Goal: Task Accomplishment & Management: Use online tool/utility

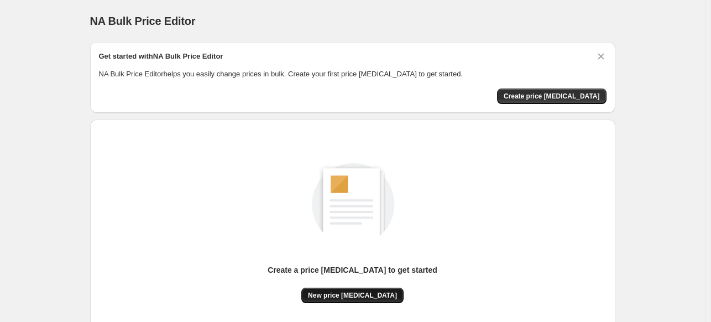
click at [367, 299] on button "New price change job" at bounding box center [352, 294] width 102 height 15
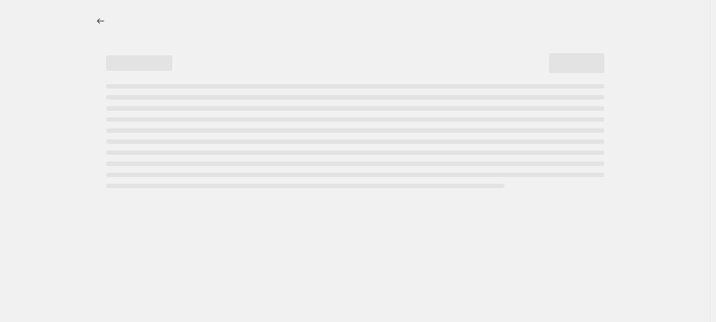
select select "percentage"
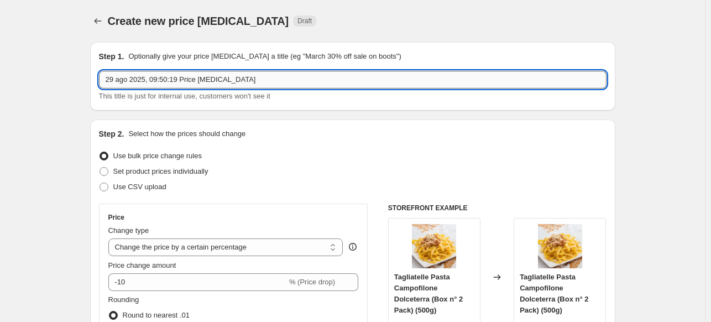
click at [286, 81] on input "29 ago 2025, 09:50:19 Price change job" at bounding box center [352, 80] width 507 height 18
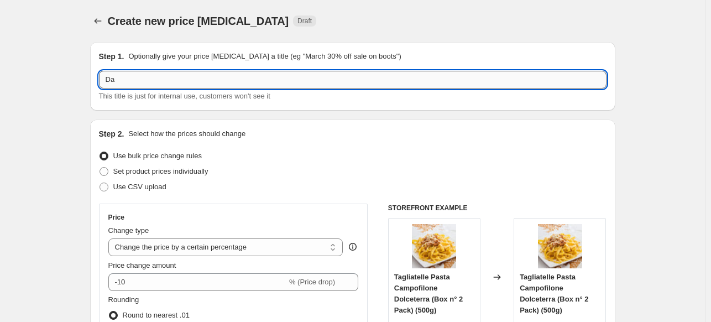
type input "D"
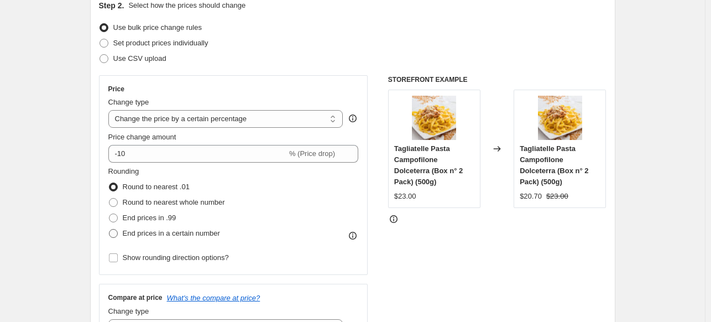
scroll to position [147, 0]
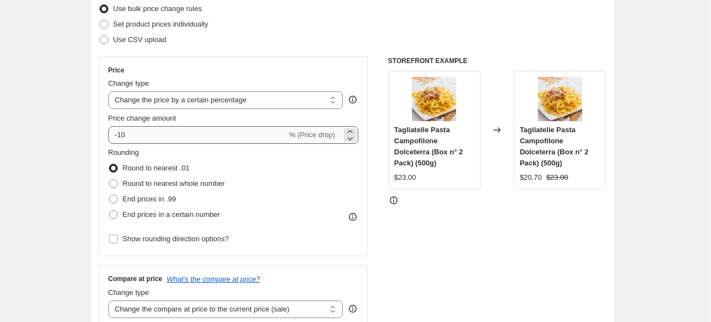
type input "[DATE] Test dazi"
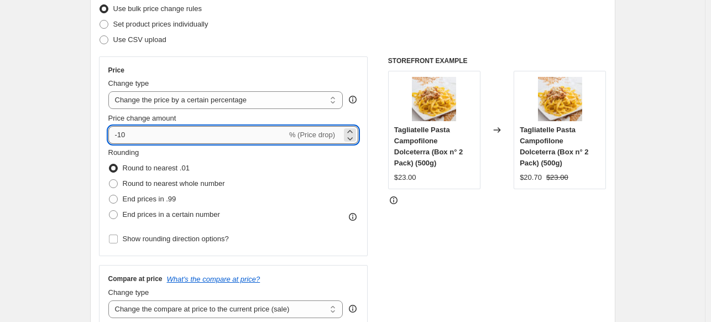
click at [217, 135] on input "-10" at bounding box center [197, 135] width 179 height 18
click at [350, 132] on icon at bounding box center [349, 131] width 11 height 11
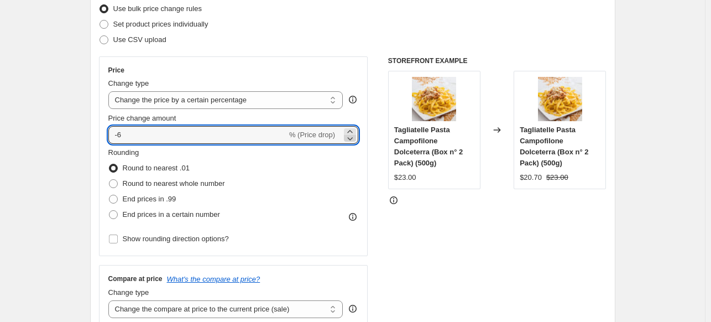
click at [350, 132] on icon at bounding box center [349, 131] width 11 height 11
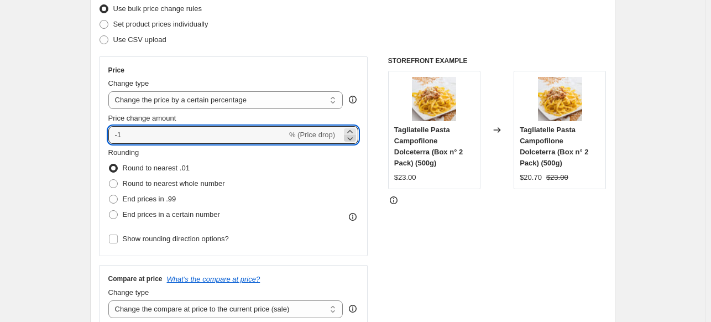
click at [350, 132] on icon at bounding box center [349, 131] width 11 height 11
type input "3"
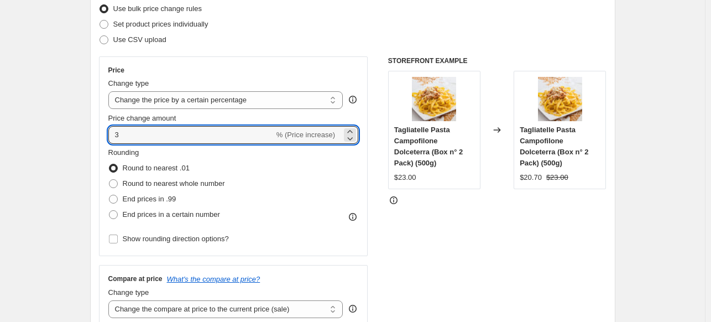
click at [423, 245] on div "STOREFRONT EXAMPLE Tagliatelle Pasta Campofilone Dolceterra (Box n° 2 Pack) (50…" at bounding box center [497, 191] width 218 height 271
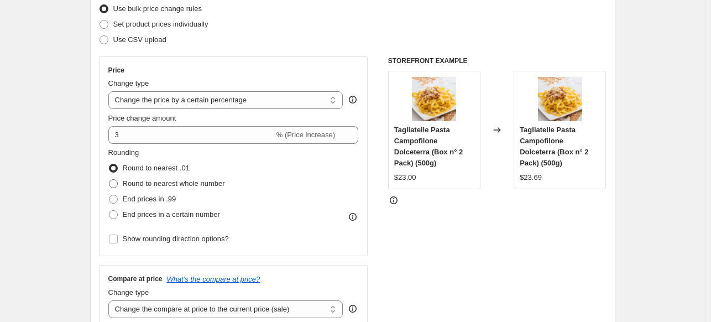
click at [161, 182] on span "Round to nearest whole number" at bounding box center [174, 183] width 102 height 8
click at [109, 180] on input "Round to nearest whole number" at bounding box center [109, 179] width 1 height 1
radio input "true"
click at [159, 198] on span "End prices in .99" at bounding box center [150, 199] width 54 height 8
click at [109, 195] on input "End prices in .99" at bounding box center [109, 195] width 1 height 1
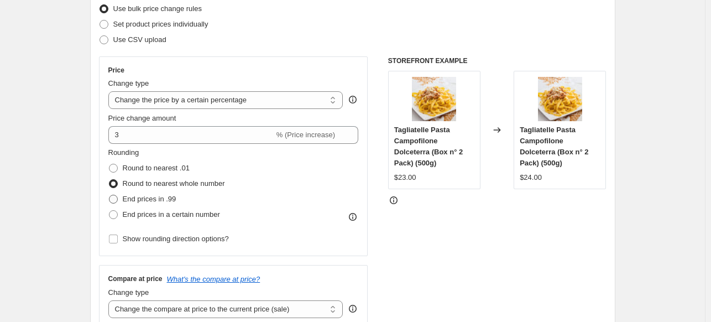
radio input "true"
click at [170, 165] on span "Round to nearest .01" at bounding box center [156, 168] width 67 height 8
click at [109, 164] on input "Round to nearest .01" at bounding box center [109, 164] width 1 height 1
radio input "true"
click at [162, 200] on span "End prices in .99" at bounding box center [150, 199] width 54 height 8
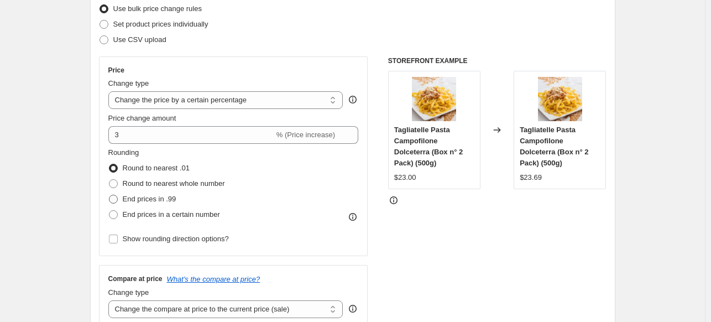
click at [109, 195] on input "End prices in .99" at bounding box center [109, 195] width 1 height 1
radio input "true"
click at [212, 214] on span "End prices in a certain number" at bounding box center [171, 214] width 97 height 8
click at [109, 211] on input "End prices in a certain number" at bounding box center [109, 210] width 1 height 1
radio input "true"
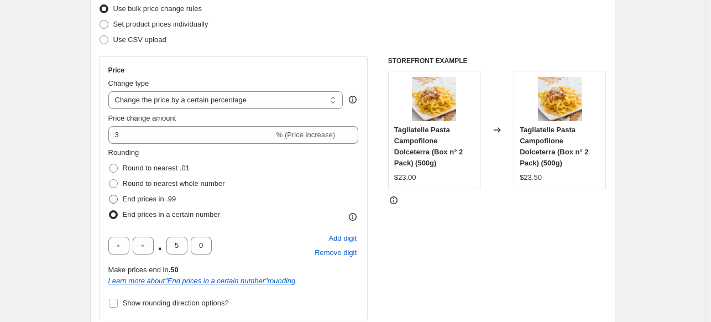
click at [169, 195] on span "End prices in .99" at bounding box center [150, 199] width 54 height 8
click at [109, 195] on input "End prices in .99" at bounding box center [109, 195] width 1 height 1
radio input "true"
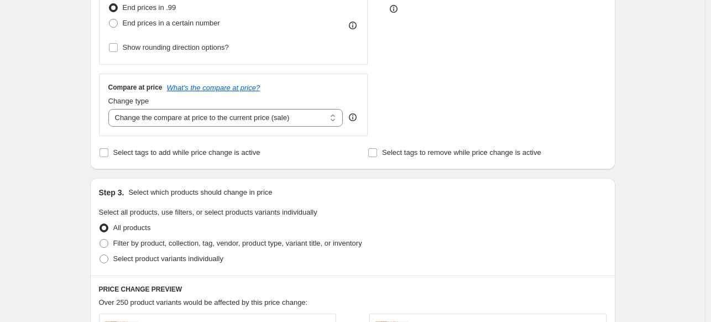
scroll to position [340, 0]
click at [355, 113] on icon at bounding box center [352, 115] width 11 height 11
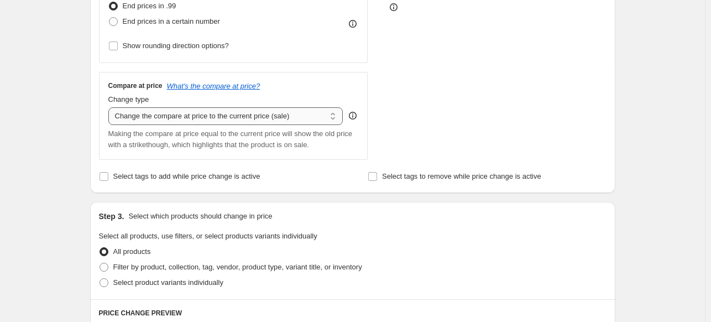
click at [332, 114] on select "Change the compare at price to the current price (sale) Change the compare at p…" at bounding box center [225, 116] width 235 height 18
click at [335, 113] on select "Change the compare at price to the current price (sale) Change the compare at p…" at bounding box center [225, 116] width 235 height 18
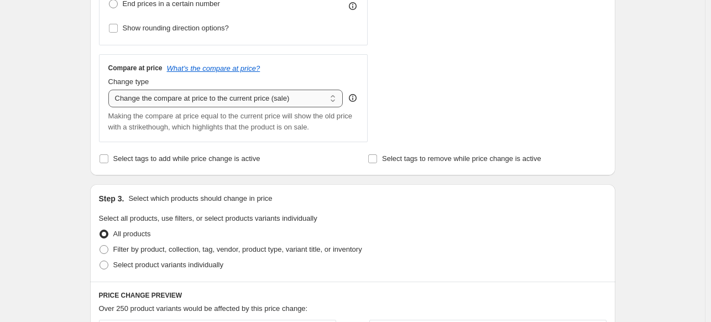
scroll to position [358, 0]
click at [335, 95] on select "Change the compare at price to the current price (sale) Change the compare at p…" at bounding box center [225, 98] width 235 height 18
click at [317, 108] on div "Compare at price What's the compare at price? Change type Change the compare at…" at bounding box center [233, 97] width 250 height 69
click at [320, 98] on select "Change the compare at price to the current price (sale) Change the compare at p…" at bounding box center [225, 98] width 235 height 18
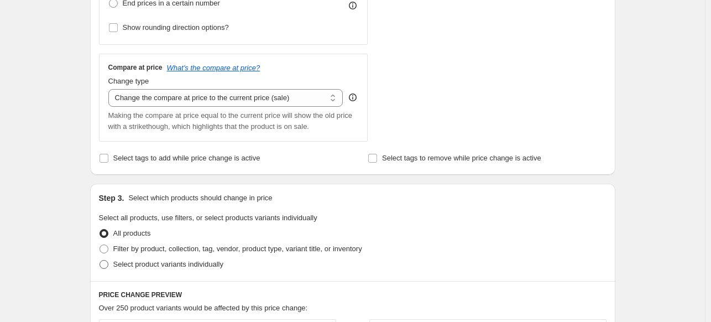
click at [138, 265] on span "Select product variants individually" at bounding box center [168, 264] width 110 height 8
click at [100, 260] on input "Select product variants individually" at bounding box center [99, 260] width 1 height 1
radio input "true"
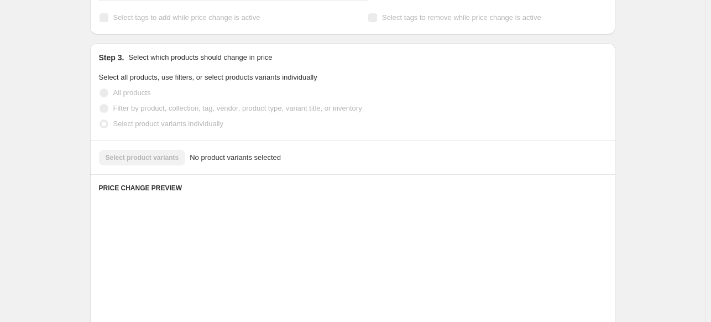
scroll to position [506, 0]
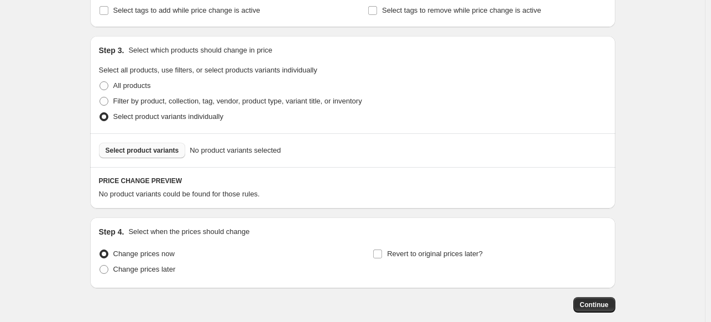
click at [148, 153] on span "Select product variants" at bounding box center [143, 150] width 74 height 9
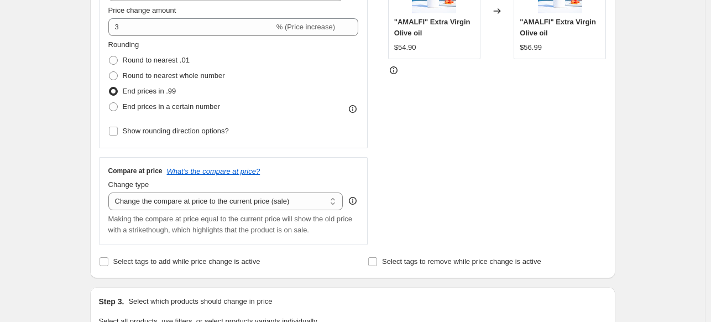
scroll to position [247, 0]
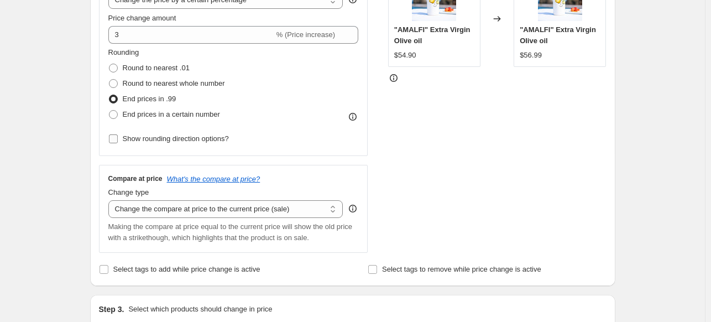
click at [176, 139] on span "Show rounding direction options?" at bounding box center [176, 138] width 106 height 8
click at [118, 139] on input "Show rounding direction options?" at bounding box center [113, 138] width 9 height 9
checkbox input "true"
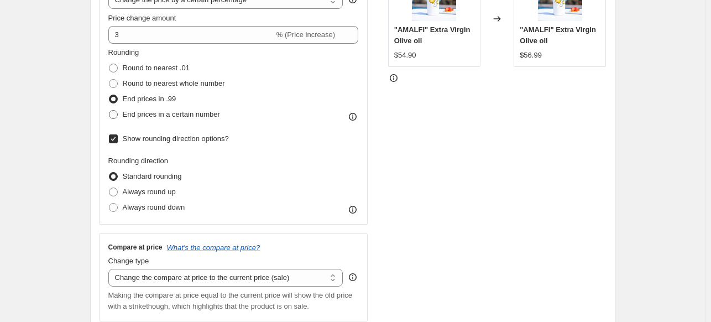
click at [169, 112] on span "End prices in a certain number" at bounding box center [171, 114] width 97 height 8
click at [109, 111] on input "End prices in a certain number" at bounding box center [109, 110] width 1 height 1
radio input "true"
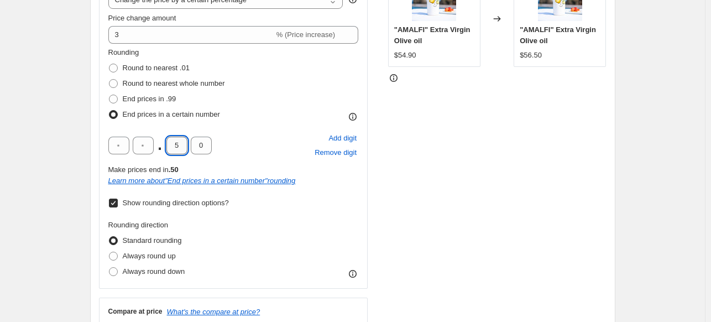
click at [180, 148] on input "5" at bounding box center [176, 146] width 21 height 18
type input "0"
click at [180, 148] on input "0" at bounding box center [176, 146] width 21 height 18
type input "9"
click at [395, 207] on div "STOREFRONT EXAMPLE "AMALFI" Extra Virgin Olive oil $54.90 Changed to "AMALFI" E…" at bounding box center [497, 170] width 218 height 429
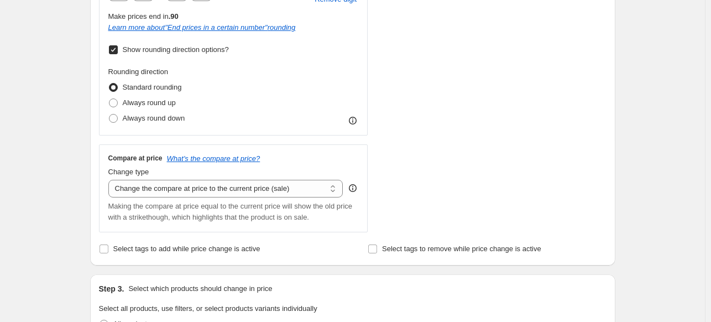
scroll to position [394, 0]
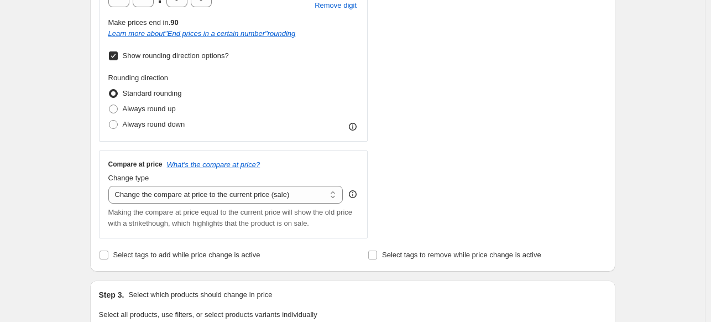
click at [120, 56] on label "Show rounding direction options?" at bounding box center [168, 55] width 120 height 15
click at [118, 56] on input "Show rounding direction options?" at bounding box center [113, 55] width 9 height 9
checkbox input "false"
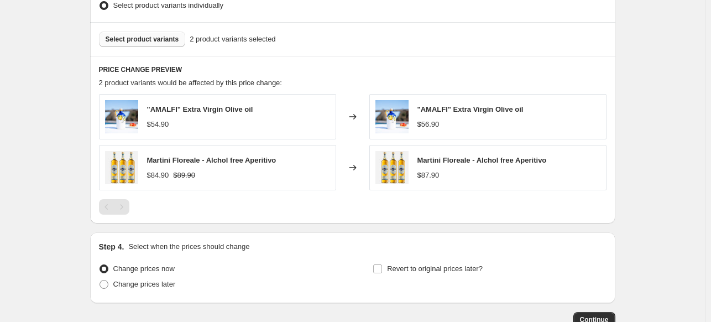
scroll to position [689, 0]
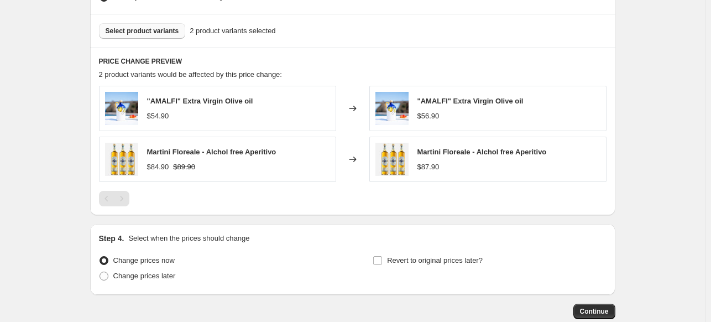
click at [367, 209] on div "PRICE CHANGE PREVIEW 2 product variants would be affected by this price change:…" at bounding box center [352, 131] width 525 height 167
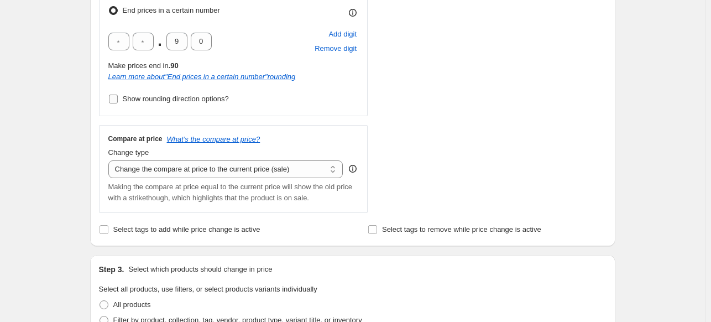
scroll to position [348, 0]
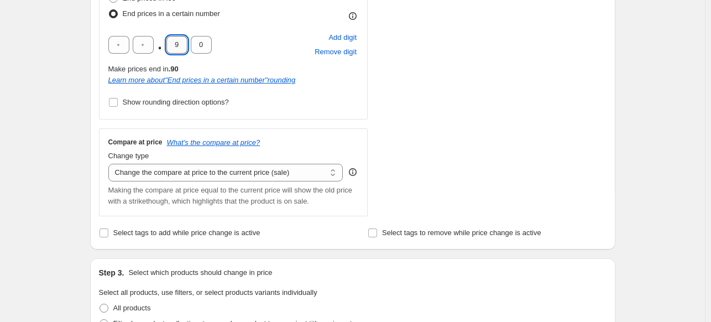
click at [181, 45] on input "9" at bounding box center [176, 45] width 21 height 18
type input "8"
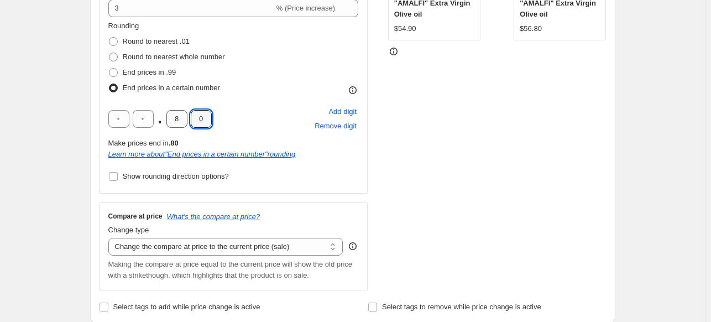
scroll to position [265, 0]
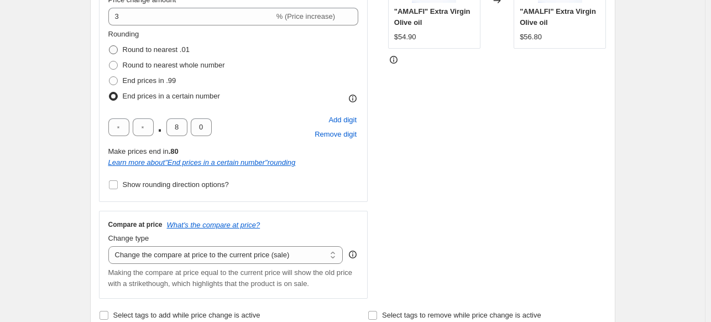
click at [142, 52] on span "Round to nearest .01" at bounding box center [156, 49] width 67 height 8
click at [109, 46] on input "Round to nearest .01" at bounding box center [109, 45] width 1 height 1
radio input "true"
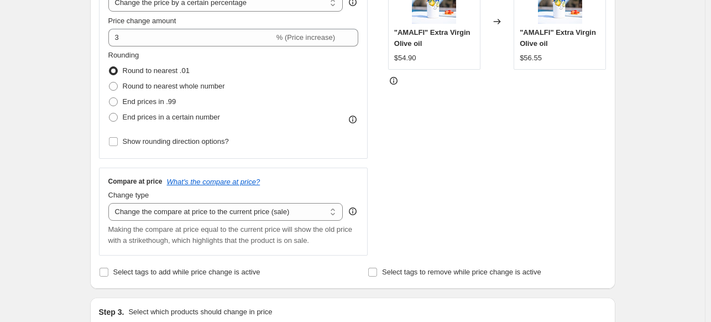
scroll to position [169, 0]
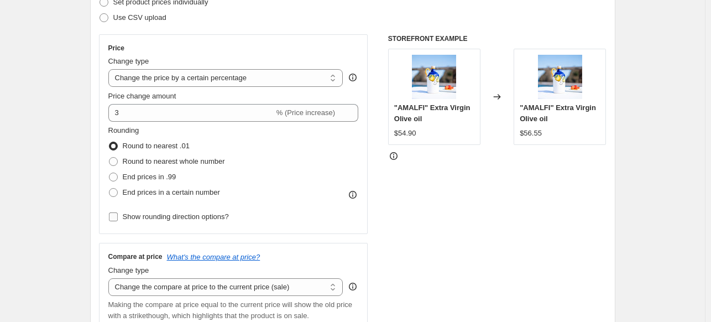
click at [187, 213] on span "Show rounding direction options?" at bounding box center [176, 216] width 106 height 8
click at [118, 213] on input "Show rounding direction options?" at bounding box center [113, 216] width 9 height 9
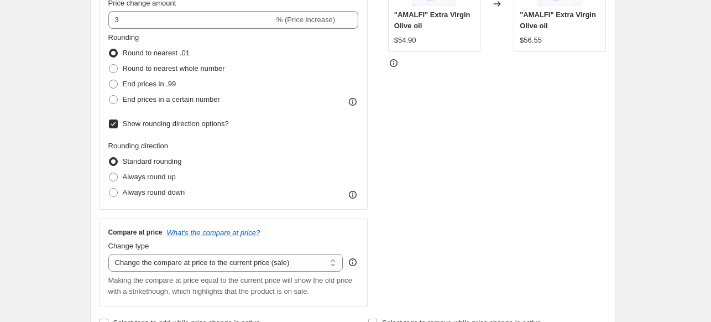
scroll to position [263, 0]
click at [112, 124] on input "Show rounding direction options?" at bounding box center [113, 123] width 9 height 9
checkbox input "false"
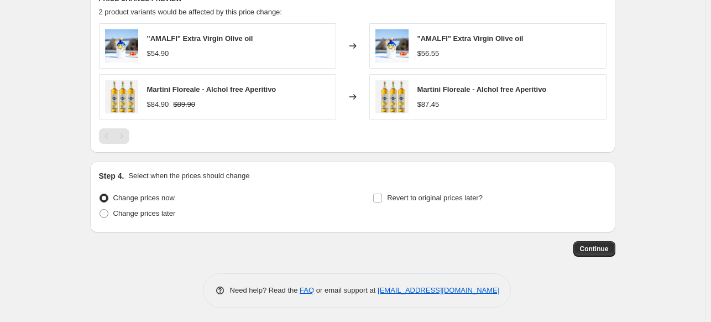
scroll to position [689, 0]
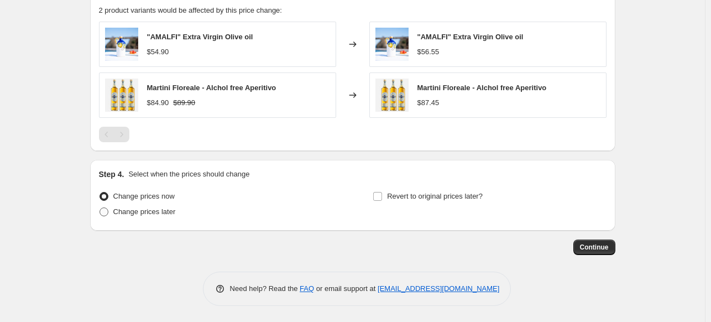
click at [135, 214] on span "Change prices later" at bounding box center [144, 211] width 62 height 8
click at [100, 208] on input "Change prices later" at bounding box center [99, 207] width 1 height 1
radio input "true"
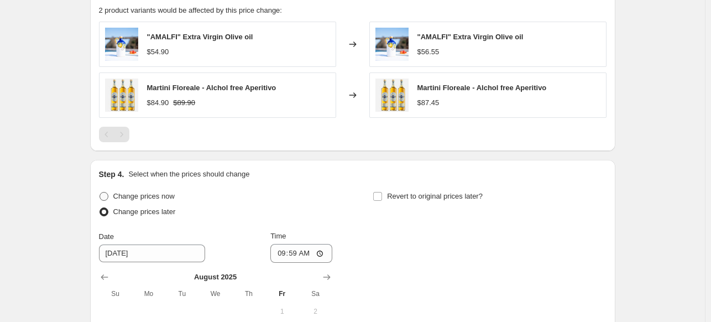
click at [104, 195] on span at bounding box center [103, 196] width 9 height 9
click at [100, 192] on input "Change prices now" at bounding box center [99, 192] width 1 height 1
radio input "true"
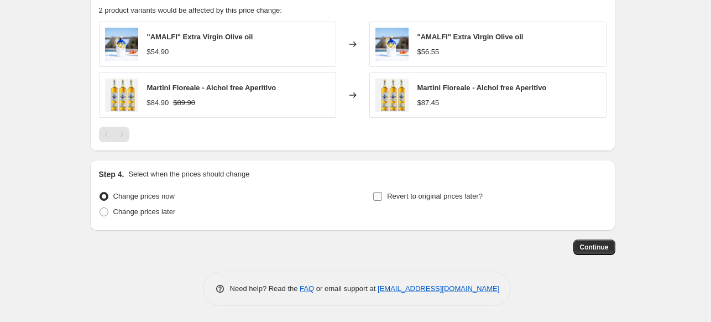
click at [381, 196] on input "Revert to original prices later?" at bounding box center [377, 196] width 9 height 9
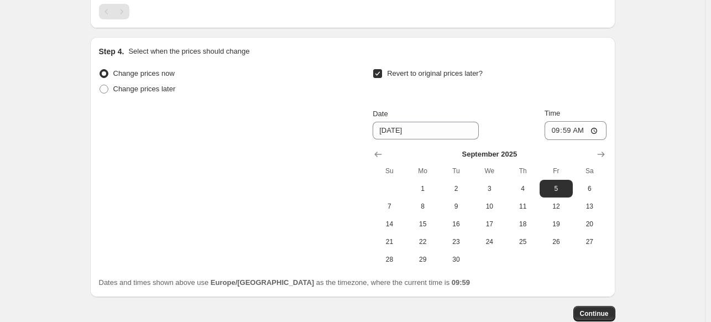
scroll to position [826, 0]
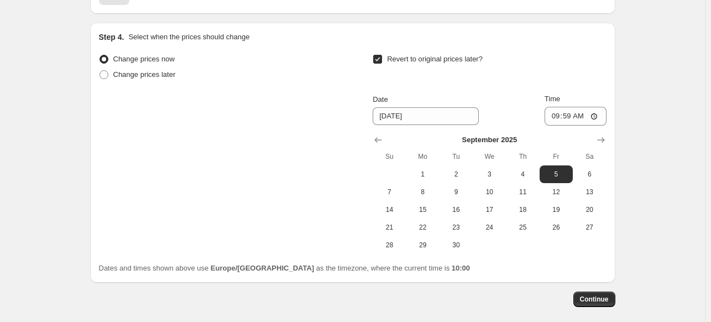
click at [380, 60] on input "Revert to original prices later?" at bounding box center [377, 59] width 9 height 9
checkbox input "false"
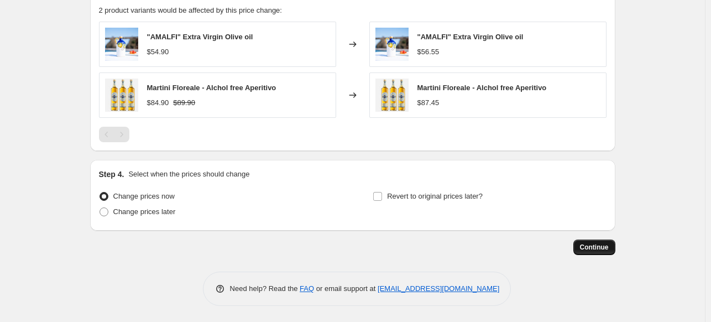
click at [590, 249] on span "Continue" at bounding box center [594, 247] width 29 height 9
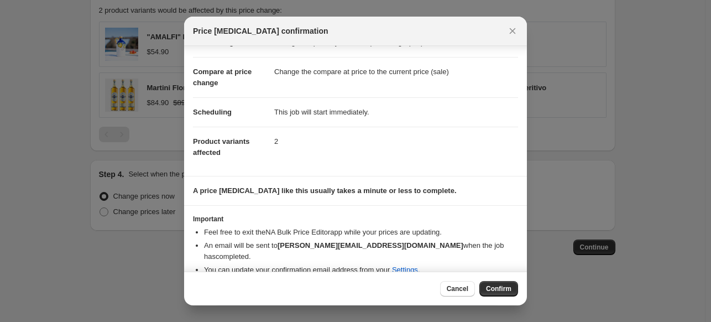
scroll to position [40, 0]
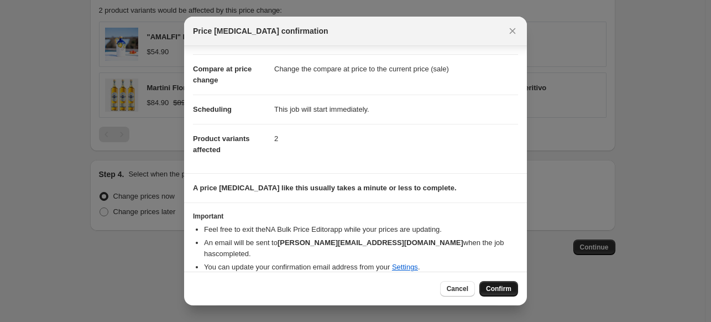
click at [490, 287] on span "Confirm" at bounding box center [498, 288] width 25 height 9
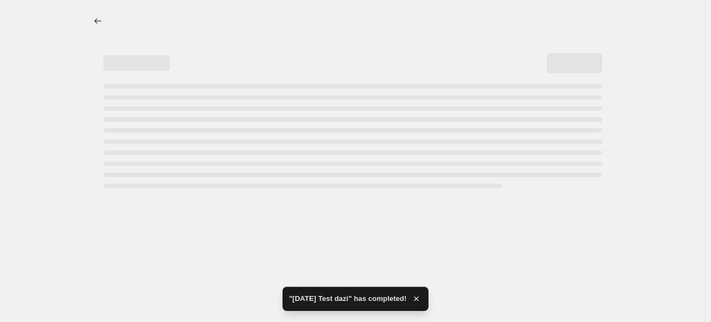
select select "percentage"
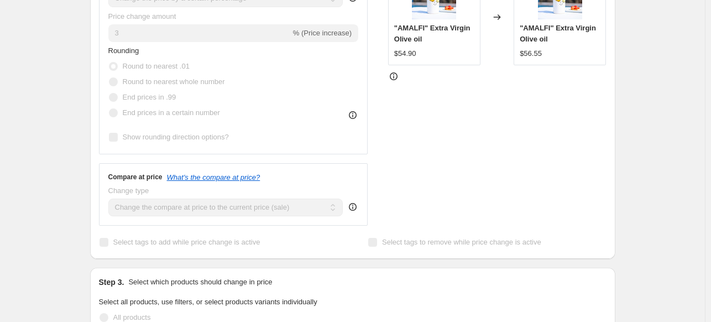
scroll to position [353, 0]
select select "percentage"
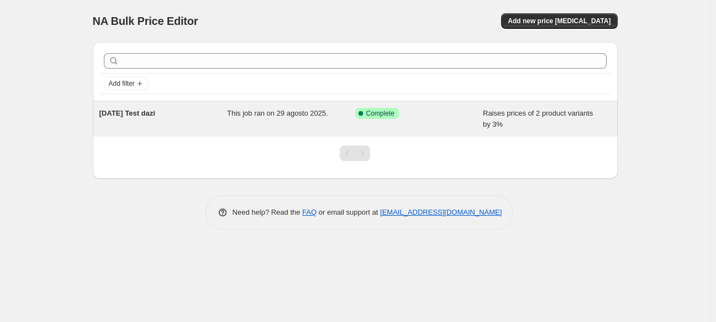
click at [266, 113] on span "This job ran on 29 agosto 2025." at bounding box center [277, 113] width 101 height 8
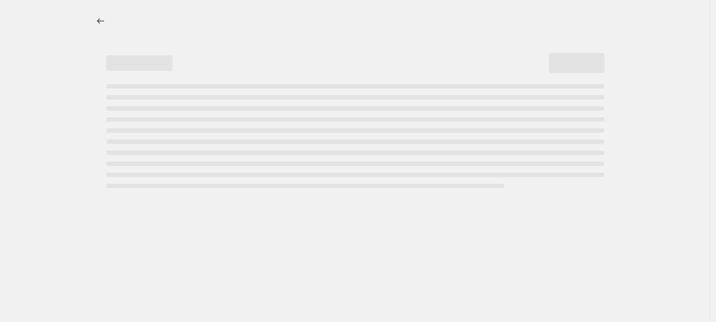
select select "percentage"
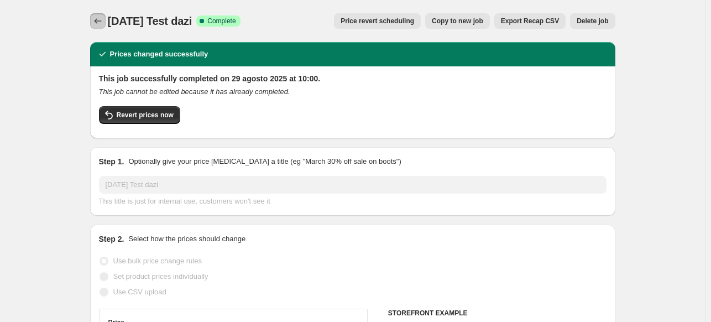
click at [102, 20] on icon "Price change jobs" at bounding box center [97, 20] width 11 height 11
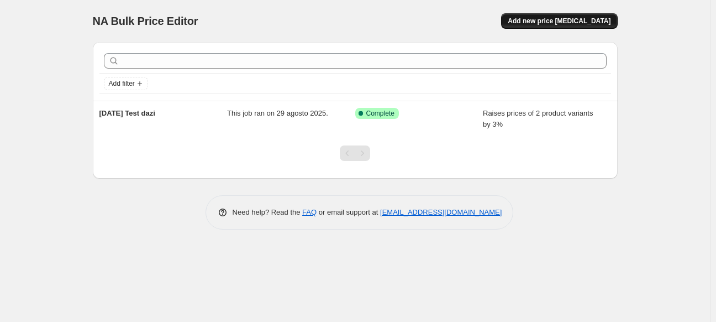
click at [554, 25] on button "Add new price [MEDICAL_DATA]" at bounding box center [559, 20] width 116 height 15
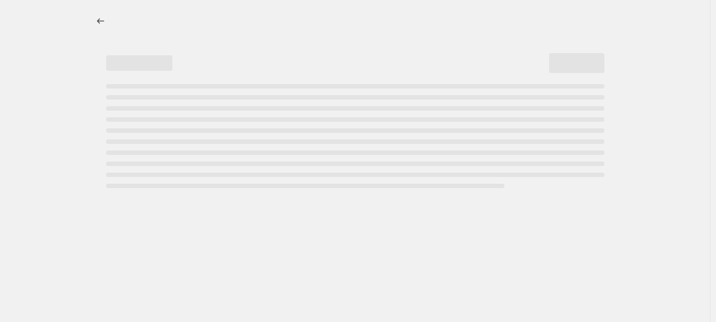
select select "percentage"
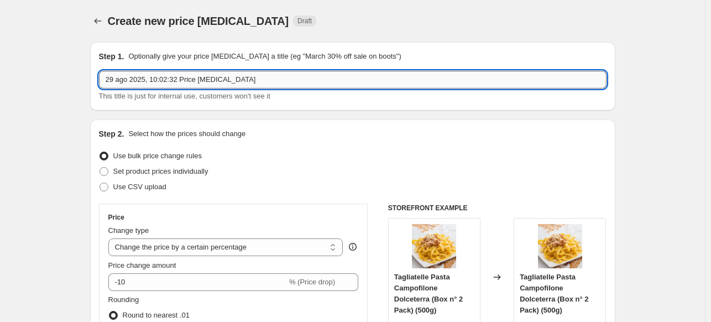
click at [313, 78] on input "29 ago 2025, 10:02:32 Price change job" at bounding box center [352, 80] width 507 height 18
click at [97, 18] on icon "Price change jobs" at bounding box center [97, 20] width 11 height 11
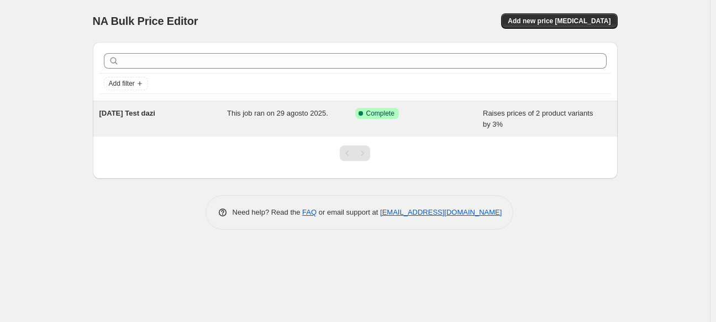
click at [252, 117] on div "This job ran on 29 agosto 2025." at bounding box center [291, 119] width 128 height 22
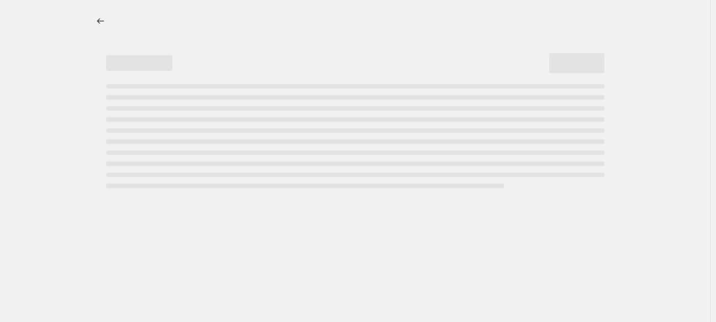
select select "percentage"
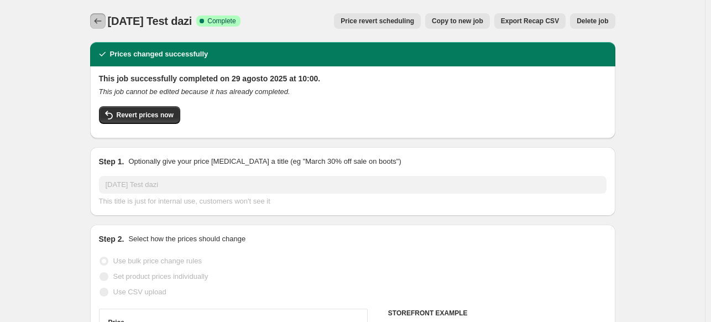
click at [99, 19] on icon "Price change jobs" at bounding box center [97, 21] width 7 height 6
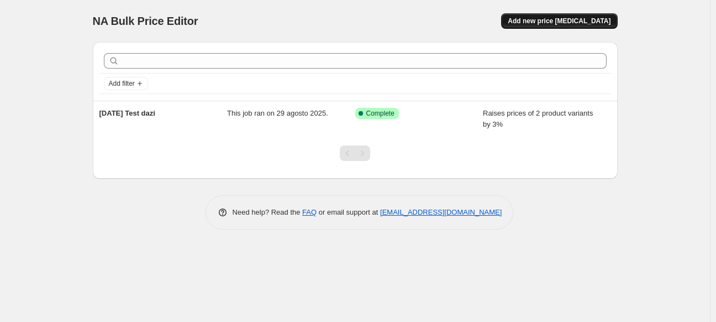
click at [550, 16] on button "Add new price [MEDICAL_DATA]" at bounding box center [559, 20] width 116 height 15
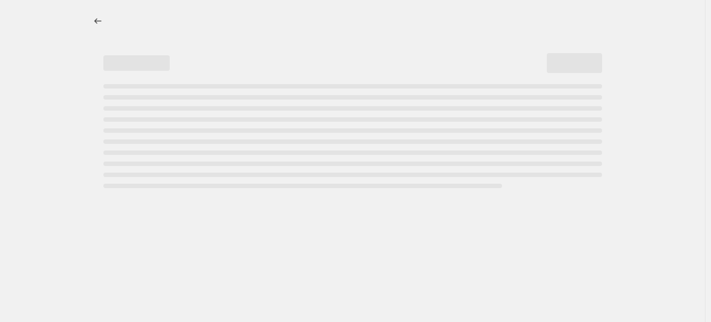
select select "percentage"
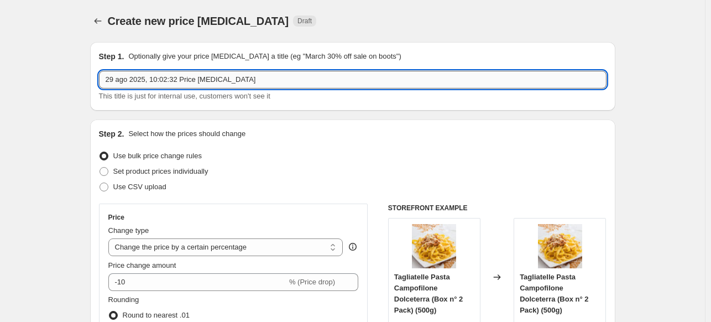
click at [162, 81] on input "29 ago 2025, 10:02:32 Price change job" at bounding box center [352, 80] width 507 height 18
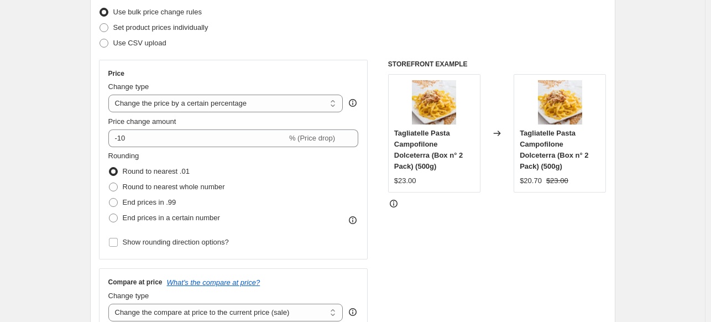
scroll to position [147, 0]
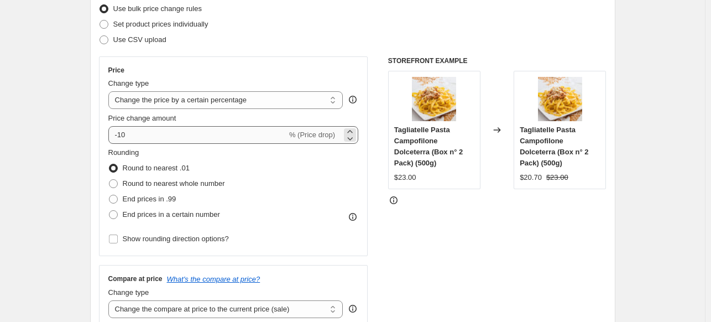
type input "test martini 29.08.25"
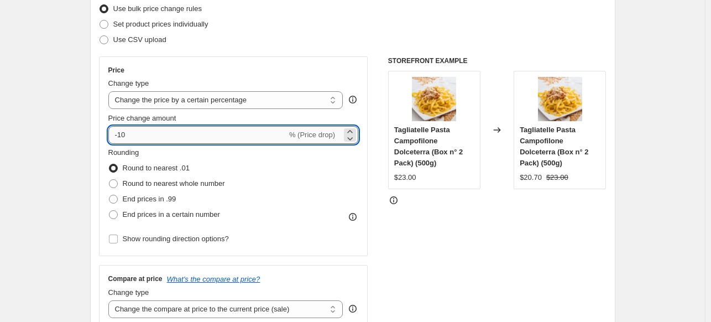
click at [254, 138] on input "-10" at bounding box center [197, 135] width 179 height 18
click at [253, 138] on input "-10" at bounding box center [197, 135] width 179 height 18
drag, startPoint x: 253, startPoint y: 138, endPoint x: 159, endPoint y: 137, distance: 94.0
click at [248, 139] on input "-10" at bounding box center [197, 135] width 179 height 18
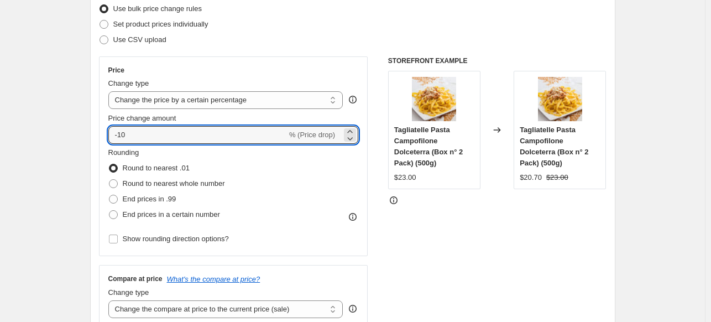
drag, startPoint x: 159, startPoint y: 137, endPoint x: 97, endPoint y: 134, distance: 62.5
click at [97, 134] on div "Step 2. Select how the prices should change Use bulk price change rules Set pro…" at bounding box center [352, 166] width 525 height 388
type input "3"
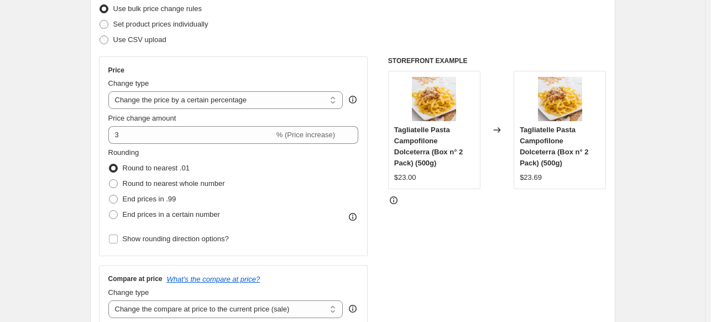
click at [246, 166] on div "Rounding Round to nearest .01 Round to nearest whole number End prices in .99 E…" at bounding box center [233, 184] width 250 height 75
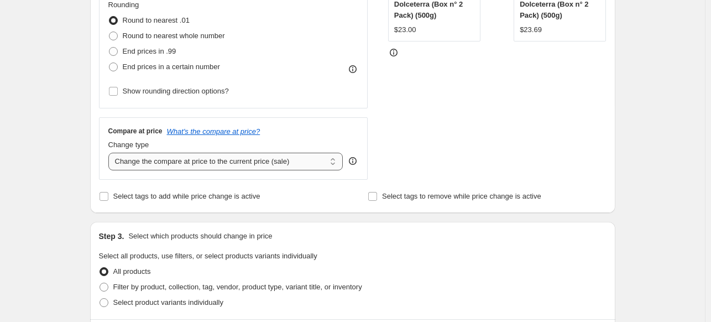
click at [263, 160] on select "Change the compare at price to the current price (sale) Change the compare at p…" at bounding box center [225, 162] width 235 height 18
select select "no_change"
click at [111, 153] on select "Change the compare at price to the current price (sale) Change the compare at p…" at bounding box center [225, 162] width 235 height 18
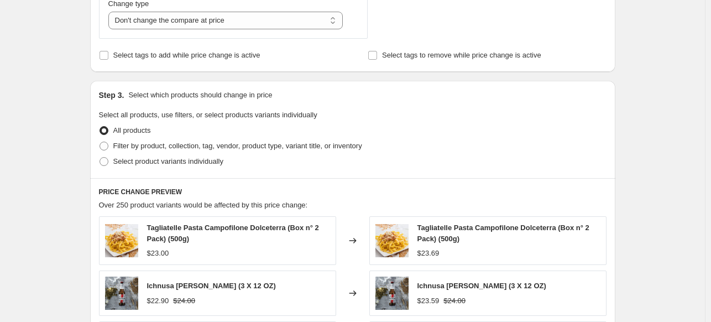
scroll to position [442, 0]
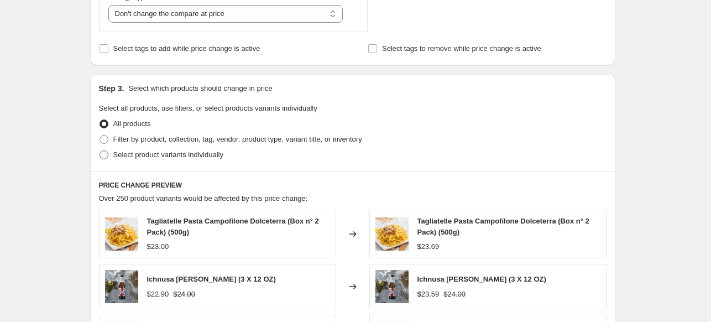
click at [172, 154] on span "Select product variants individually" at bounding box center [168, 154] width 110 height 8
click at [100, 151] on input "Select product variants individually" at bounding box center [99, 150] width 1 height 1
radio input "true"
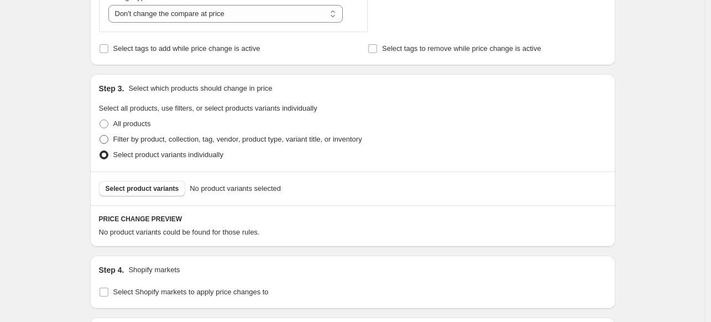
click at [186, 141] on span "Filter by product, collection, tag, vendor, product type, variant title, or inv…" at bounding box center [237, 139] width 249 height 8
click at [100, 135] on input "Filter by product, collection, tag, vendor, product type, variant title, or inv…" at bounding box center [99, 135] width 1 height 1
radio input "true"
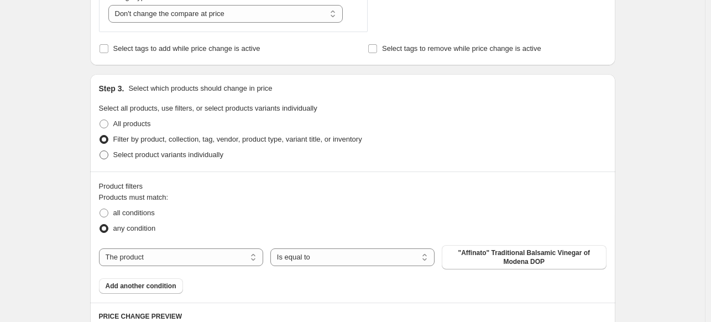
click at [186, 160] on label "Select product variants individually" at bounding box center [161, 154] width 124 height 15
click at [100, 151] on input "Select product variants individually" at bounding box center [99, 150] width 1 height 1
radio input "true"
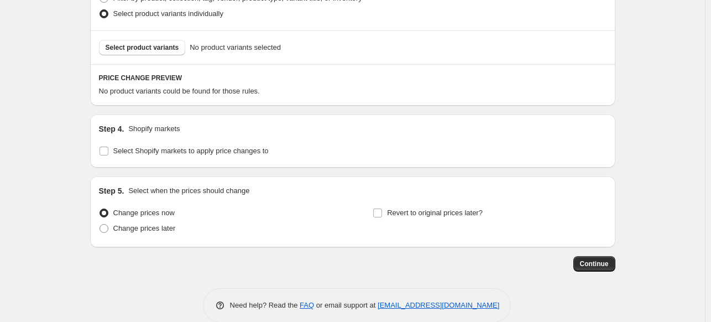
scroll to position [589, 0]
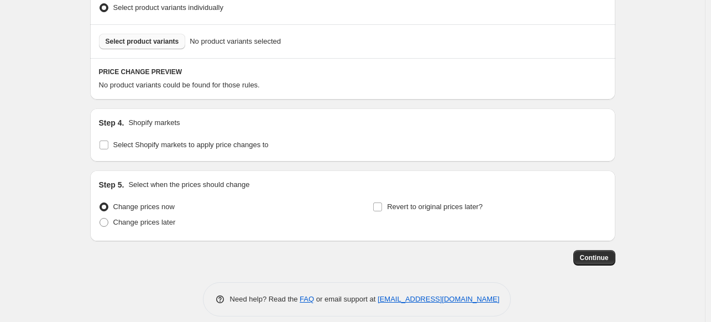
click at [159, 39] on span "Select product variants" at bounding box center [143, 41] width 74 height 9
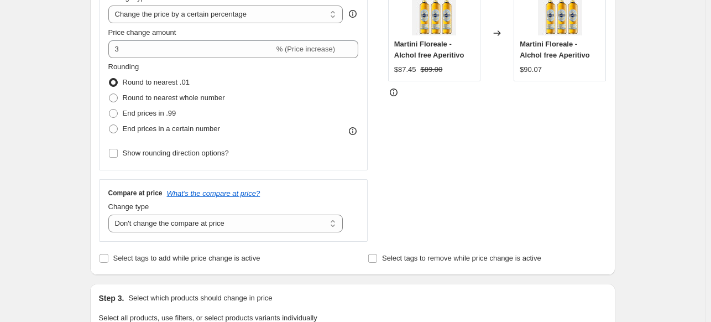
scroll to position [86, 0]
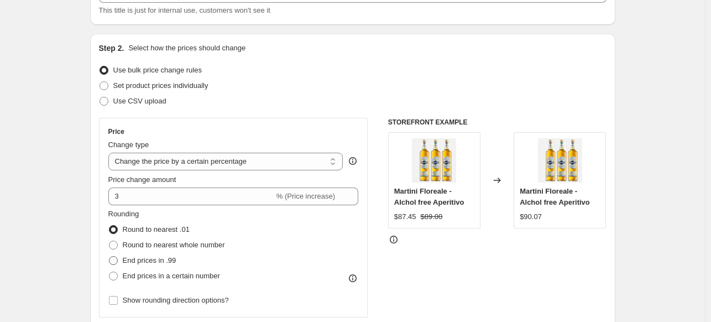
click at [158, 263] on span "End prices in .99" at bounding box center [150, 260] width 54 height 8
click at [109, 256] on input "End prices in .99" at bounding box center [109, 256] width 1 height 1
radio input "true"
click at [151, 230] on span "Round to nearest .01" at bounding box center [156, 229] width 67 height 8
click at [109, 226] on input "Round to nearest .01" at bounding box center [109, 225] width 1 height 1
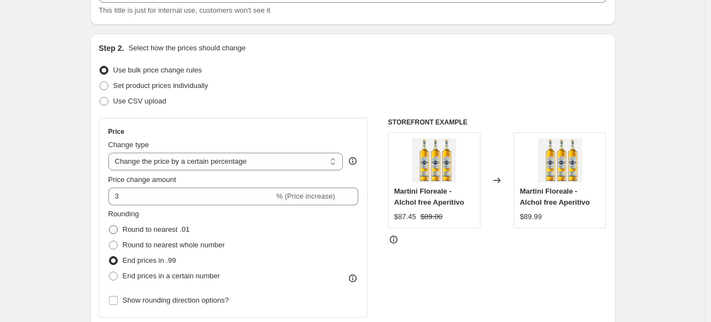
radio input "true"
click at [148, 260] on span "End prices in .99" at bounding box center [150, 260] width 54 height 8
click at [109, 256] on input "End prices in .99" at bounding box center [109, 256] width 1 height 1
radio input "true"
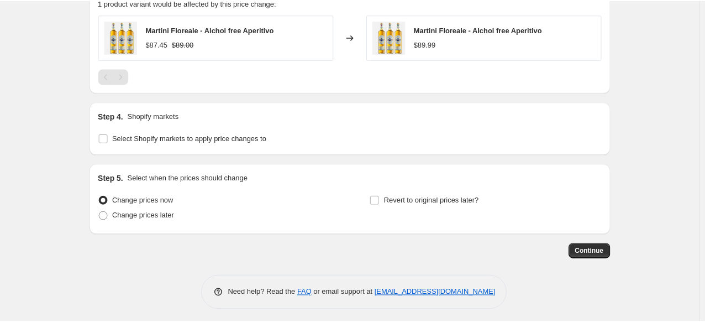
scroll to position [675, 0]
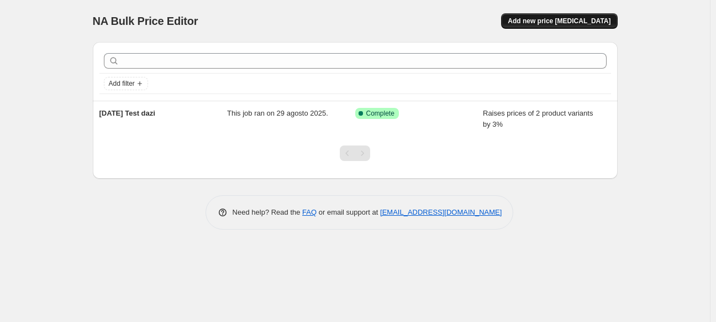
click at [578, 23] on span "Add new price [MEDICAL_DATA]" at bounding box center [559, 21] width 103 height 9
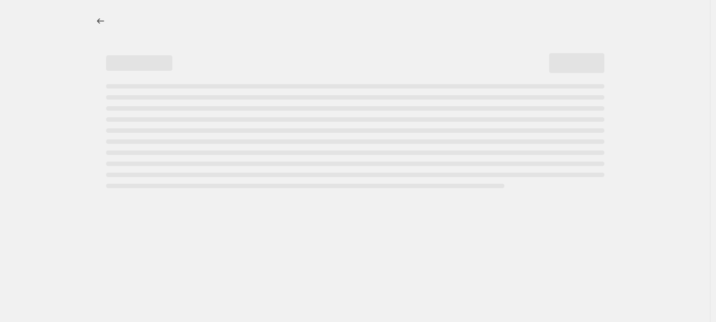
select select "percentage"
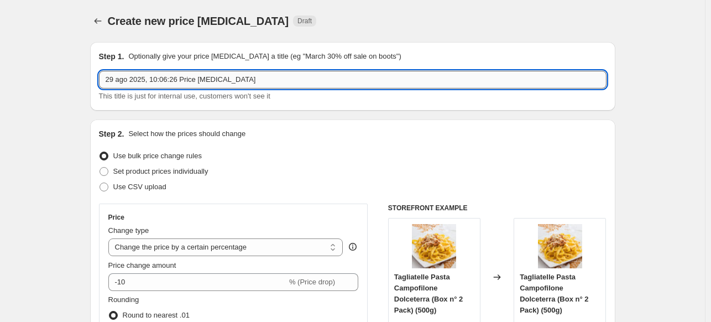
click at [253, 76] on input "29 ago 2025, 10:06:26 Price change job" at bounding box center [352, 80] width 507 height 18
drag, startPoint x: 253, startPoint y: 76, endPoint x: 20, endPoint y: 70, distance: 232.8
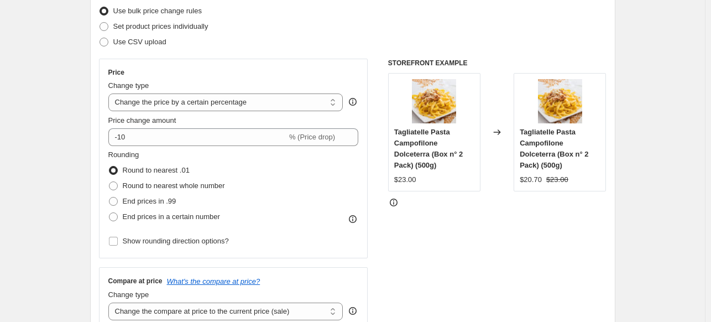
scroll to position [147, 0]
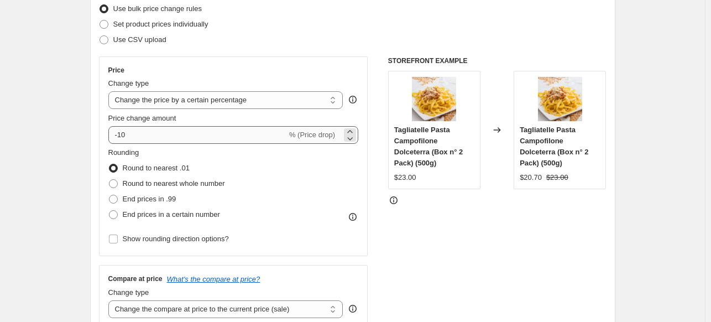
type input "MArtini test"
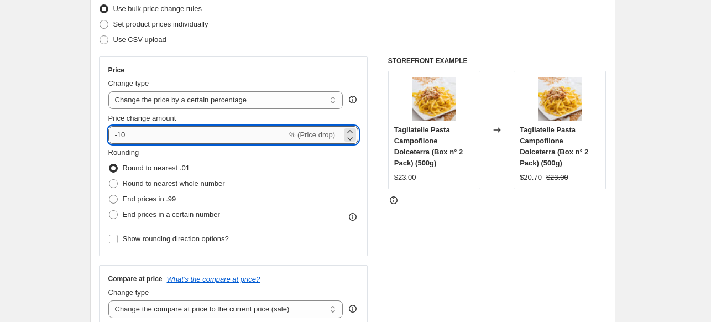
click at [221, 136] on input "-10" at bounding box center [197, 135] width 179 height 18
drag, startPoint x: 221, startPoint y: 137, endPoint x: 62, endPoint y: 127, distance: 158.9
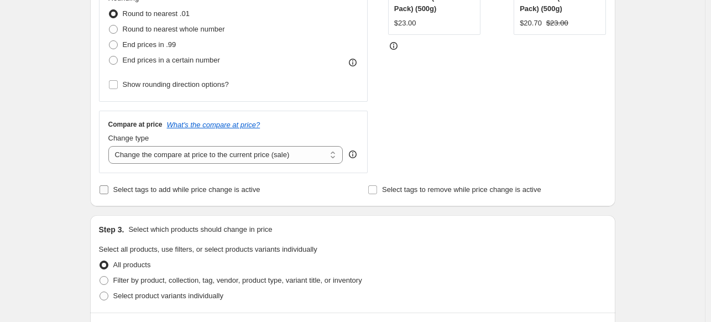
scroll to position [295, 0]
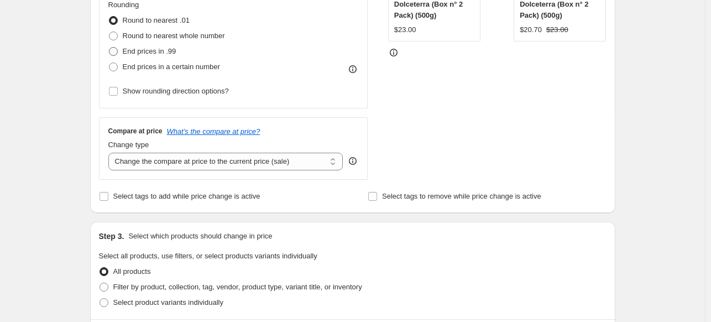
type input "3"
click at [169, 48] on span "End prices in .99" at bounding box center [150, 51] width 54 height 8
click at [109, 48] on input "End prices in .99" at bounding box center [109, 47] width 1 height 1
radio input "true"
click at [156, 164] on select "Change the compare at price to the current price (sale) Change the compare at p…" at bounding box center [225, 162] width 235 height 18
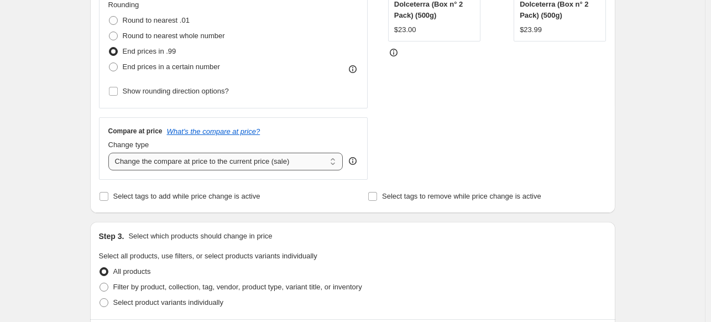
select select "no_change"
click at [111, 153] on select "Change the compare at price to the current price (sale) Change the compare at p…" at bounding box center [225, 162] width 235 height 18
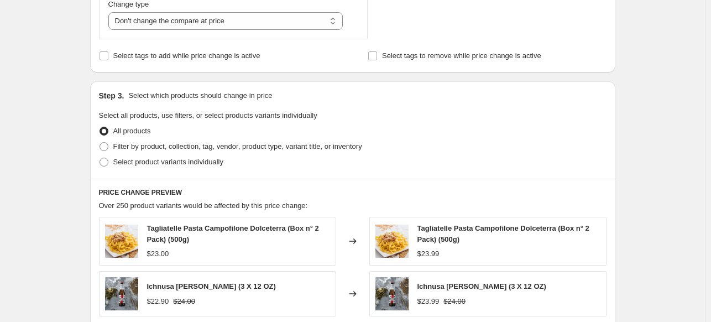
scroll to position [442, 0]
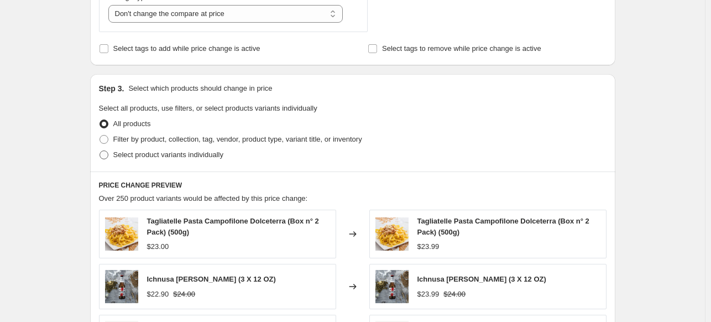
click at [201, 152] on span "Select product variants individually" at bounding box center [168, 154] width 110 height 8
click at [100, 151] on input "Select product variants individually" at bounding box center [99, 150] width 1 height 1
radio input "true"
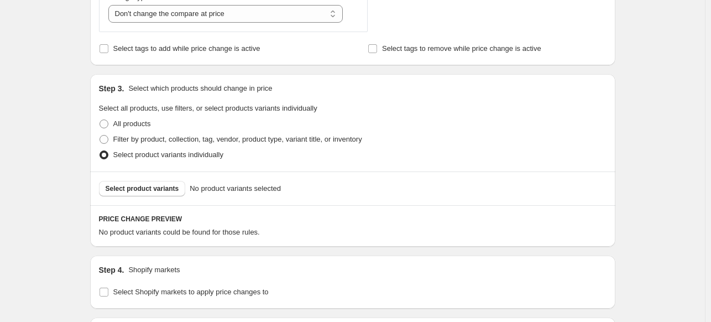
scroll to position [589, 0]
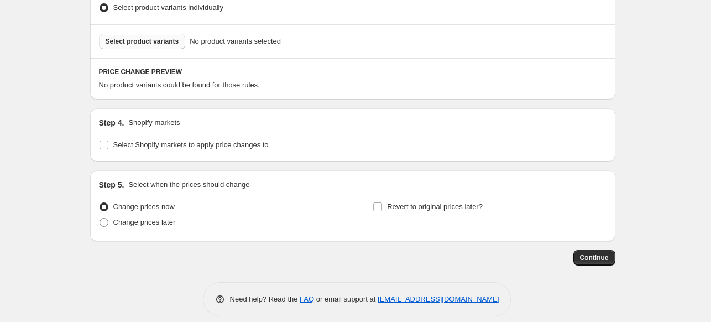
click at [153, 36] on button "Select product variants" at bounding box center [142, 41] width 87 height 15
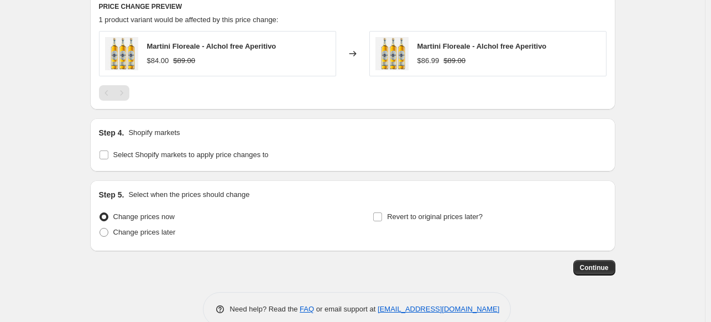
scroll to position [675, 0]
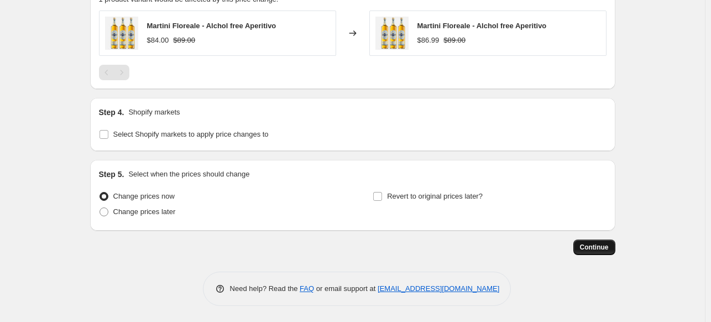
click at [595, 246] on span "Continue" at bounding box center [594, 247] width 29 height 9
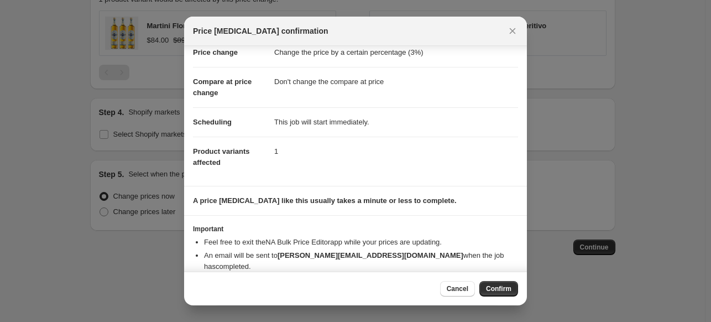
scroll to position [40, 0]
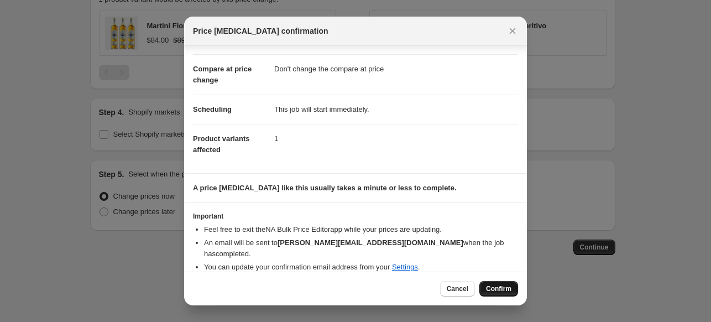
click at [494, 284] on button "Confirm" at bounding box center [498, 288] width 39 height 15
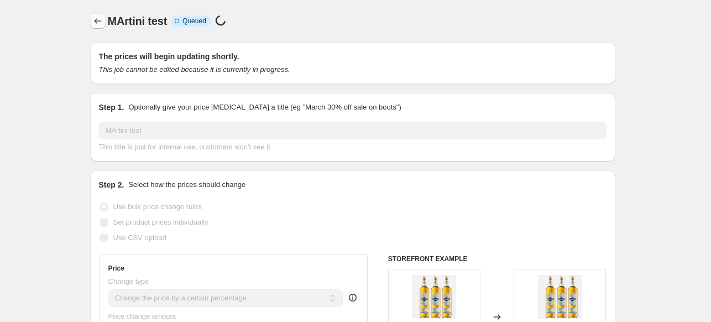
click at [106, 27] on button "Price change jobs" at bounding box center [97, 20] width 15 height 15
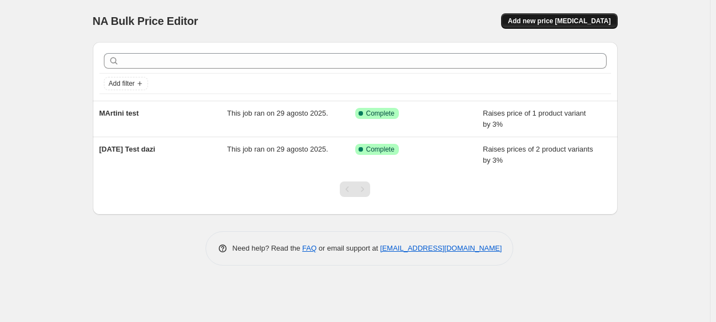
click at [597, 17] on span "Add new price [MEDICAL_DATA]" at bounding box center [559, 21] width 103 height 9
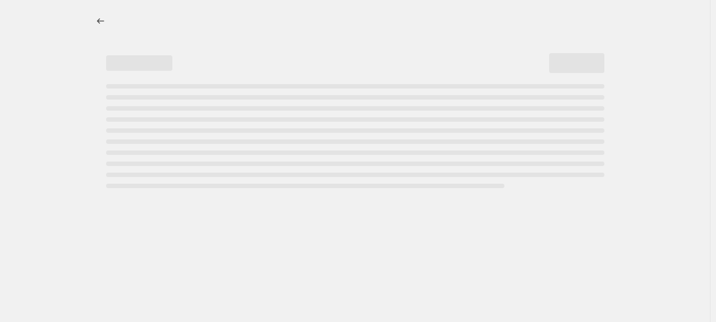
select select "percentage"
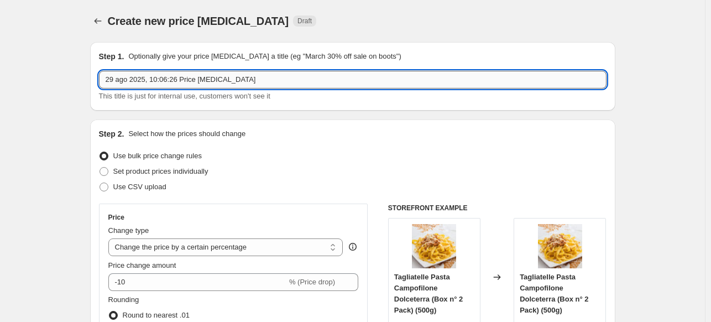
click at [194, 77] on input "29 ago 2025, 10:06:26 Price change job" at bounding box center [352, 80] width 507 height 18
click at [144, 77] on input "Olio d'oliva 3" at bounding box center [352, 80] width 507 height 18
click at [150, 80] on input "Olio d'oliva 3" at bounding box center [352, 80] width 507 height 18
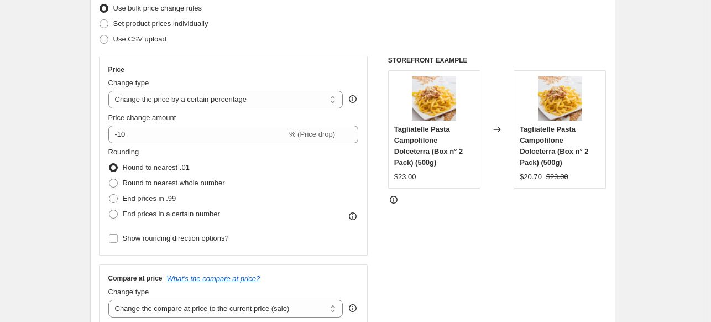
scroll to position [147, 0]
type input "Olio d'oliva 29.08.25"
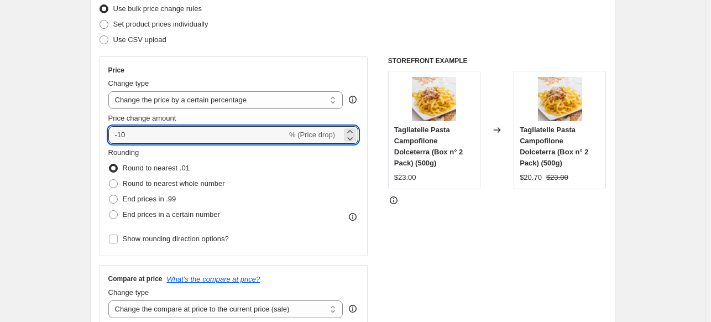
drag, startPoint x: 176, startPoint y: 135, endPoint x: 66, endPoint y: 134, distance: 110.0
type input "3"
click at [458, 247] on div "STOREFRONT EXAMPLE Tagliatelle Pasta Campofilone Dolceterra (Box n° 2 Pack) (50…" at bounding box center [497, 191] width 218 height 271
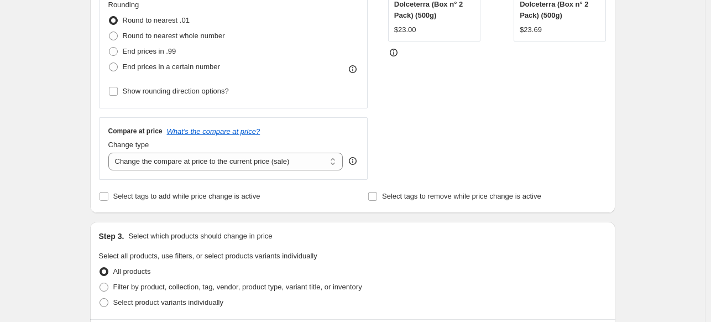
scroll to position [442, 0]
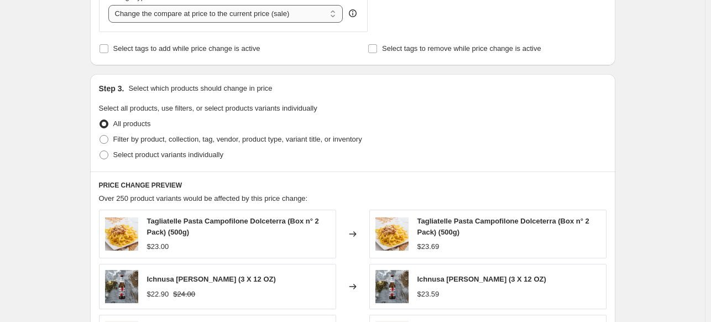
click at [218, 8] on select "Change the compare at price to the current price (sale) Change the compare at p…" at bounding box center [225, 14] width 235 height 18
select select "no_change"
click at [111, 5] on select "Change the compare at price to the current price (sale) Change the compare at p…" at bounding box center [225, 14] width 235 height 18
click at [200, 140] on span "Filter by product, collection, tag, vendor, product type, variant title, or inv…" at bounding box center [237, 139] width 249 height 8
click at [100, 135] on input "Filter by product, collection, tag, vendor, product type, variant title, or inv…" at bounding box center [99, 135] width 1 height 1
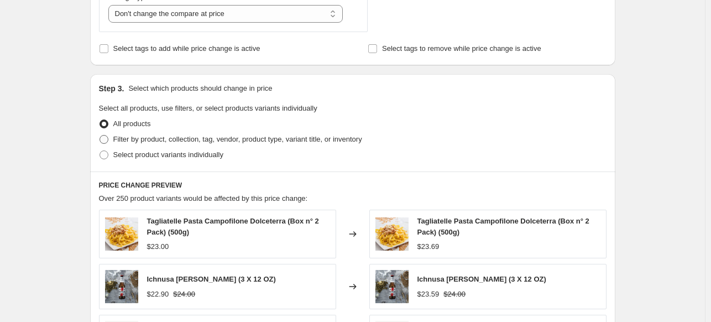
radio input "true"
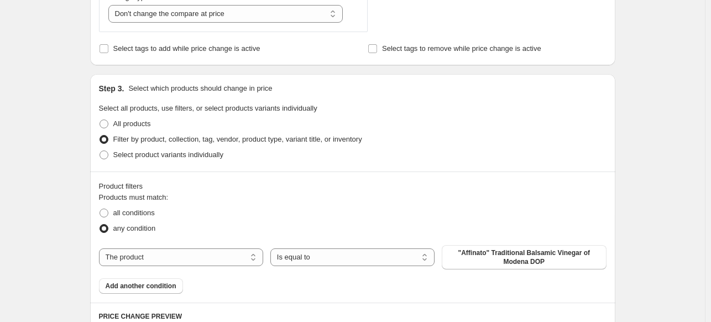
scroll to position [589, 0]
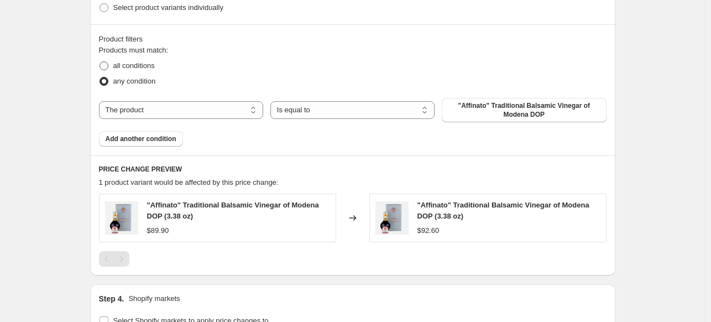
click at [135, 69] on span "all conditions" at bounding box center [133, 65] width 41 height 8
click at [100, 62] on input "all conditions" at bounding box center [99, 61] width 1 height 1
radio input "true"
click at [229, 114] on select "The product The product's collection The product's tag The product's vendor The…" at bounding box center [181, 110] width 164 height 18
select select "collection"
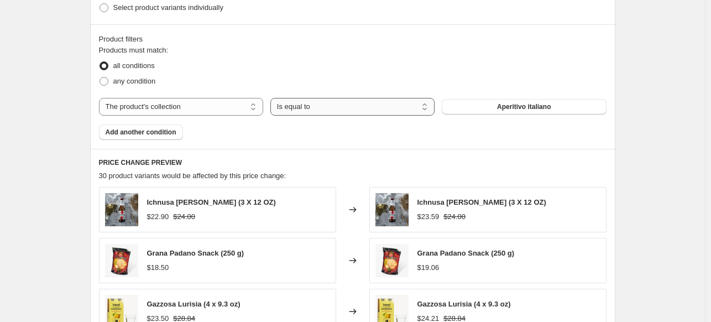
click at [300, 111] on select "Is equal to Is not equal to" at bounding box center [352, 107] width 164 height 18
click at [370, 106] on select "Is equal to Is not equal to" at bounding box center [352, 107] width 164 height 18
click at [494, 107] on button "Aperitivo italiano" at bounding box center [524, 106] width 164 height 15
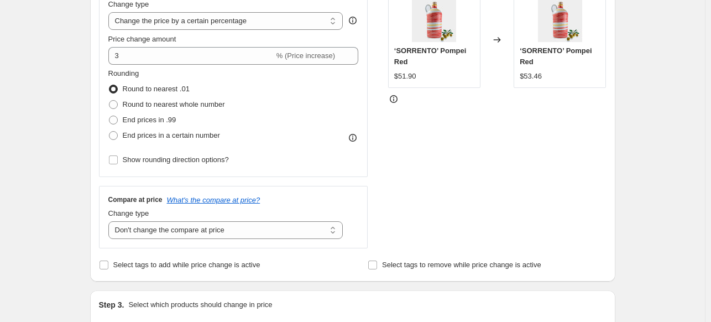
scroll to position [210, 0]
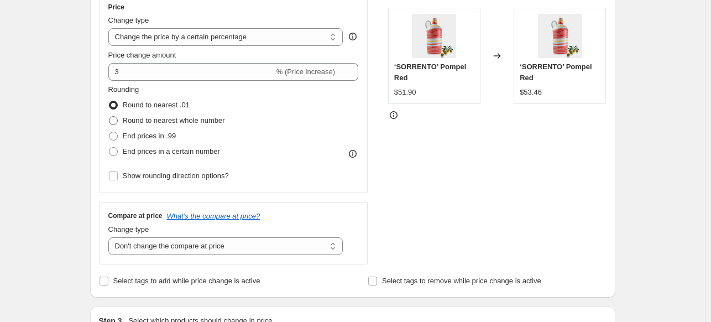
click at [187, 119] on span "Round to nearest whole number" at bounding box center [174, 120] width 102 height 8
click at [109, 117] on input "Round to nearest whole number" at bounding box center [109, 116] width 1 height 1
radio input "true"
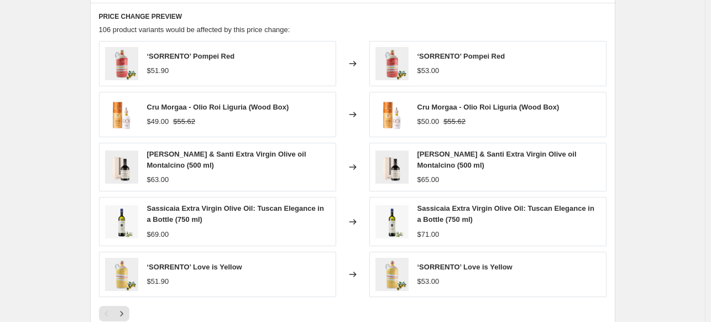
scroll to position [736, 0]
click at [127, 310] on icon "Next" at bounding box center [121, 312] width 11 height 11
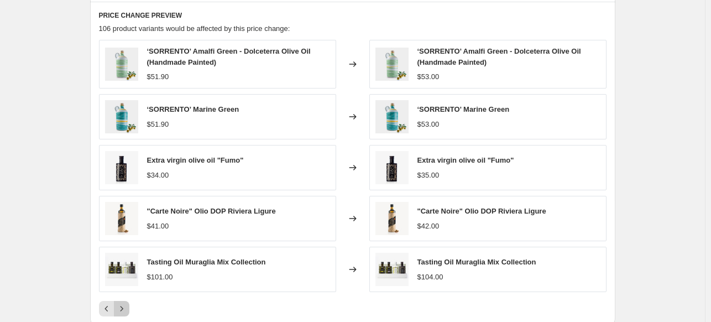
click at [127, 310] on icon "Next" at bounding box center [121, 308] width 11 height 11
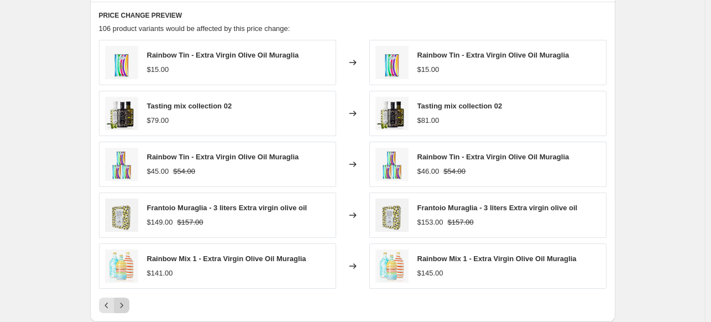
click at [127, 310] on button "Next" at bounding box center [121, 304] width 15 height 15
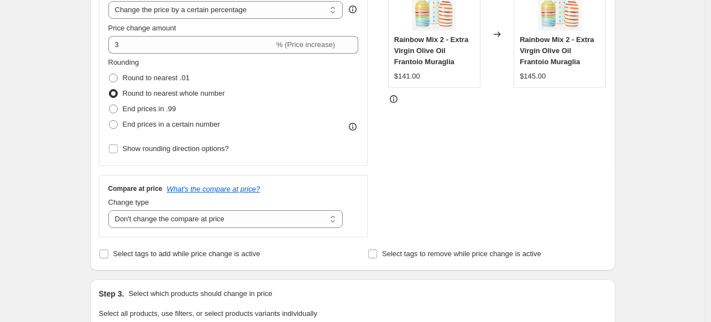
scroll to position [237, 0]
click at [172, 123] on span "End prices in a certain number" at bounding box center [171, 124] width 97 height 8
click at [109, 121] on input "End prices in a certain number" at bounding box center [109, 120] width 1 height 1
radio input "true"
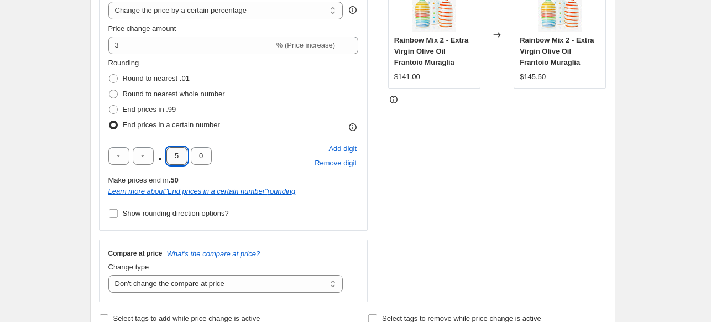
click at [179, 158] on input "5" at bounding box center [176, 156] width 21 height 18
click at [495, 218] on div "STOREFRONT EXAMPLE Rainbow Mix 2 - Extra Virgin Olive Oil Frantoio Muraglia $14…" at bounding box center [497, 134] width 218 height 335
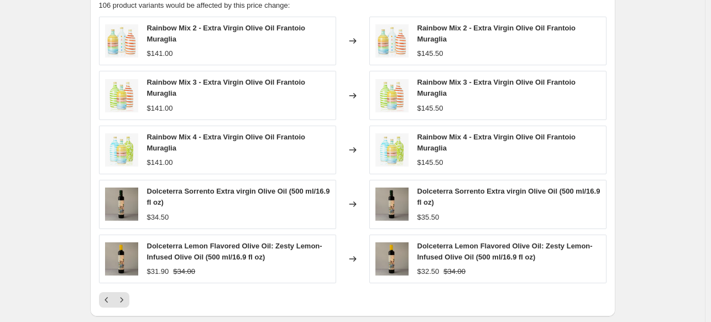
scroll to position [823, 0]
click at [108, 297] on icon "Previous" at bounding box center [106, 300] width 11 height 11
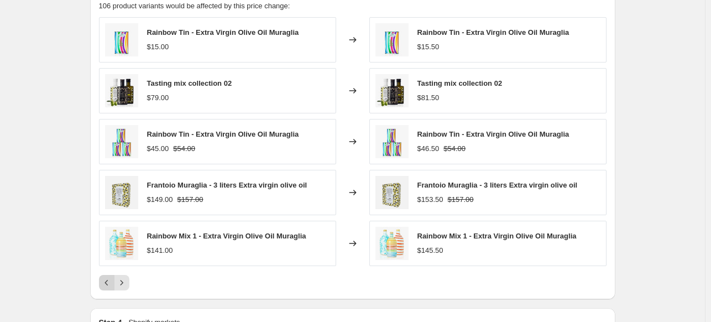
click at [112, 282] on icon "Previous" at bounding box center [106, 282] width 11 height 11
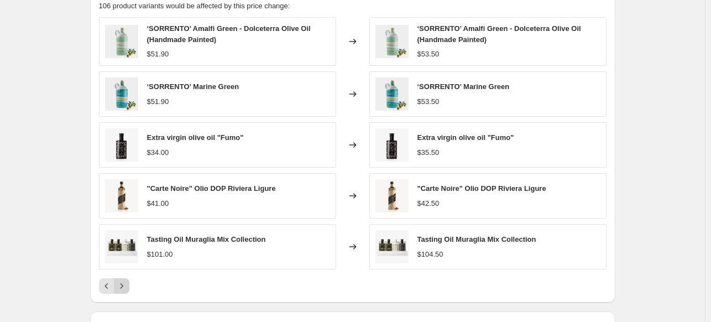
click at [126, 284] on icon "Next" at bounding box center [121, 285] width 11 height 11
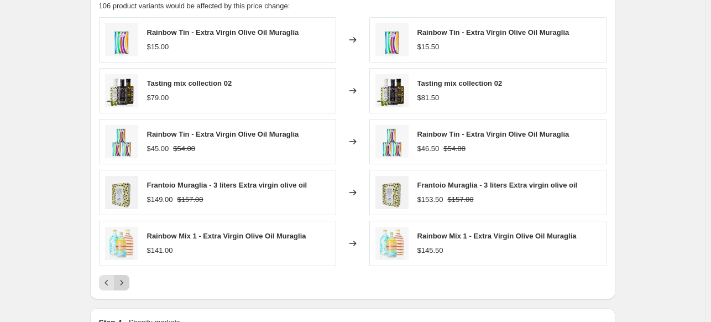
click at [126, 284] on icon "Next" at bounding box center [121, 282] width 11 height 11
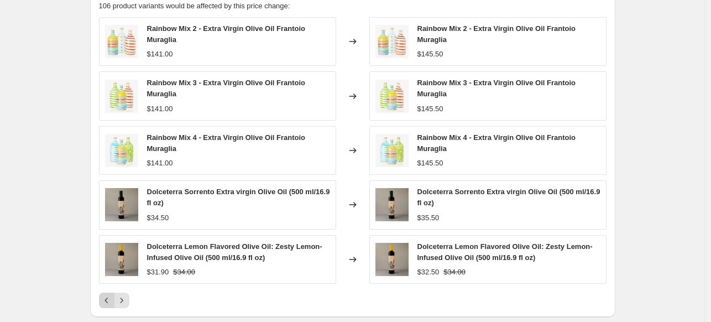
click at [109, 302] on icon "Previous" at bounding box center [106, 300] width 11 height 11
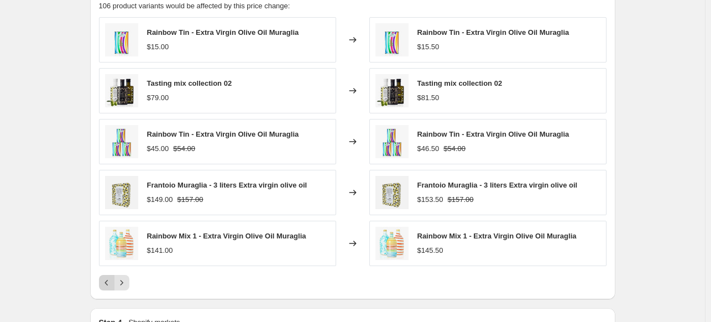
click at [106, 286] on icon "Previous" at bounding box center [106, 282] width 11 height 11
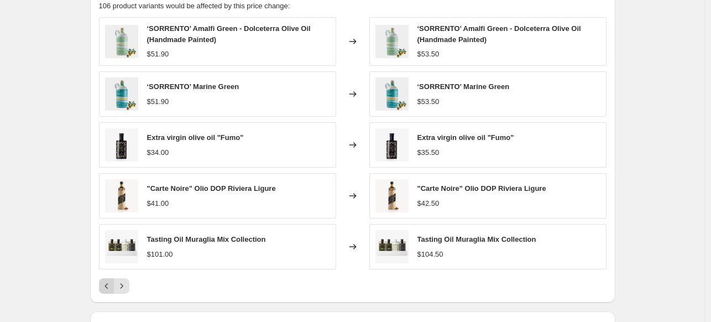
click at [106, 286] on icon "Previous" at bounding box center [106, 285] width 11 height 11
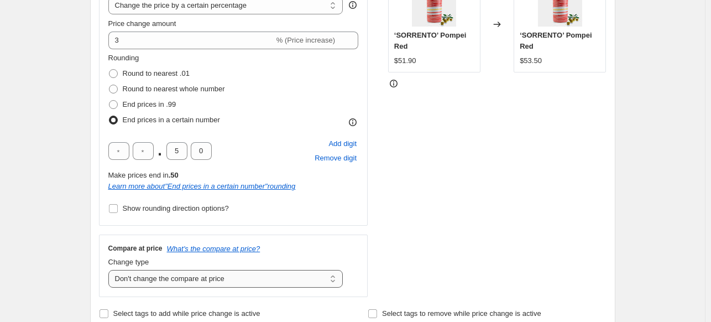
scroll to position [237, 0]
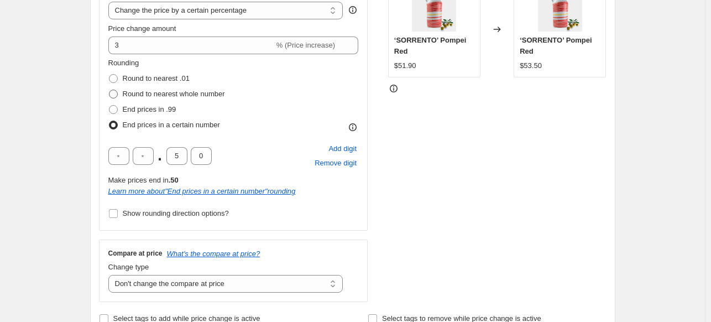
click at [141, 97] on span "Round to nearest whole number" at bounding box center [174, 94] width 102 height 8
click at [109, 90] on input "Round to nearest whole number" at bounding box center [109, 90] width 1 height 1
radio input "true"
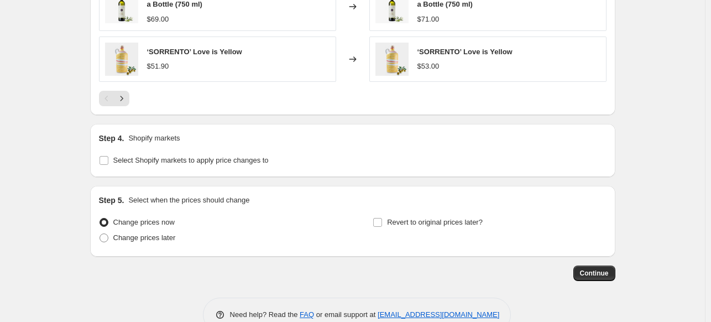
scroll to position [952, 0]
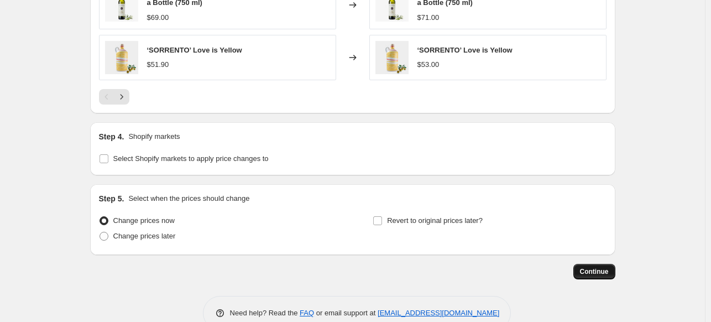
click at [585, 269] on span "Continue" at bounding box center [594, 271] width 29 height 9
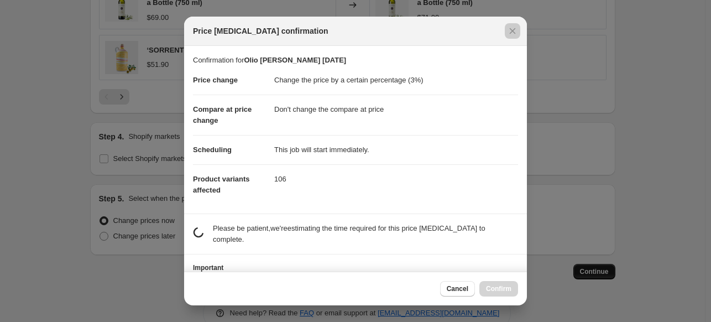
click at [585, 269] on div at bounding box center [355, 161] width 711 height 322
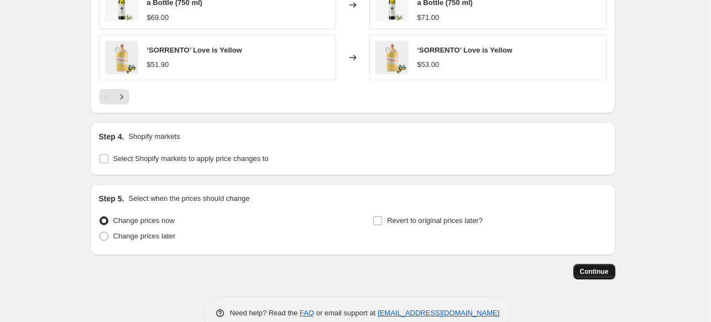
click at [591, 276] on button "Continue" at bounding box center [594, 271] width 42 height 15
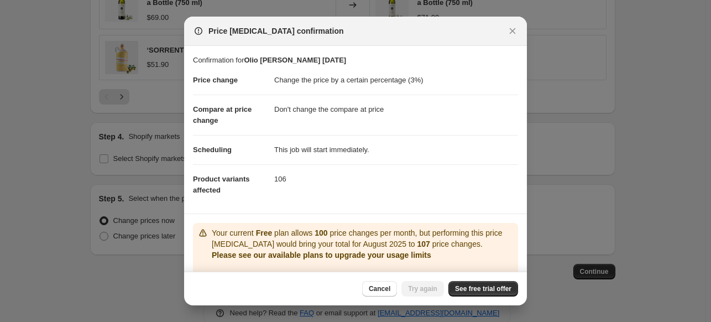
scroll to position [63, 0]
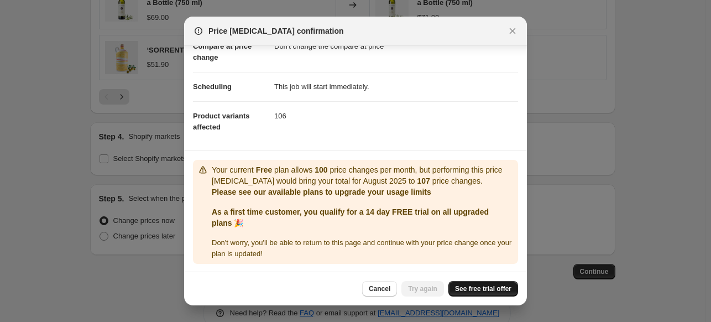
click at [493, 293] on link "See free trial offer" at bounding box center [483, 288] width 70 height 15
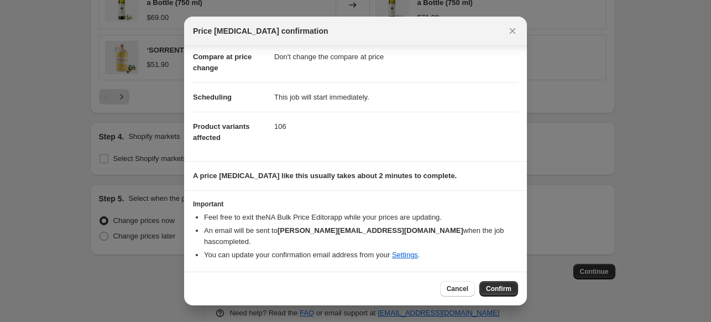
scroll to position [40, 0]
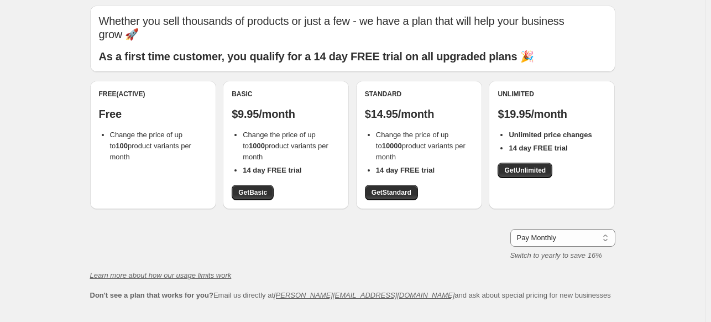
scroll to position [37, 0]
click at [259, 194] on span "Get Basic" at bounding box center [252, 191] width 29 height 9
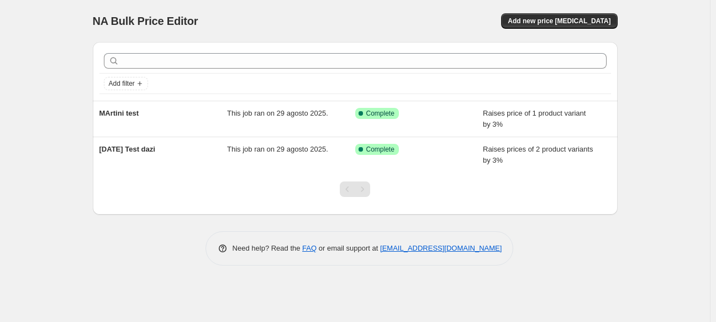
click at [560, 13] on div "NA Bulk Price Editor. This page is ready NA Bulk Price Editor Add new price [ME…" at bounding box center [355, 21] width 525 height 42
click at [562, 19] on span "Add new price [MEDICAL_DATA]" at bounding box center [559, 21] width 103 height 9
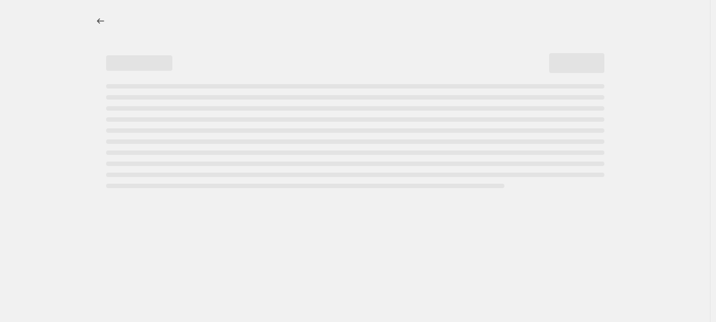
select select "percentage"
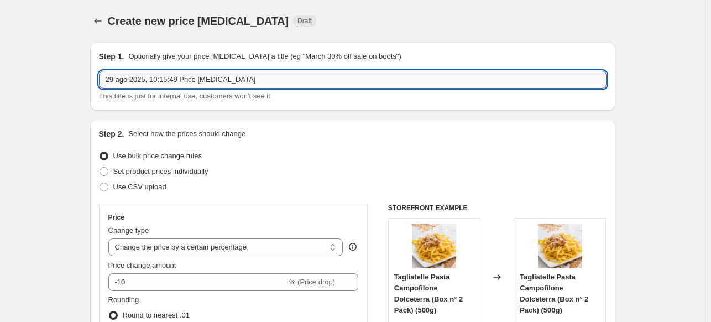
click at [156, 81] on input "29 ago 2025, 10:15:49 Price [MEDICAL_DATA]" at bounding box center [352, 80] width 507 height 18
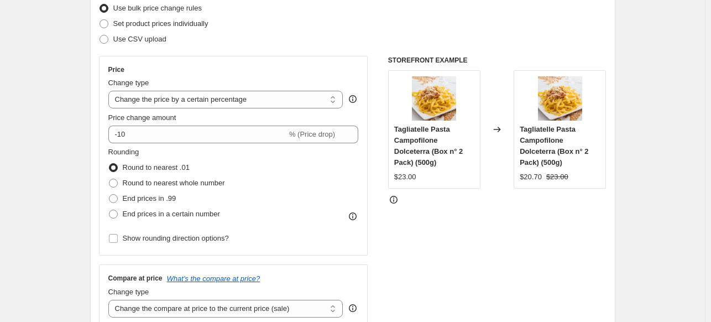
scroll to position [147, 0]
type input "Olio [DATE]"
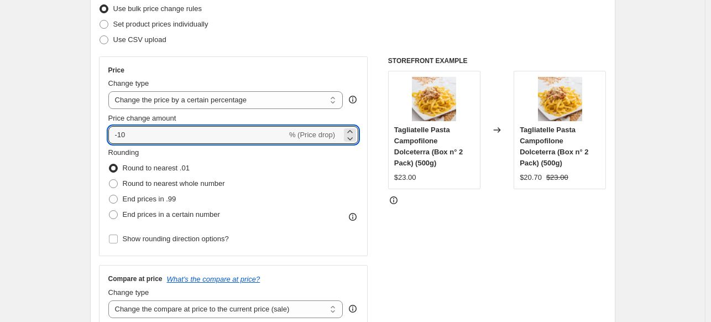
drag, startPoint x: 171, startPoint y: 135, endPoint x: 59, endPoint y: 128, distance: 113.0
type input "3"
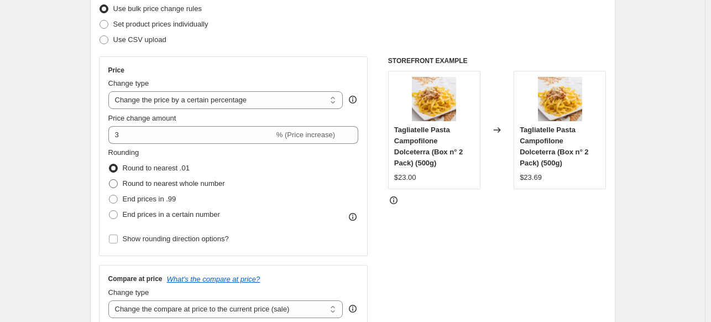
click at [181, 181] on span "Round to nearest whole number" at bounding box center [174, 183] width 102 height 8
click at [109, 180] on input "Round to nearest whole number" at bounding box center [109, 179] width 1 height 1
radio input "true"
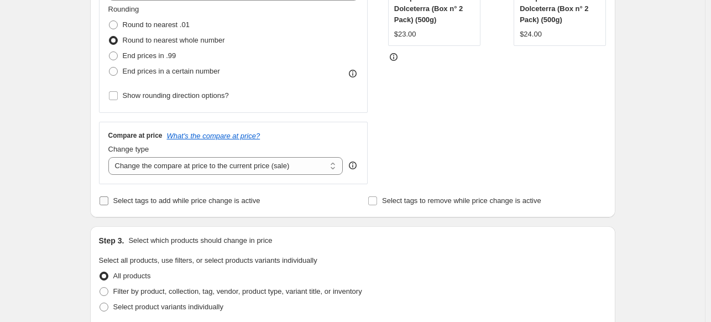
scroll to position [295, 0]
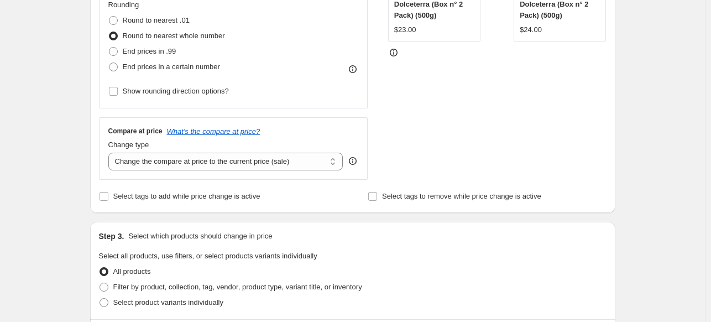
click at [250, 171] on div "Compare at price What's the compare at price? Change type Change the compare at…" at bounding box center [233, 148] width 269 height 62
click at [250, 162] on select "Change the compare at price to the current price (sale) Change the compare at p…" at bounding box center [225, 162] width 235 height 18
select select "no_change"
click at [111, 153] on select "Change the compare at price to the current price (sale) Change the compare at p…" at bounding box center [225, 162] width 235 height 18
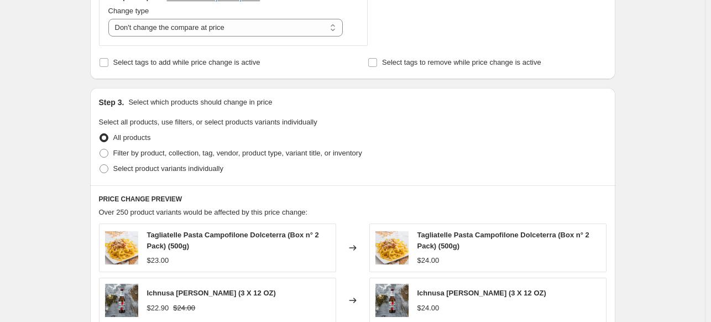
scroll to position [442, 0]
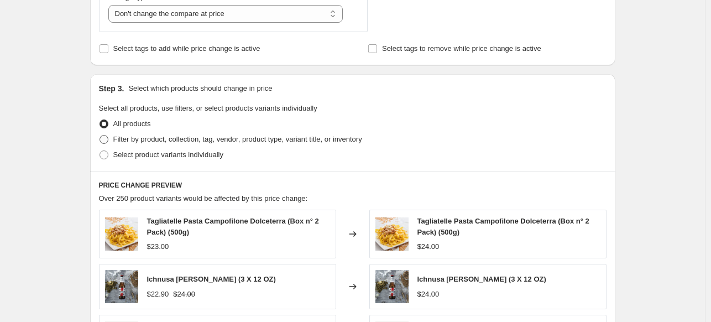
click at [142, 141] on span "Filter by product, collection, tag, vendor, product type, variant title, or inv…" at bounding box center [237, 139] width 249 height 8
click at [100, 135] on input "Filter by product, collection, tag, vendor, product type, variant title, or inv…" at bounding box center [99, 135] width 1 height 1
radio input "true"
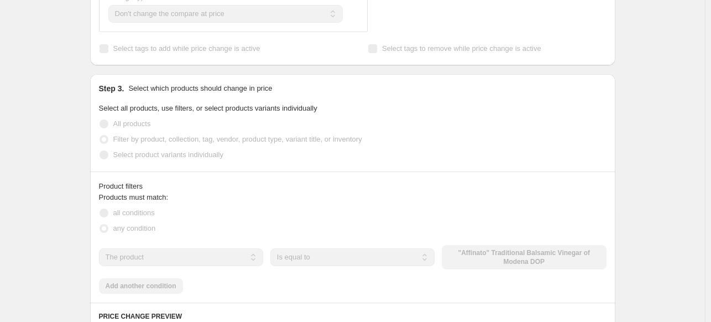
scroll to position [589, 0]
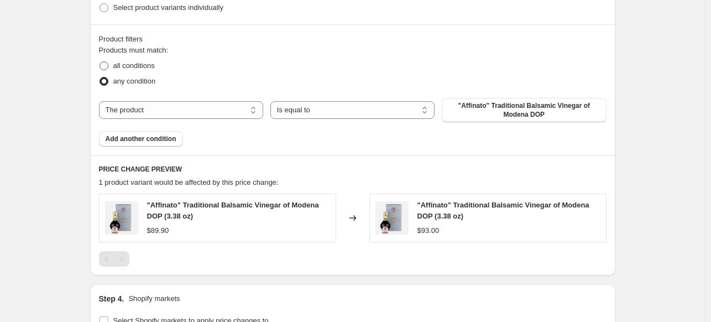
click at [139, 72] on label "all conditions" at bounding box center [127, 65] width 56 height 15
click at [100, 62] on input "all conditions" at bounding box center [99, 61] width 1 height 1
radio input "true"
click at [192, 114] on select "The product The product's collection The product's tag The product's vendor The…" at bounding box center [181, 110] width 164 height 18
select select "collection"
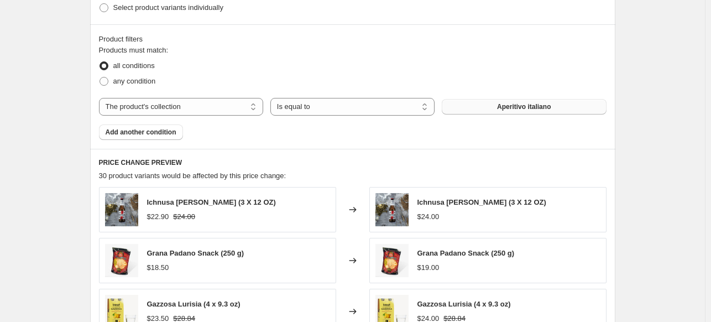
click at [526, 104] on span "Aperitivo italiano" at bounding box center [524, 106] width 54 height 9
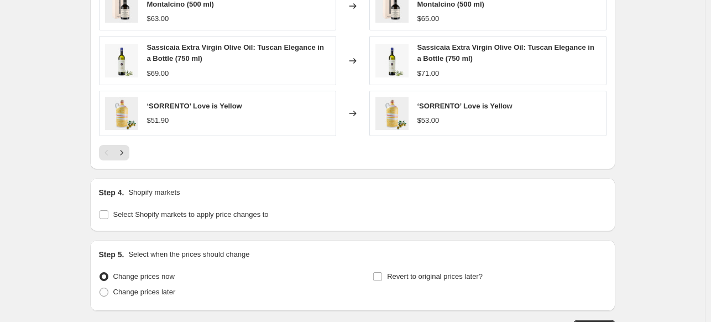
scroll to position [975, 0]
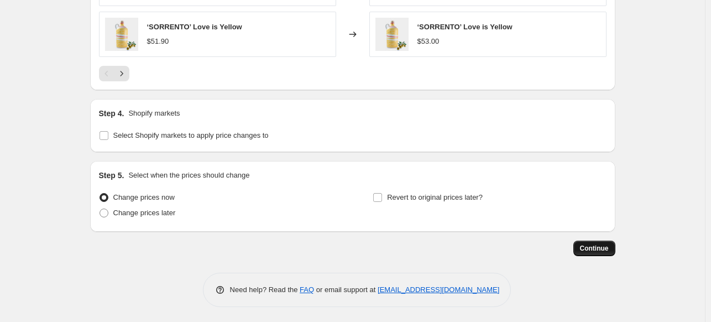
click at [589, 249] on span "Continue" at bounding box center [594, 248] width 29 height 9
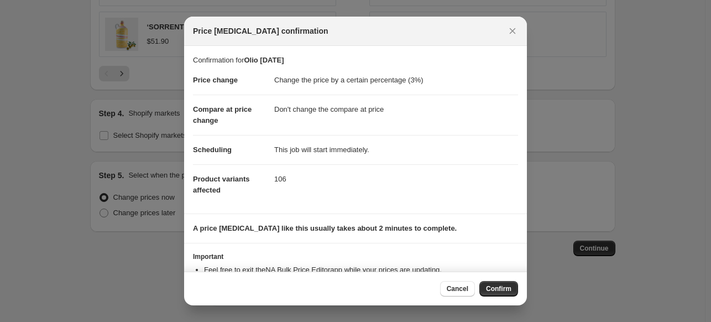
scroll to position [40, 0]
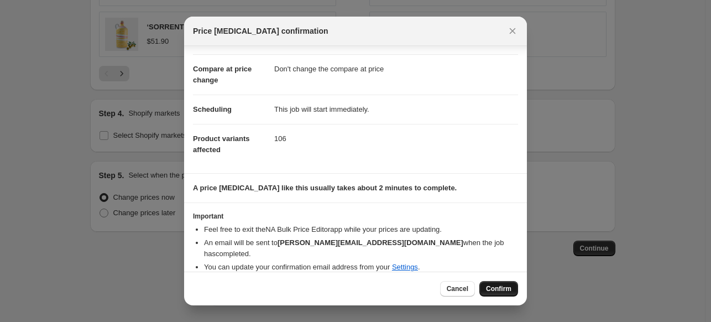
click at [514, 289] on button "Confirm" at bounding box center [498, 288] width 39 height 15
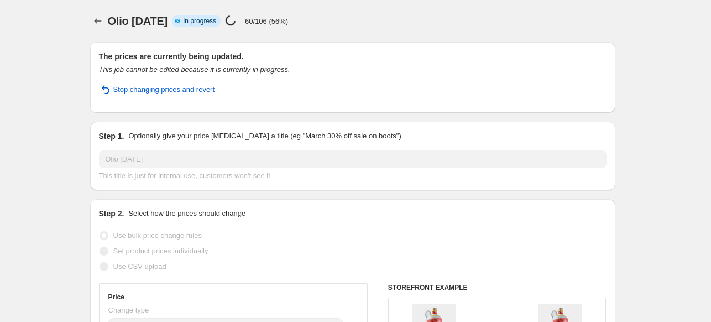
click at [287, 26] on div "Price [MEDICAL_DATA] in progress... 60/106 (56%)" at bounding box center [256, 21] width 63 height 13
click at [287, 26] on div "Price change job in progress... 60/106 (56%)" at bounding box center [256, 21] width 63 height 13
click at [381, 23] on div "Olio 29.08.25 Info Partially complete In progress Price change job in progress.…" at bounding box center [361, 20] width 507 height 15
click at [377, 24] on div "Olio 29.08.25 Info Partially complete In progress Price change job in progress.…" at bounding box center [361, 20] width 507 height 15
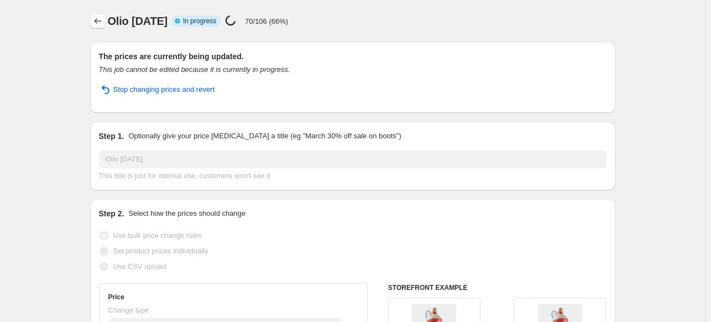
click at [103, 17] on icon "Price change jobs" at bounding box center [97, 20] width 11 height 11
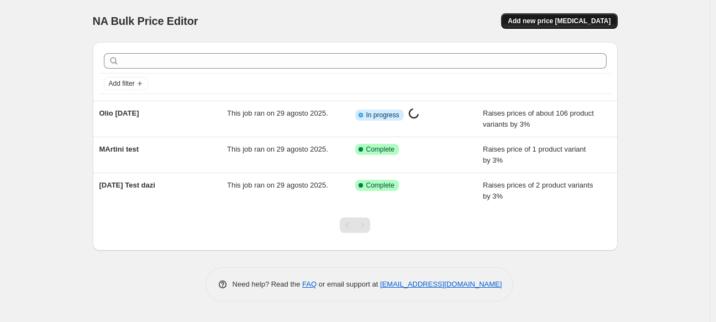
click at [599, 22] on span "Add new price change job" at bounding box center [559, 21] width 103 height 9
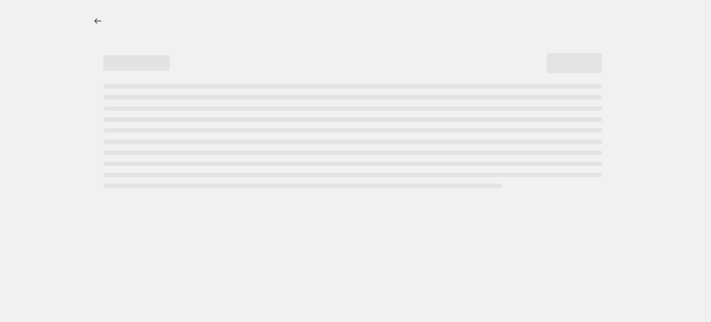
select select "percentage"
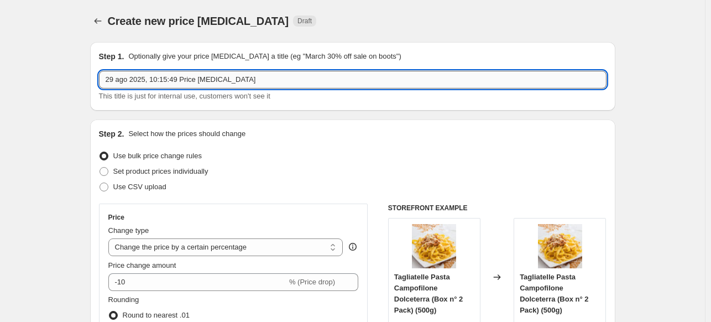
click at [182, 80] on input "29 ago 2025, 10:15:49 Price change job" at bounding box center [352, 80] width 507 height 18
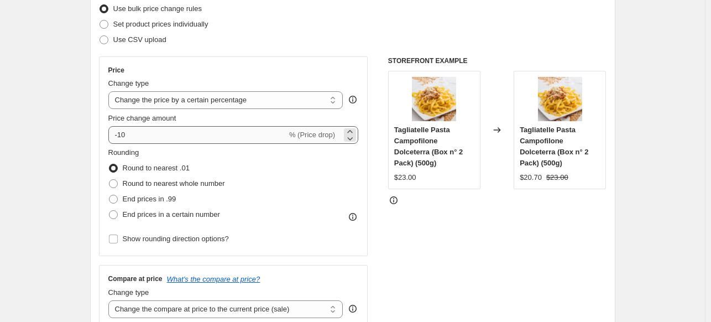
type input "Aceto 29.08.25"
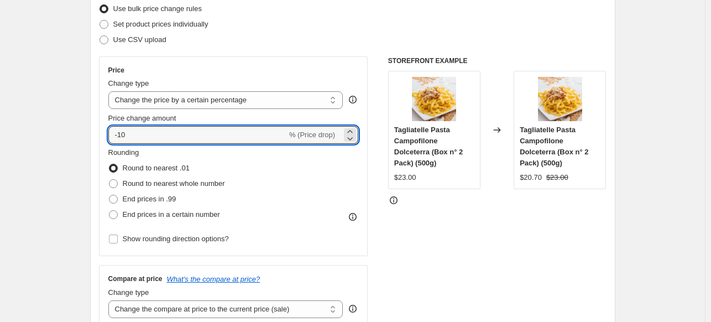
drag, startPoint x: 203, startPoint y: 134, endPoint x: 53, endPoint y: 137, distance: 150.4
type input "3"
click at [465, 245] on div "STOREFRONT EXAMPLE Tagliatelle Pasta Campofilone Dolceterra (Box n° 2 Pack) (50…" at bounding box center [497, 191] width 218 height 271
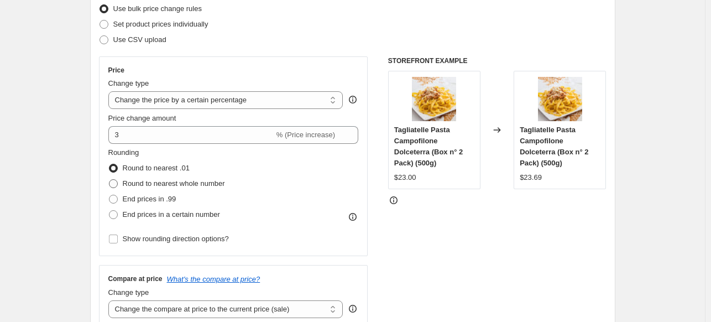
click at [206, 182] on span "Round to nearest whole number" at bounding box center [174, 183] width 102 height 8
click at [109, 180] on input "Round to nearest whole number" at bounding box center [109, 179] width 1 height 1
radio input "true"
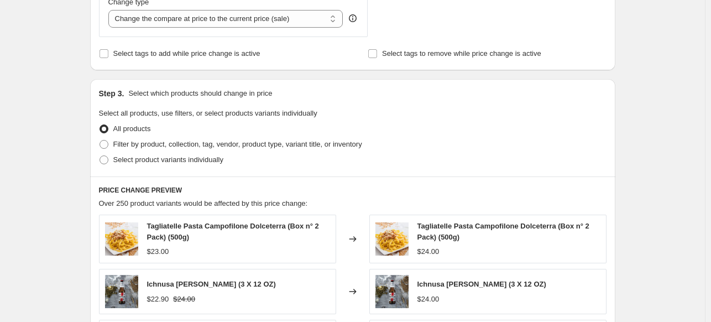
scroll to position [295, 0]
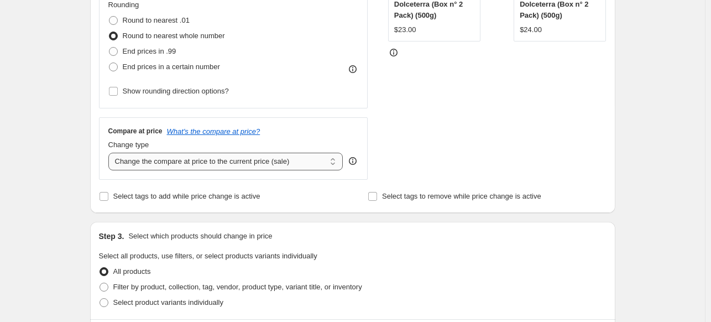
click at [180, 166] on select "Change the compare at price to the current price (sale) Change the compare at p…" at bounding box center [225, 162] width 235 height 18
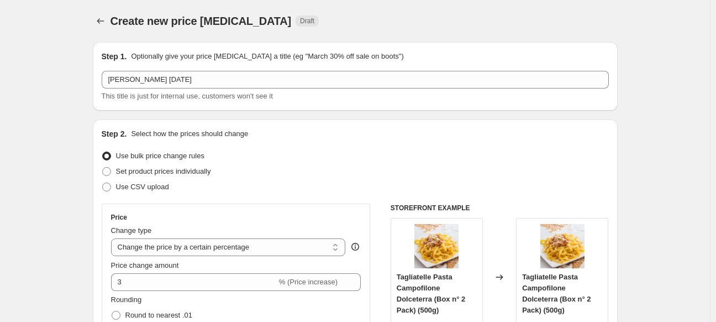
select select "percentage"
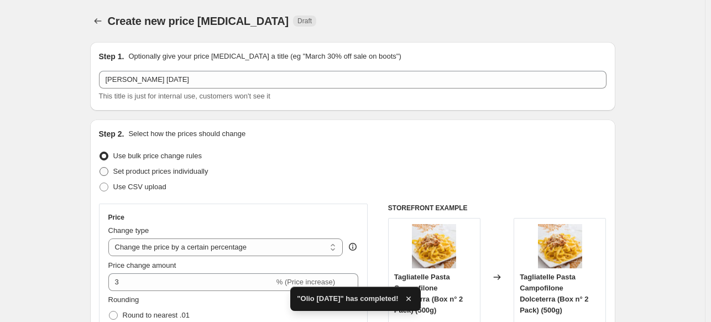
scroll to position [295, 0]
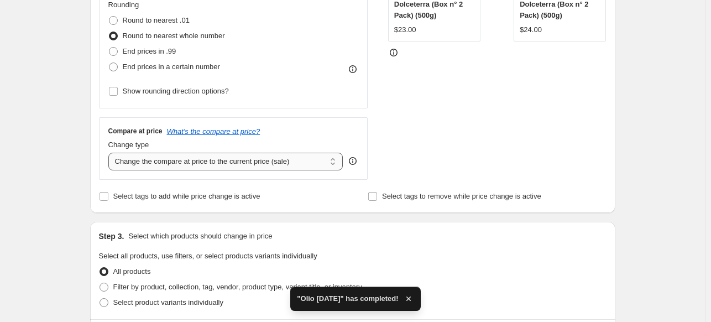
click at [190, 161] on select "Change the compare at price to the current price (sale) Change the compare at p…" at bounding box center [225, 162] width 235 height 18
select select "no_change"
click at [111, 153] on select "Change the compare at price to the current price (sale) Change the compare at p…" at bounding box center [225, 162] width 235 height 18
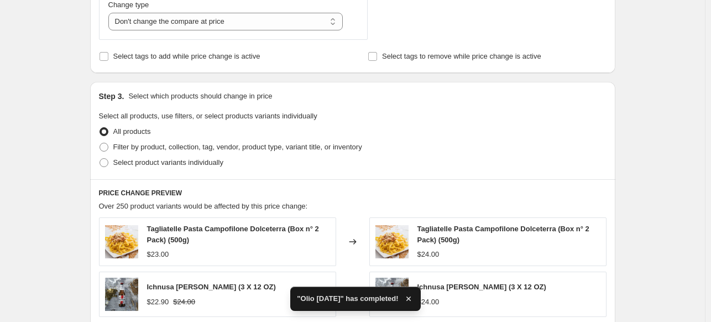
scroll to position [442, 0]
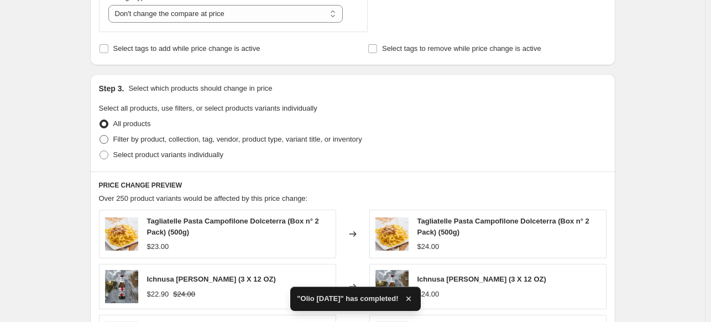
click at [150, 144] on span "Filter by product, collection, tag, vendor, product type, variant title, or inv…" at bounding box center [237, 139] width 249 height 11
click at [100, 135] on input "Filter by product, collection, tag, vendor, product type, variant title, or inv…" at bounding box center [99, 135] width 1 height 1
radio input "true"
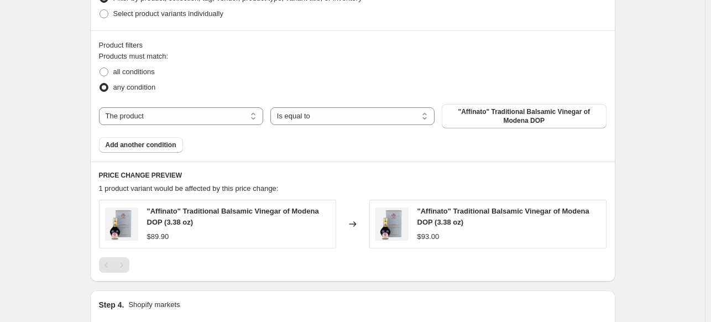
scroll to position [589, 0]
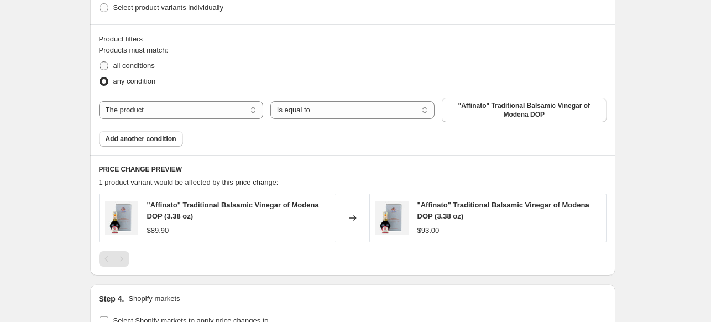
click at [139, 64] on span "all conditions" at bounding box center [133, 65] width 41 height 8
click at [100, 62] on input "all conditions" at bounding box center [99, 61] width 1 height 1
radio input "true"
click at [193, 110] on select "The product The product's collection The product's tag The product's vendor The…" at bounding box center [181, 110] width 164 height 18
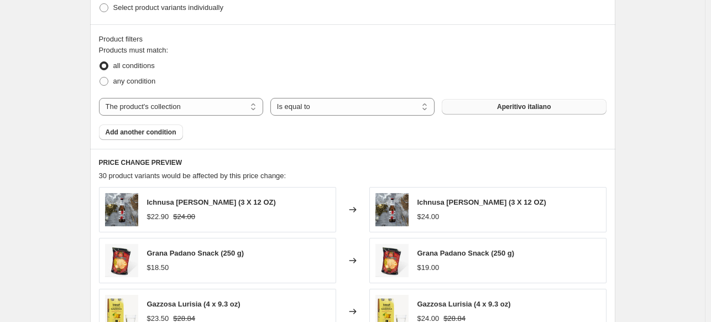
click at [513, 113] on button "Aperitivo italiano" at bounding box center [524, 106] width 164 height 15
click at [547, 106] on span "Aperitivo italiano" at bounding box center [524, 106] width 54 height 9
click at [196, 108] on select "The product The product's collection The product's tag The product's vendor The…" at bounding box center [181, 107] width 164 height 18
select select "tag"
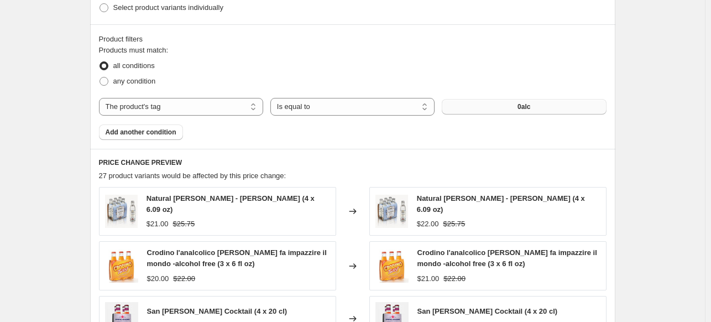
click at [538, 110] on button "0alc" at bounding box center [524, 106] width 164 height 15
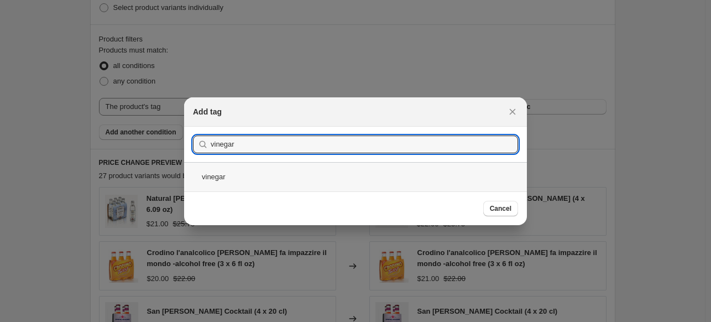
type input "vinegar"
click at [228, 174] on div "vinegar" at bounding box center [355, 176] width 343 height 29
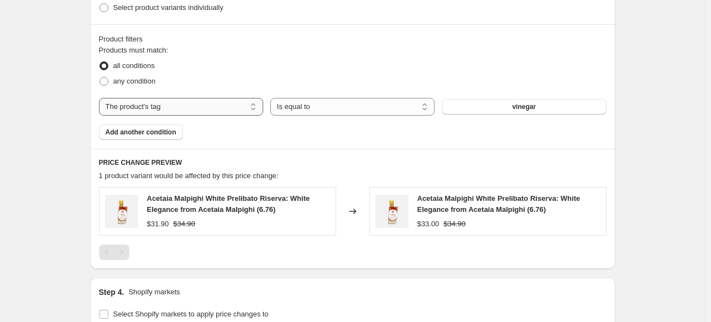
click at [214, 108] on select "The product The product's collection The product's tag The product's vendor The…" at bounding box center [181, 107] width 164 height 18
select select "collection"
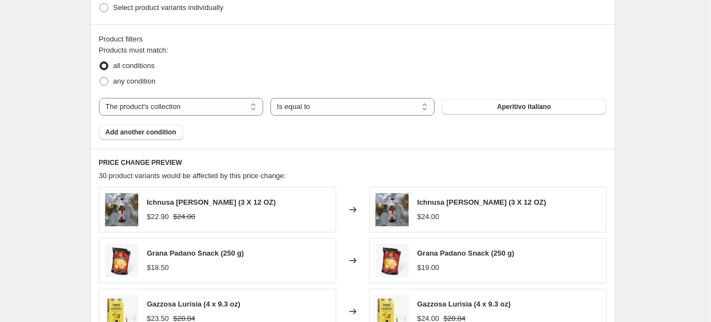
click at [465, 115] on div "Products must match: all conditions any condition The product The product's col…" at bounding box center [352, 92] width 507 height 95
click at [469, 110] on button "Aperitivo italiano" at bounding box center [524, 106] width 164 height 15
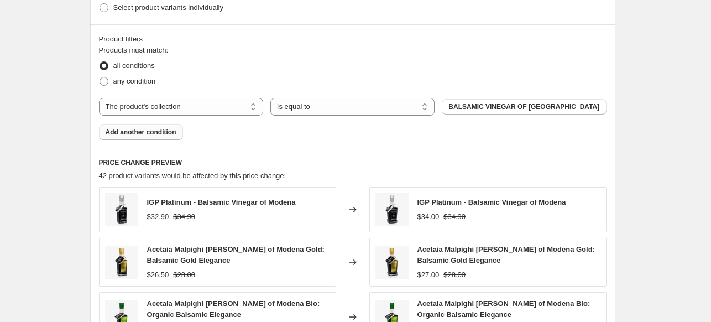
click at [157, 129] on span "Add another condition" at bounding box center [141, 132] width 71 height 9
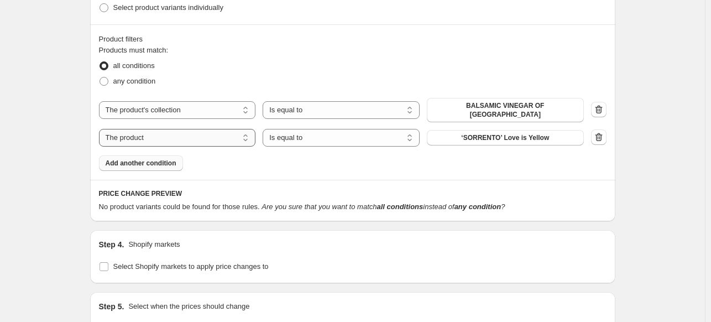
click at [208, 129] on select "The product The product's collection The product's tag The product's vendor The…" at bounding box center [177, 138] width 157 height 18
select select "collection"
click at [510, 137] on button "Aperitivo italiano" at bounding box center [505, 137] width 157 height 15
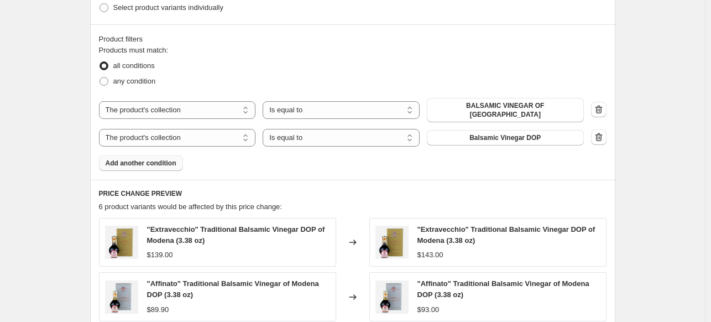
click at [172, 159] on span "Add another condition" at bounding box center [141, 163] width 71 height 9
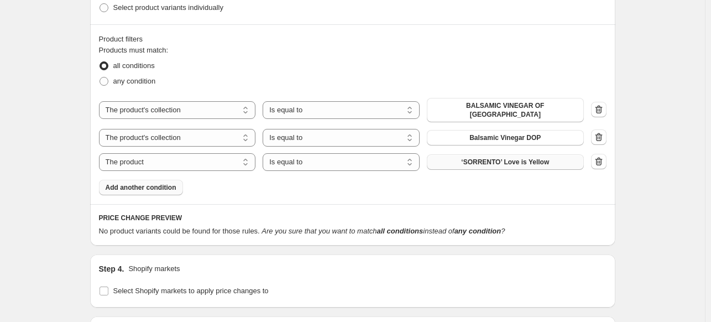
click at [490, 160] on button "‘SORRENTO’ Love is Yellow" at bounding box center [505, 161] width 157 height 15
click at [198, 159] on select "The product The product's collection The product's tag The product's vendor The…" at bounding box center [177, 162] width 157 height 18
select select "collection"
click at [505, 160] on button "Aperitivo italiano" at bounding box center [505, 161] width 157 height 15
click at [604, 156] on icon "button" at bounding box center [598, 161] width 11 height 11
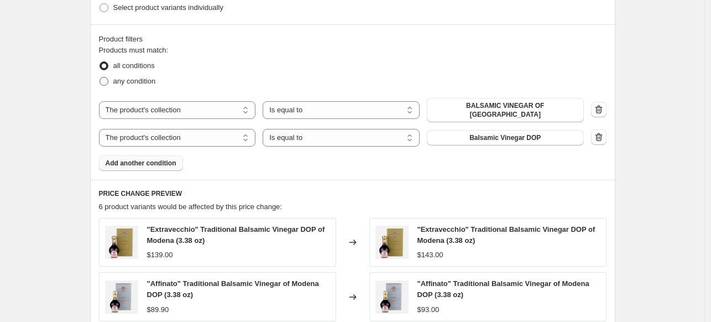
click at [145, 82] on span "any condition" at bounding box center [134, 81] width 43 height 8
click at [100, 77] on input "any condition" at bounding box center [99, 77] width 1 height 1
radio input "true"
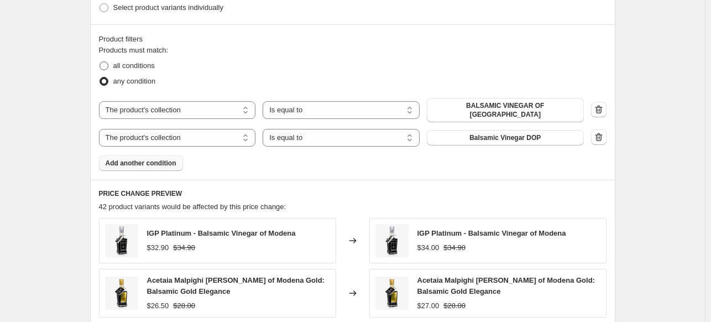
click at [117, 62] on span "all conditions" at bounding box center [133, 65] width 41 height 8
click at [100, 62] on input "all conditions" at bounding box center [99, 61] width 1 height 1
radio input "true"
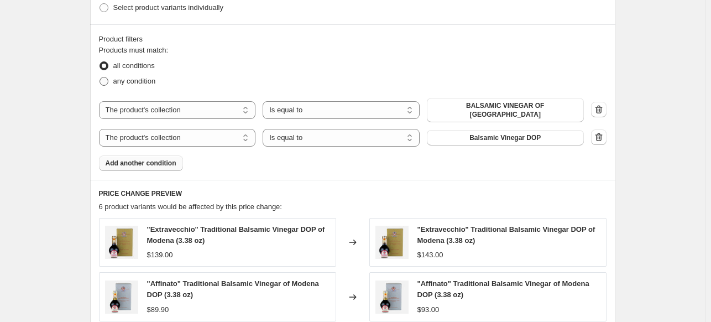
click at [117, 85] on span "any condition" at bounding box center [134, 81] width 43 height 8
click at [100, 77] on input "any condition" at bounding box center [99, 77] width 1 height 1
radio input "true"
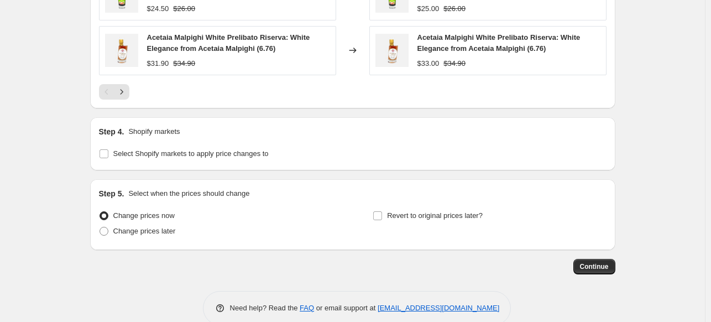
scroll to position [1006, 0]
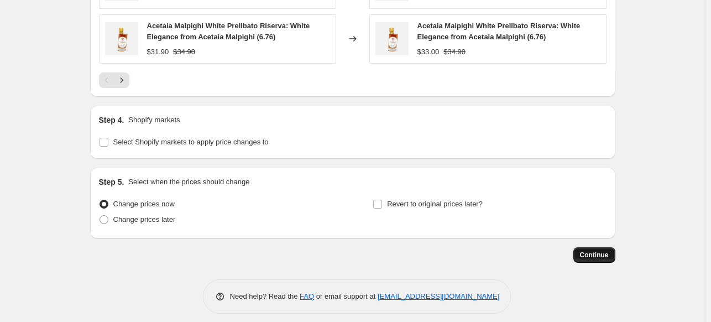
click at [584, 250] on span "Continue" at bounding box center [594, 254] width 29 height 9
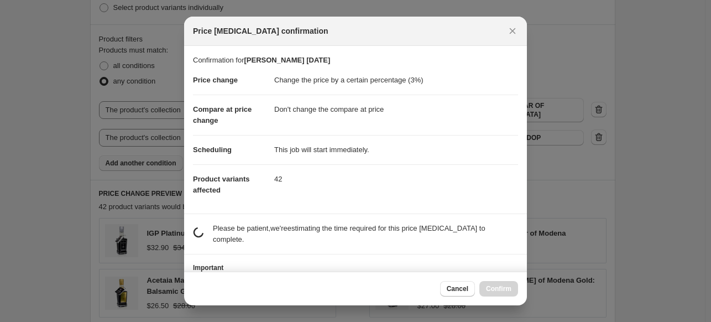
scroll to position [0, 0]
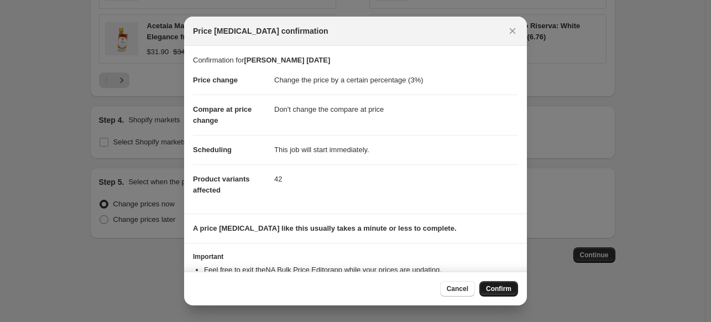
click at [504, 287] on span "Confirm" at bounding box center [498, 288] width 25 height 9
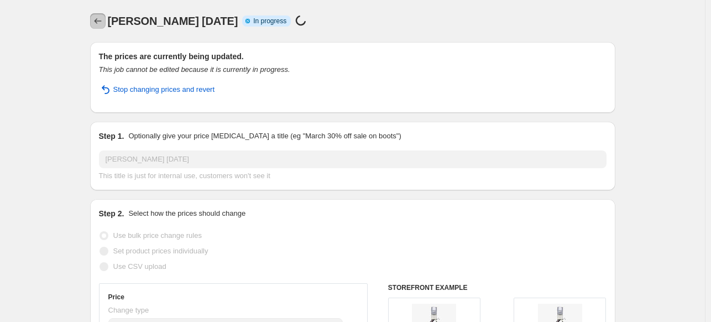
click at [100, 17] on icon "Price change jobs" at bounding box center [97, 20] width 11 height 11
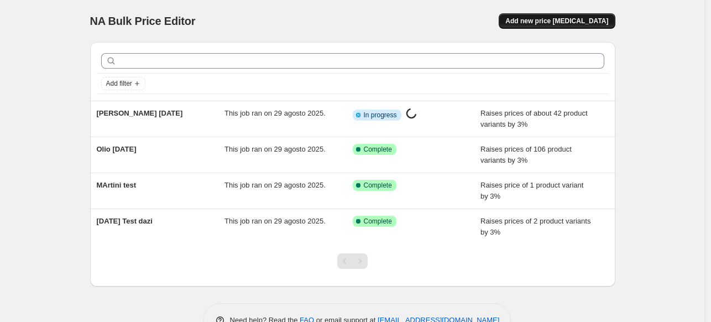
click at [555, 24] on span "Add new price change job" at bounding box center [556, 21] width 103 height 9
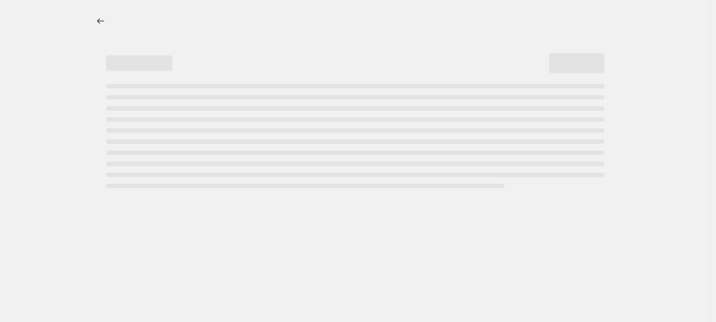
select select "percentage"
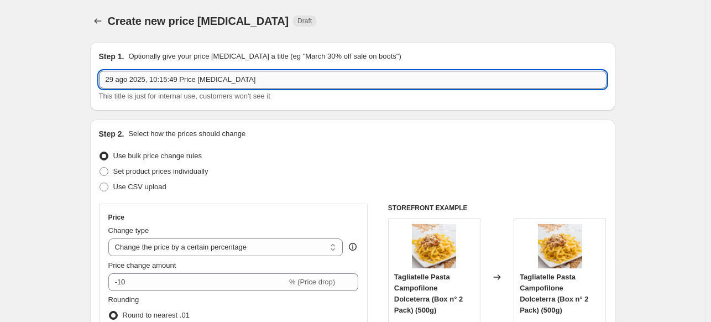
click at [158, 81] on input "29 ago 2025, 10:15:49 Price change job" at bounding box center [352, 80] width 507 height 18
type input "l"
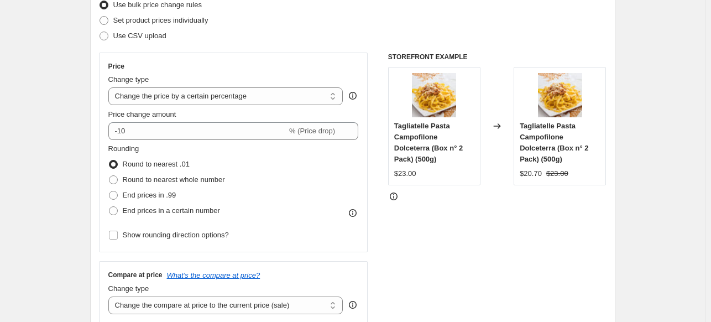
scroll to position [147, 0]
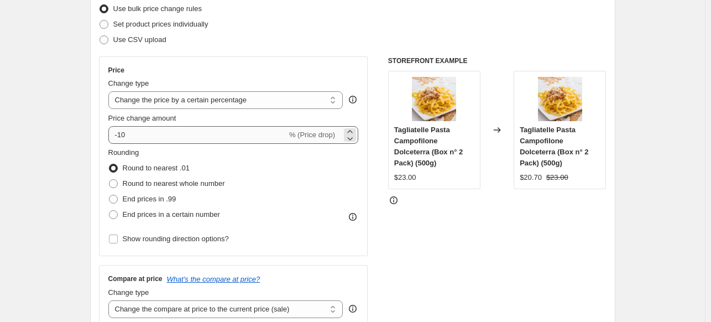
type input "Limoncello"
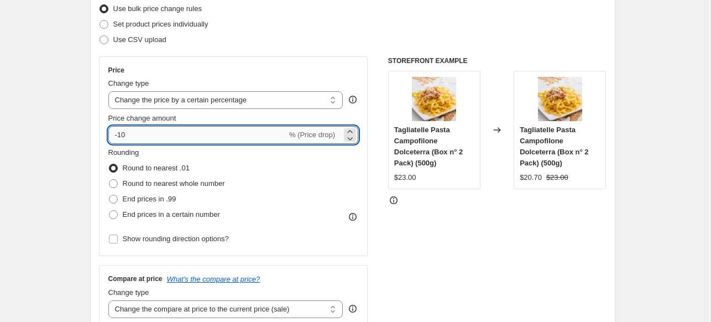
click at [167, 132] on input "-10" at bounding box center [197, 135] width 179 height 18
drag, startPoint x: 167, startPoint y: 132, endPoint x: 88, endPoint y: 132, distance: 78.5
type input "5"
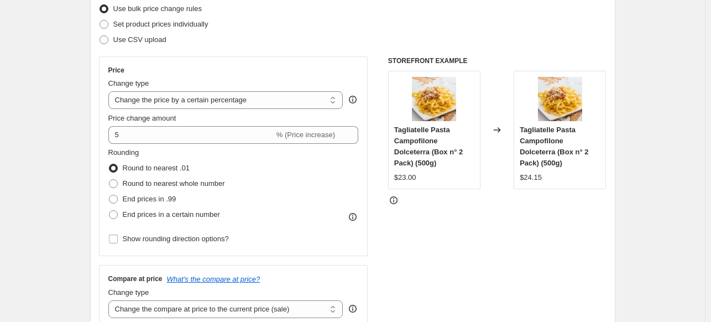
click at [460, 218] on div "STOREFRONT EXAMPLE Tagliatelle Pasta Campofilone Dolceterra (Box n° 2 Pack) (50…" at bounding box center [497, 191] width 218 height 271
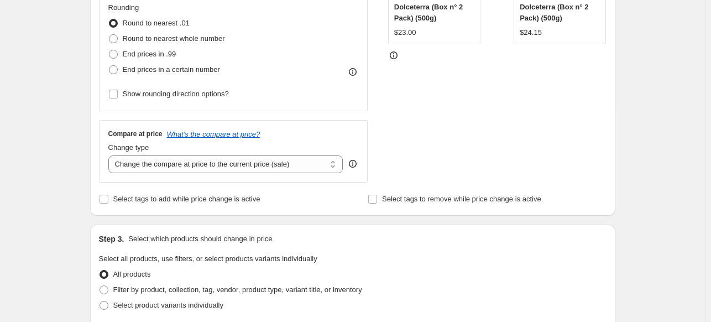
scroll to position [295, 0]
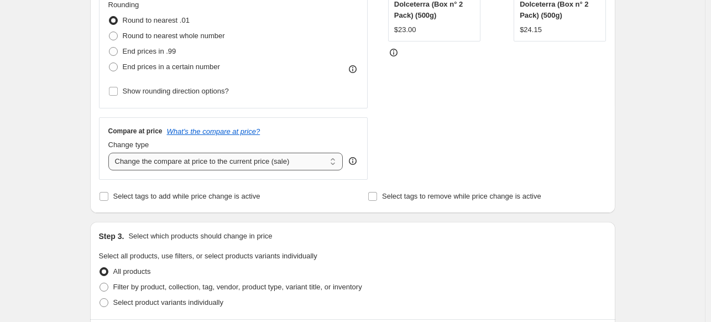
click at [302, 164] on select "Change the compare at price to the current price (sale) Change the compare at p…" at bounding box center [225, 162] width 235 height 18
select select "no_change"
click at [111, 153] on select "Change the compare at price to the current price (sale) Change the compare at p…" at bounding box center [225, 162] width 235 height 18
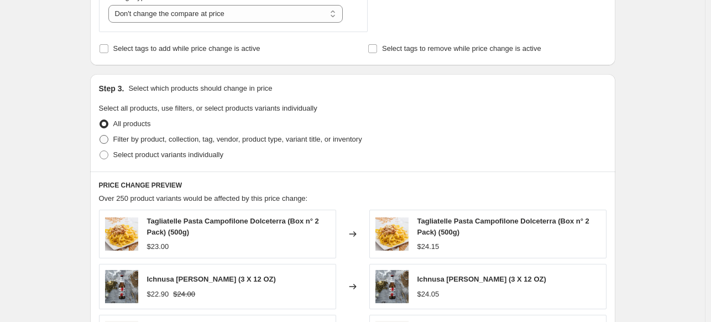
click at [174, 142] on span "Filter by product, collection, tag, vendor, product type, variant title, or inv…" at bounding box center [237, 139] width 249 height 8
click at [100, 135] on input "Filter by product, collection, tag, vendor, product type, variant title, or inv…" at bounding box center [99, 135] width 1 height 1
radio input "true"
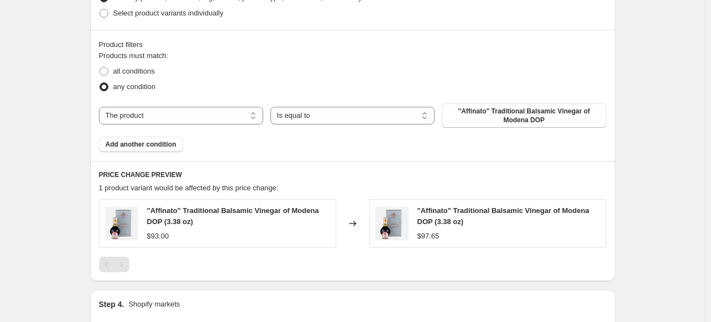
scroll to position [589, 0]
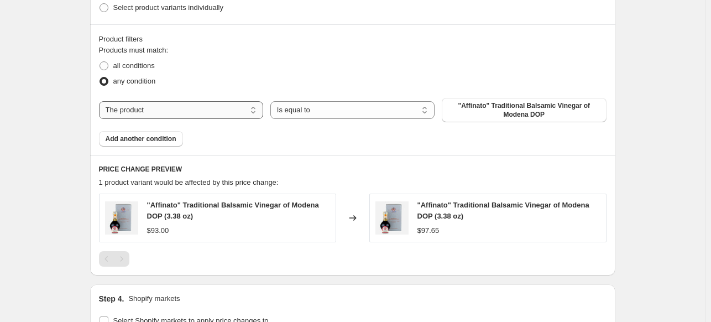
click at [199, 113] on select "The product The product's collection The product's tag The product's vendor The…" at bounding box center [181, 110] width 164 height 18
select select "collection"
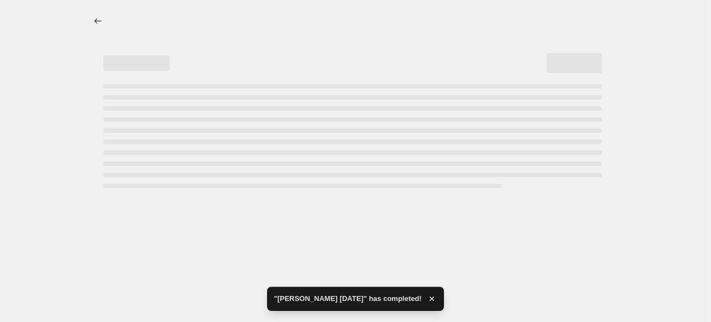
scroll to position [0, 0]
select select "percentage"
select select "no_change"
select select "collection"
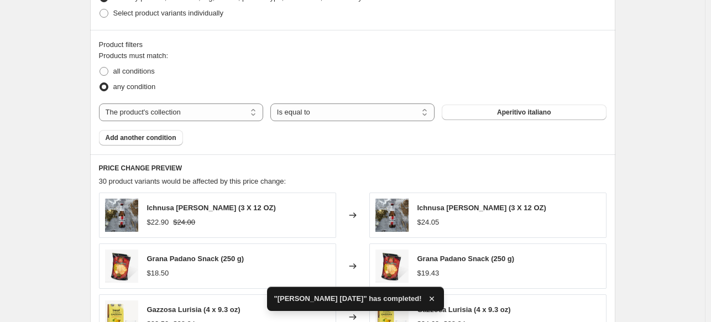
scroll to position [589, 0]
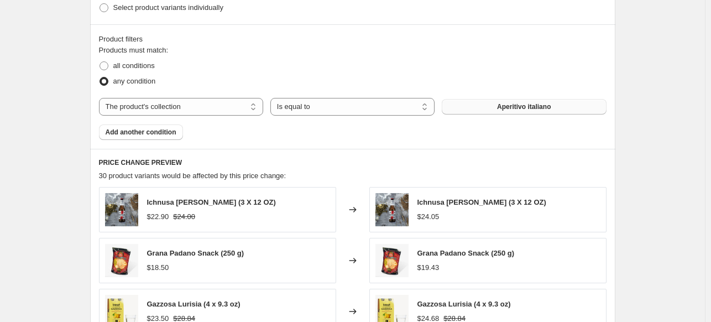
click at [501, 111] on button "Aperitivo italiano" at bounding box center [524, 106] width 164 height 15
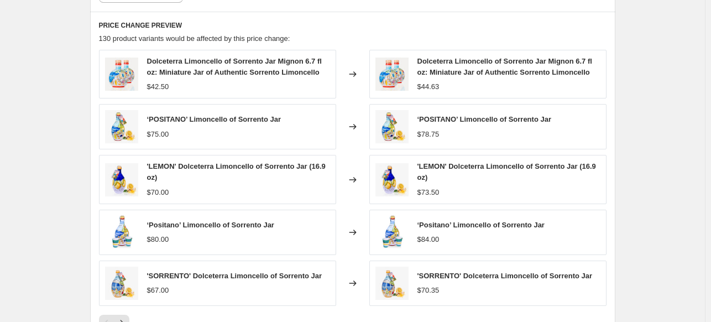
scroll to position [737, 0]
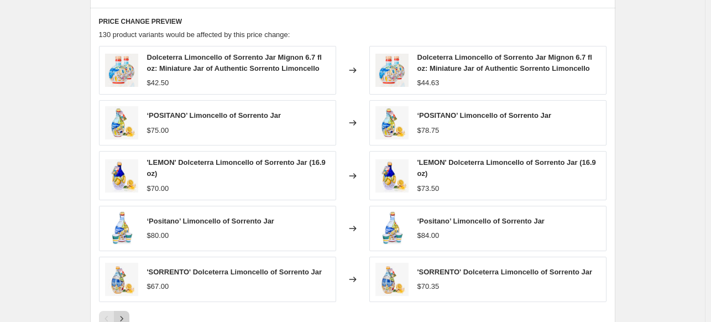
click at [123, 313] on icon "Next" at bounding box center [121, 318] width 11 height 11
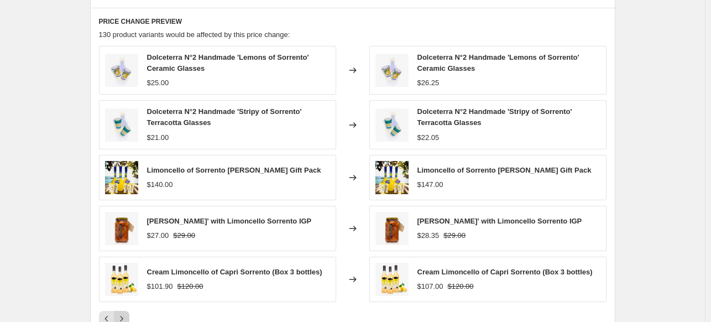
click at [127, 313] on icon "Next" at bounding box center [121, 318] width 11 height 11
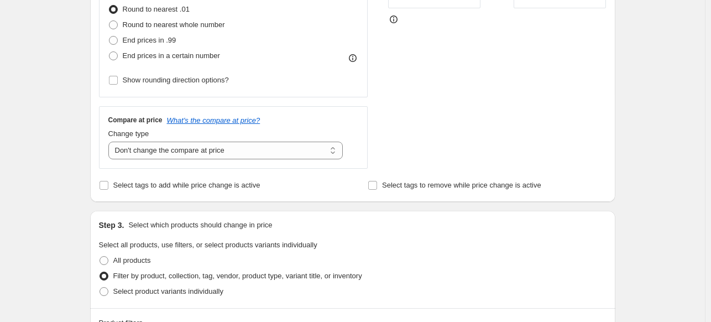
scroll to position [147, 0]
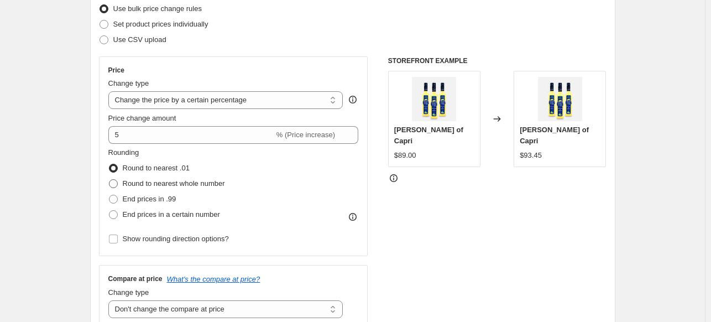
click at [192, 179] on span "Round to nearest whole number" at bounding box center [174, 183] width 102 height 8
click at [109, 179] on input "Round to nearest whole number" at bounding box center [109, 179] width 1 height 1
radio input "true"
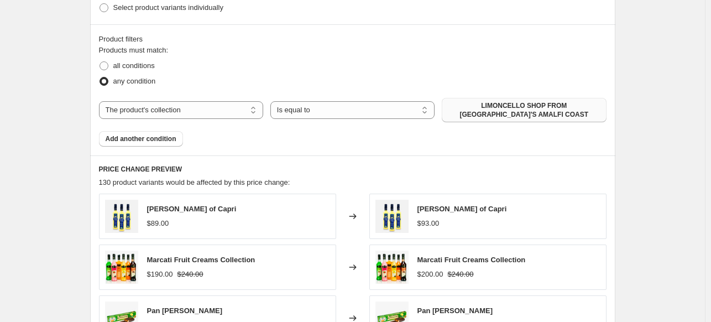
scroll to position [737, 0]
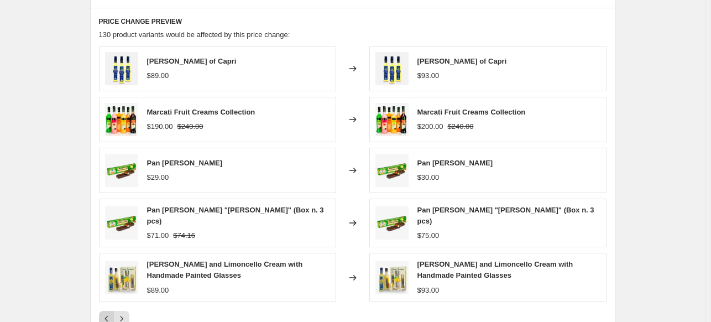
click at [107, 311] on button "Previous" at bounding box center [106, 318] width 15 height 15
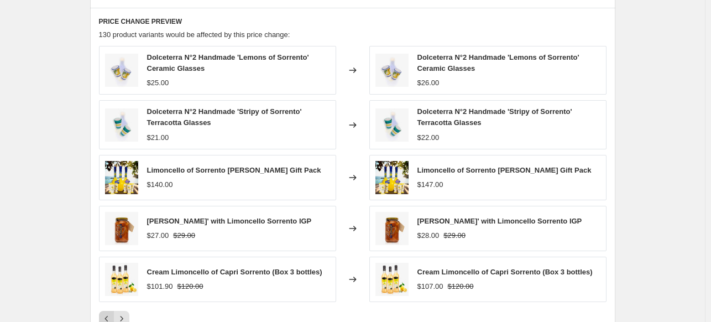
click at [109, 311] on button "Previous" at bounding box center [106, 318] width 15 height 15
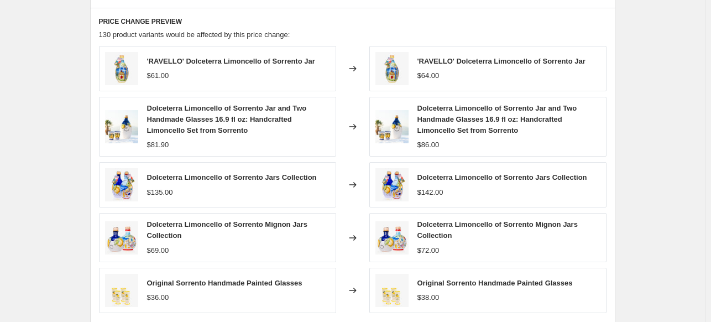
scroll to position [794, 0]
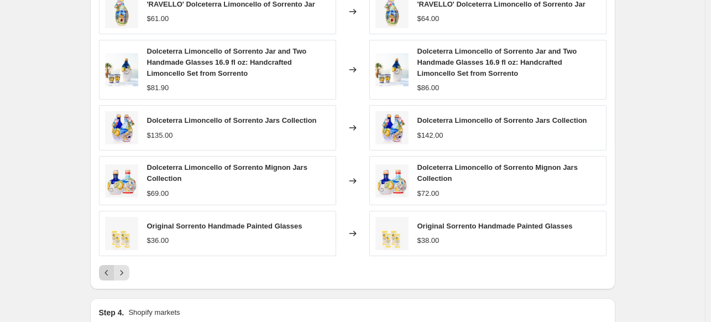
click at [106, 267] on icon "Previous" at bounding box center [106, 272] width 11 height 11
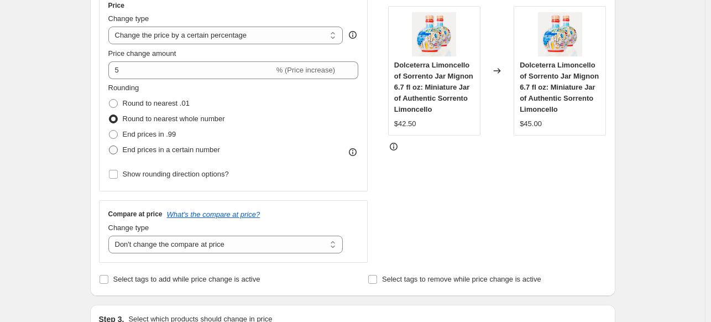
scroll to position [204, 0]
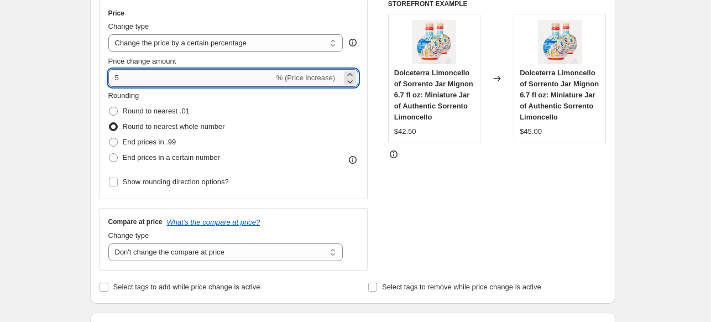
click at [149, 81] on input "5" at bounding box center [191, 78] width 166 height 18
type input "4"
click at [428, 207] on div "STOREFRONT EXAMPLE Dolceterra Limoncello of Sorrento Jar Mignon 6.7 fl oz: Mini…" at bounding box center [497, 134] width 218 height 271
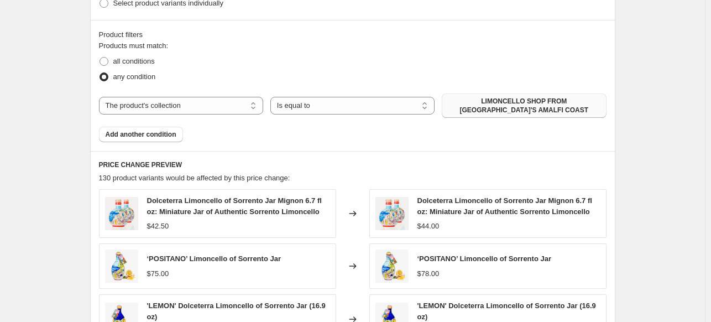
scroll to position [794, 0]
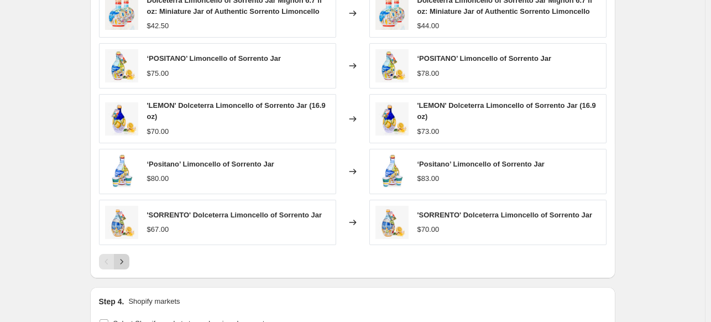
click at [125, 256] on icon "Next" at bounding box center [121, 261] width 11 height 11
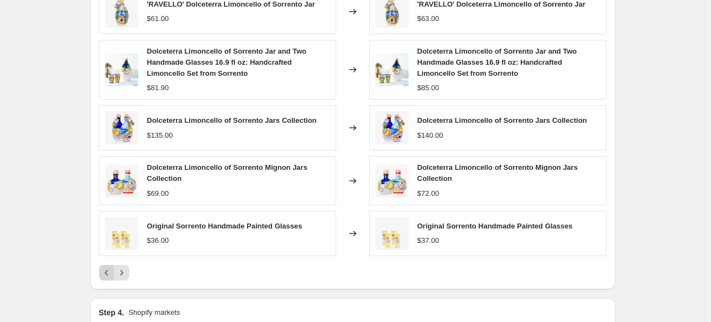
click at [108, 270] on icon "Previous" at bounding box center [105, 273] width 3 height 6
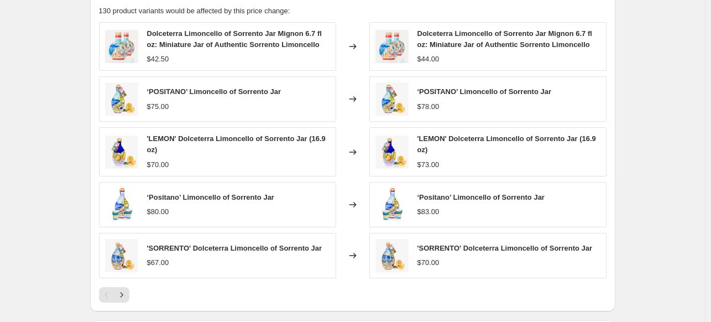
scroll to position [765, 0]
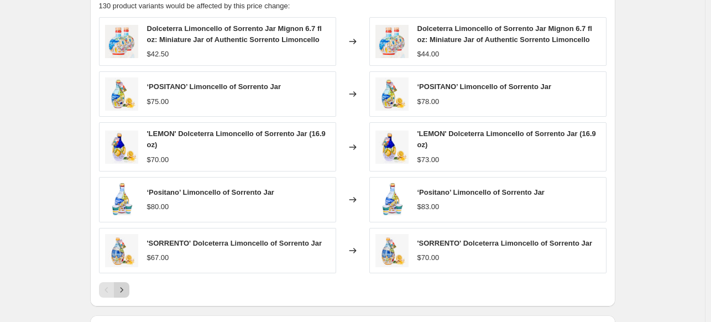
click at [122, 284] on icon "Next" at bounding box center [121, 289] width 11 height 11
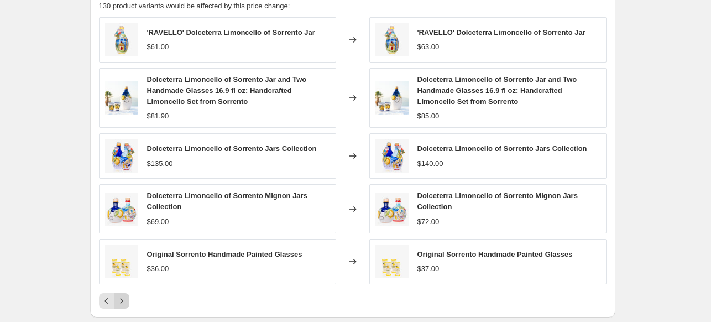
click at [126, 295] on icon "Next" at bounding box center [121, 300] width 11 height 11
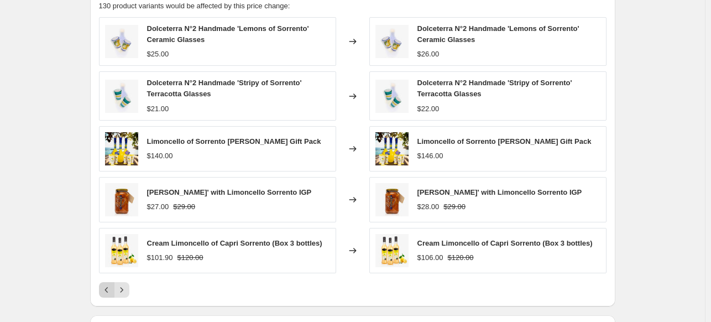
click at [112, 285] on icon "Previous" at bounding box center [106, 289] width 11 height 11
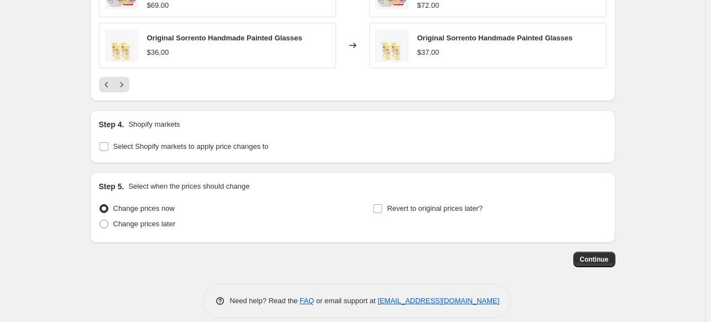
scroll to position [986, 0]
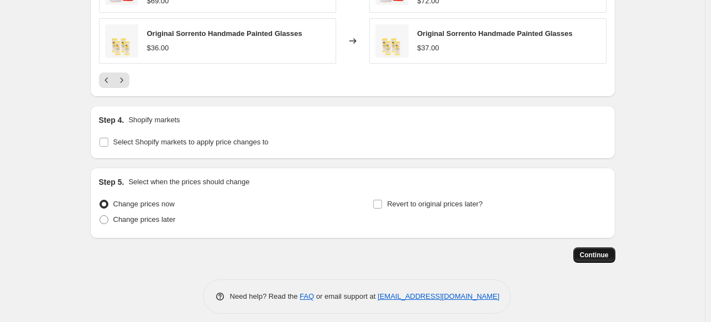
click at [582, 247] on button "Continue" at bounding box center [594, 254] width 42 height 15
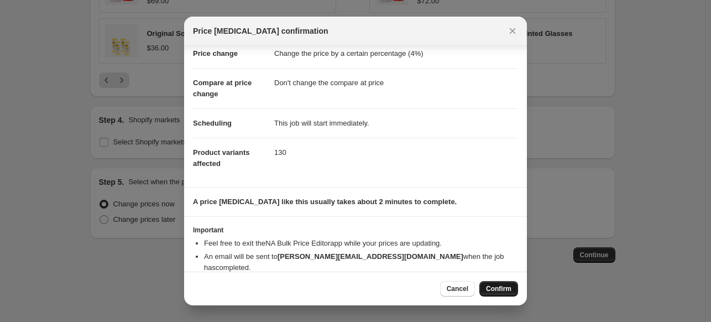
scroll to position [40, 0]
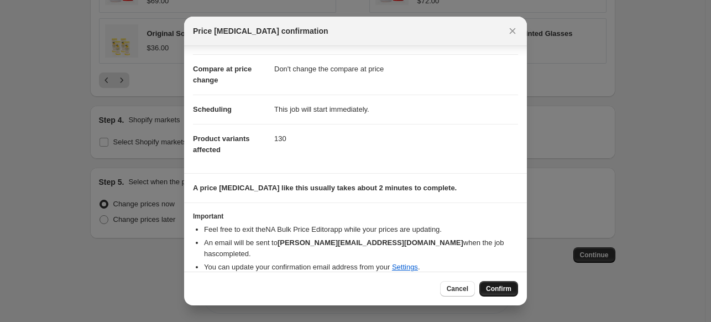
click at [505, 292] on span "Confirm" at bounding box center [498, 288] width 25 height 9
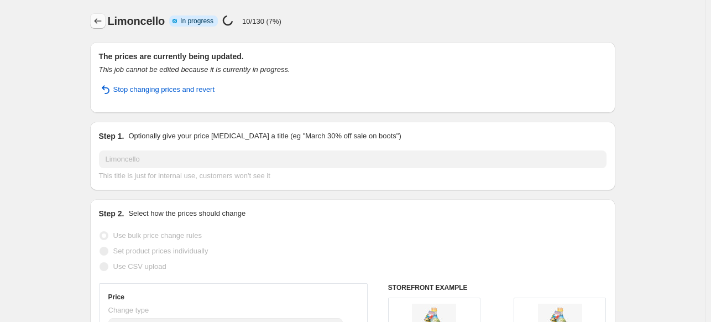
click at [103, 19] on icon "Price change jobs" at bounding box center [97, 20] width 11 height 11
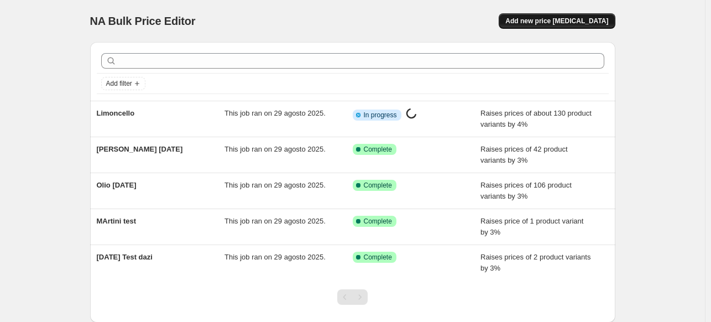
click at [568, 18] on span "Add new price change job" at bounding box center [556, 21] width 103 height 9
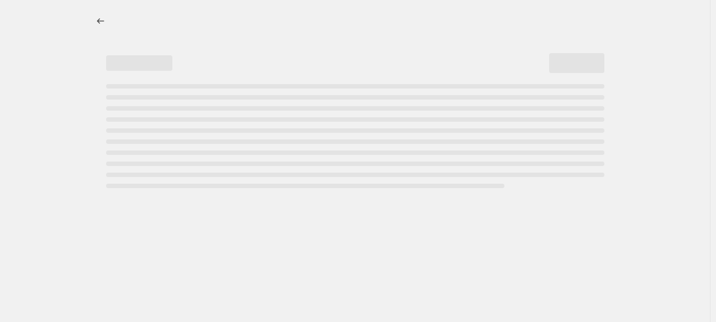
select select "percentage"
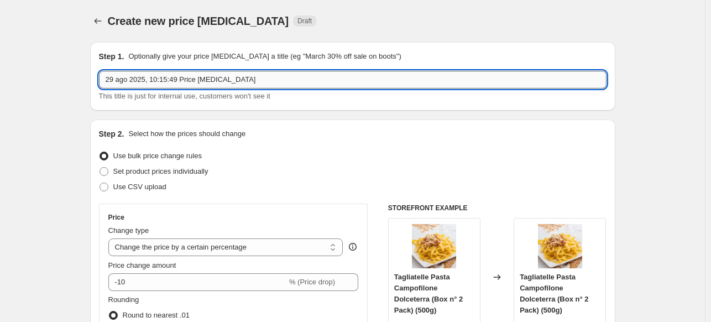
click at [251, 81] on input "29 ago 2025, 10:15:49 Price change job" at bounding box center [352, 80] width 507 height 18
click at [133, 70] on div "Step 1. Optionally give your price change job a title (eg "March 30% off sale o…" at bounding box center [352, 76] width 507 height 51
click at [125, 81] on input "alcool 29.08.25" at bounding box center [352, 80] width 507 height 18
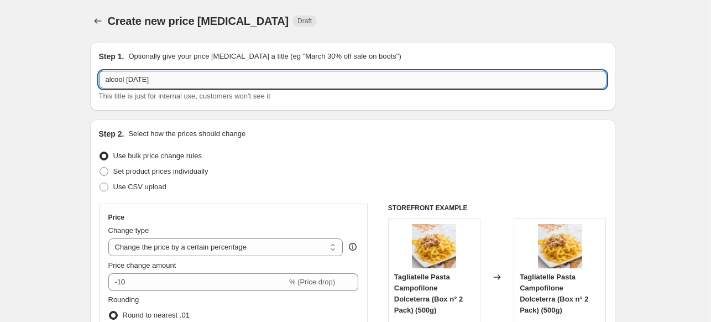
click at [130, 81] on input "alcool 29.08.25" at bounding box center [352, 80] width 507 height 18
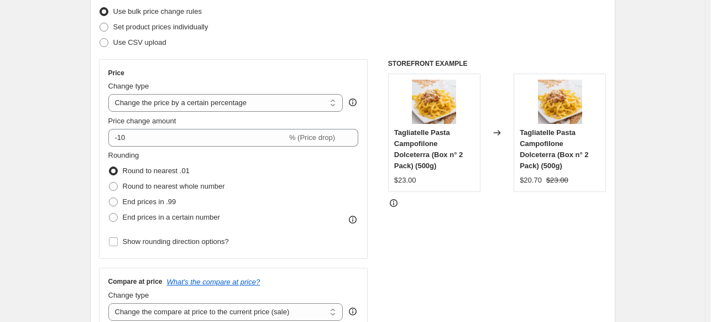
scroll to position [147, 0]
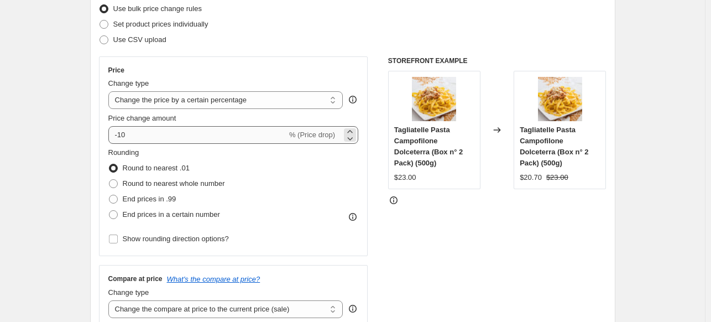
type input "alcool in generale 29.08.25"
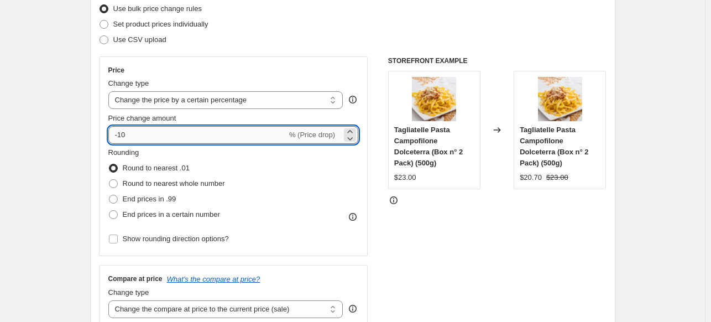
click at [148, 139] on input "-10" at bounding box center [197, 135] width 179 height 18
click at [132, 133] on input "-10" at bounding box center [197, 135] width 179 height 18
drag, startPoint x: 123, startPoint y: 133, endPoint x: 113, endPoint y: 133, distance: 9.4
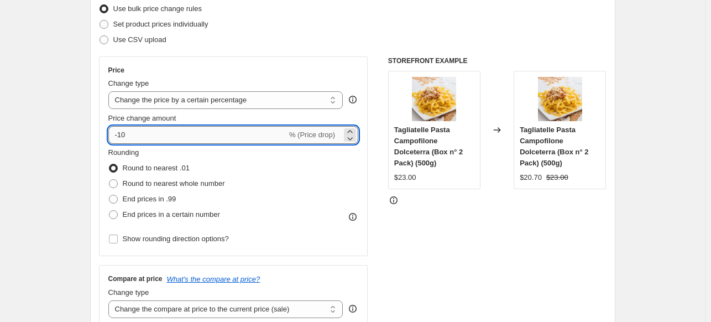
click at [113, 133] on input "-10" at bounding box center [197, 135] width 179 height 18
type input "4"
click at [212, 185] on span "Round to nearest whole number" at bounding box center [174, 183] width 102 height 8
click at [109, 180] on input "Round to nearest whole number" at bounding box center [109, 179] width 1 height 1
radio input "true"
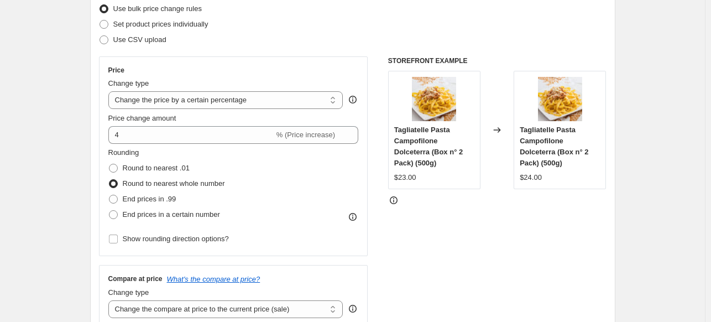
scroll to position [295, 0]
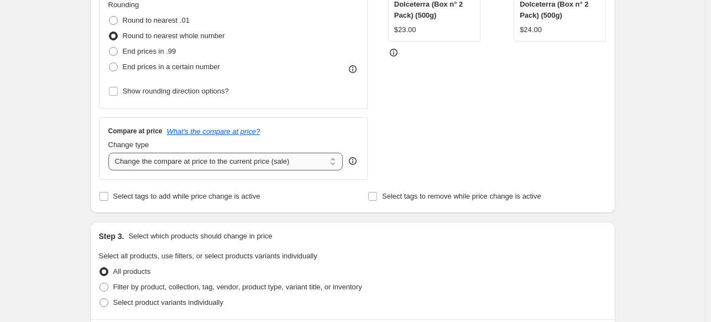
click at [186, 153] on select "Change the compare at price to the current price (sale) Change the compare at p…" at bounding box center [225, 162] width 235 height 18
select select "no_change"
click at [111, 153] on select "Change the compare at price to the current price (sale) Change the compare at p…" at bounding box center [225, 162] width 235 height 18
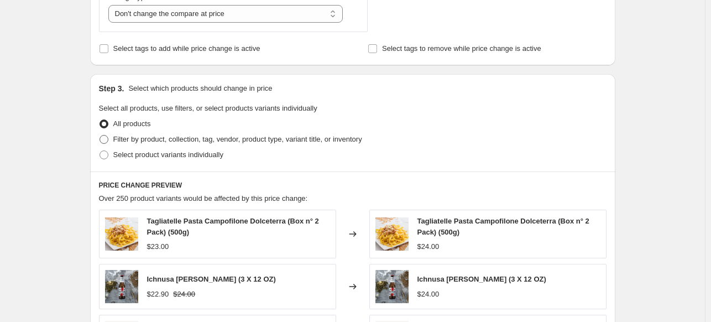
click at [166, 140] on span "Filter by product, collection, tag, vendor, product type, variant title, or inv…" at bounding box center [237, 139] width 249 height 8
click at [100, 135] on input "Filter by product, collection, tag, vendor, product type, variant title, or inv…" at bounding box center [99, 135] width 1 height 1
radio input "true"
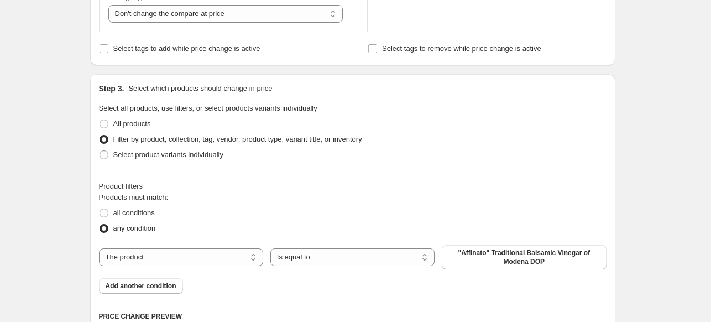
scroll to position [589, 0]
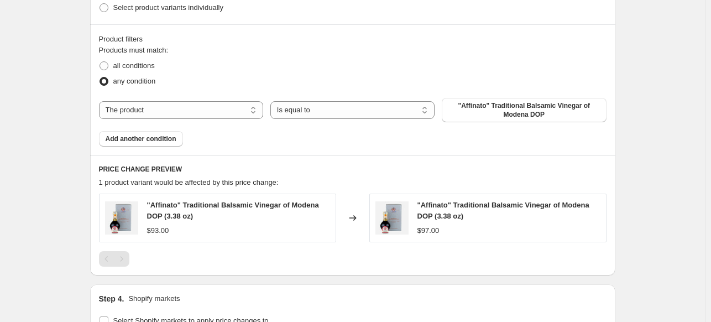
click at [176, 100] on div "The product The product's collection The product's tag The product's vendor The…" at bounding box center [352, 110] width 507 height 24
click at [176, 108] on select "The product The product's collection The product's tag The product's vendor The…" at bounding box center [181, 110] width 164 height 18
select select "collection"
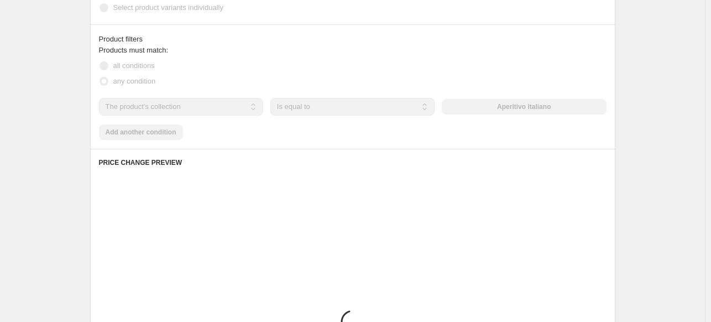
scroll to position [0, 0]
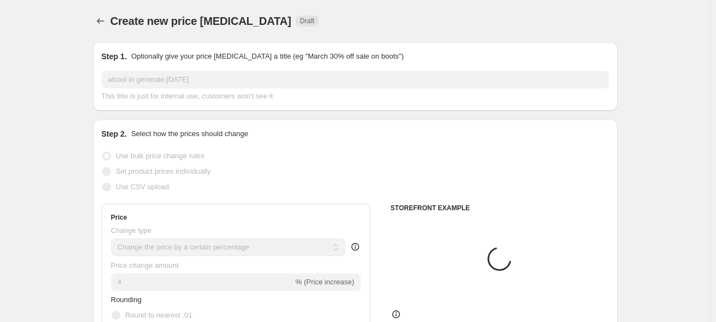
select select "percentage"
select select "no_change"
select select "collection"
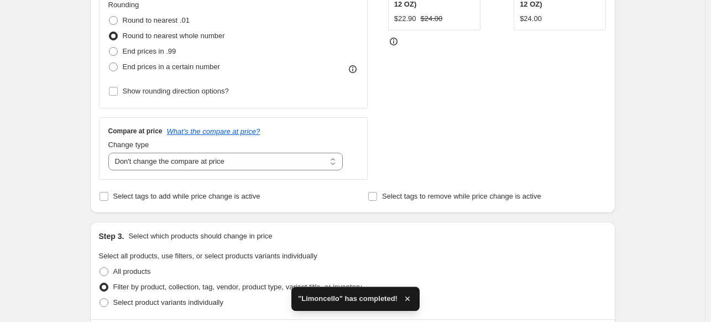
scroll to position [589, 0]
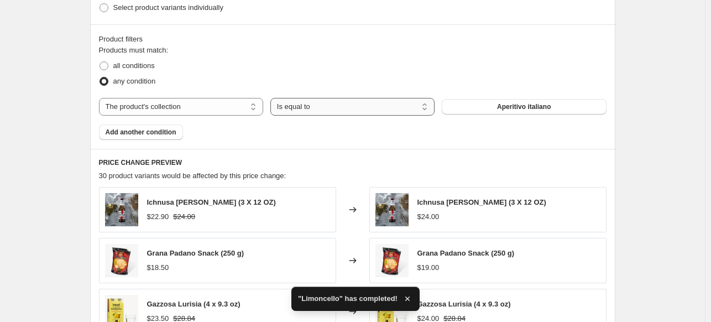
click at [301, 109] on select "Is equal to Is not equal to" at bounding box center [352, 107] width 164 height 18
click at [484, 104] on button "Aperitivo italiano" at bounding box center [524, 106] width 164 height 15
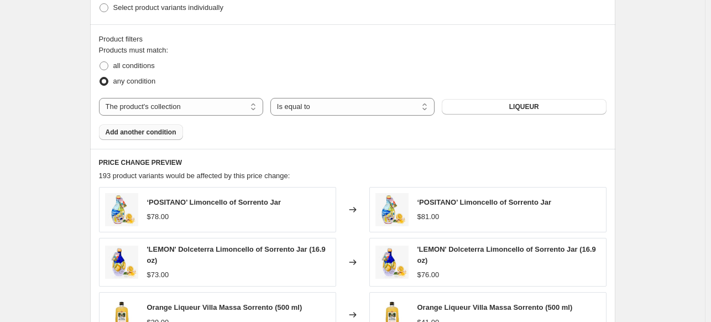
click at [148, 132] on span "Add another condition" at bounding box center [141, 132] width 71 height 9
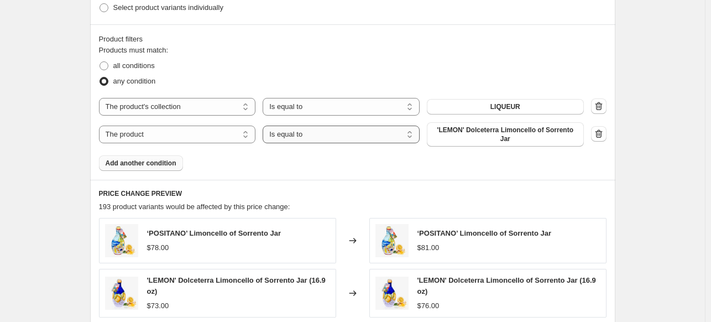
click at [306, 134] on select "Is equal to Is not equal to" at bounding box center [341, 134] width 157 height 18
select select "not_equal"
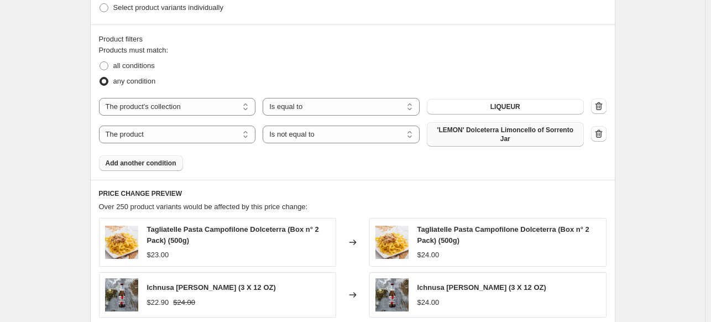
click at [470, 134] on span "'LEMON' Dolceterra Limoncello of Sorrento Jar" at bounding box center [505, 134] width 144 height 18
drag, startPoint x: 158, startPoint y: 130, endPoint x: 153, endPoint y: 134, distance: 6.3
click at [157, 130] on select "The product The product's collection The product's tag The product's vendor The…" at bounding box center [177, 134] width 157 height 18
select select "collection"
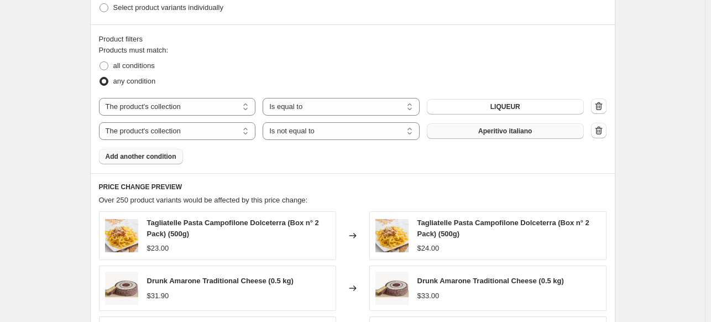
click at [494, 136] on button "Aperitivo italiano" at bounding box center [505, 130] width 157 height 15
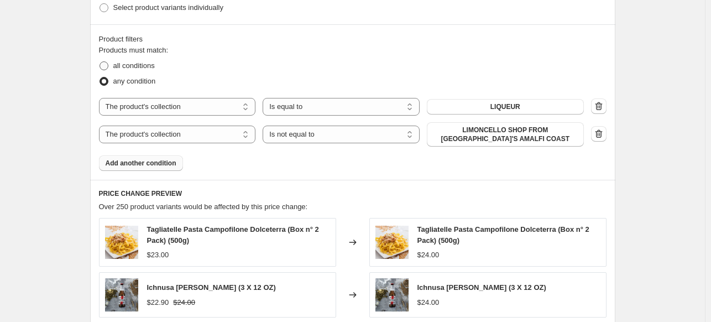
click at [127, 66] on span "all conditions" at bounding box center [133, 65] width 41 height 8
click at [100, 62] on input "all conditions" at bounding box center [99, 61] width 1 height 1
radio input "true"
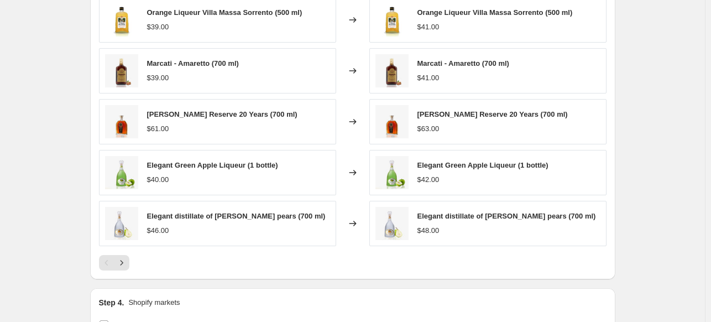
scroll to position [884, 0]
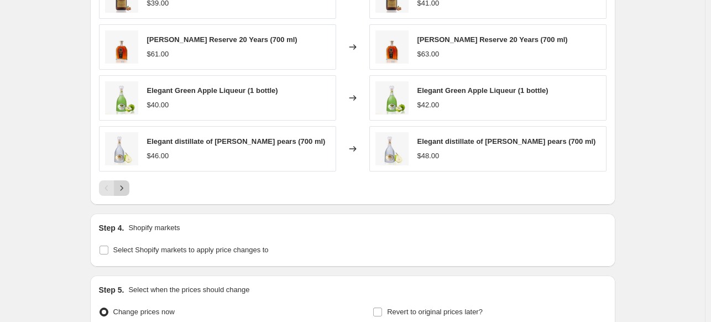
click at [127, 190] on icon "Next" at bounding box center [121, 187] width 11 height 11
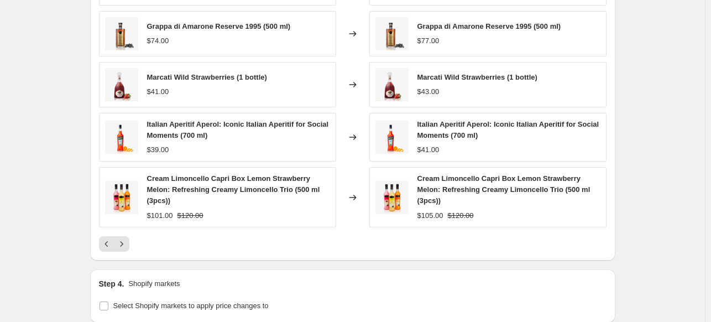
scroll to position [818, 0]
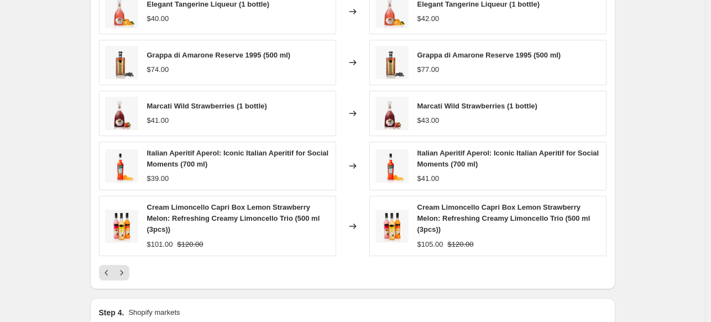
click at [122, 269] on icon "Next" at bounding box center [121, 272] width 11 height 11
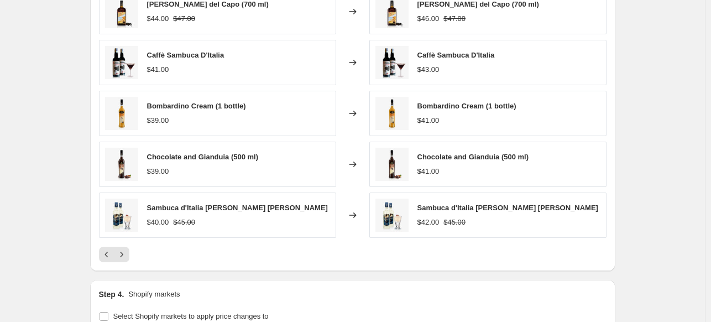
click at [122, 269] on div "PRICE CHANGE PREVIEW 123 product variants would be affected by this price chang…" at bounding box center [352, 111] width 525 height 320
click at [126, 254] on icon "Next" at bounding box center [121, 254] width 11 height 11
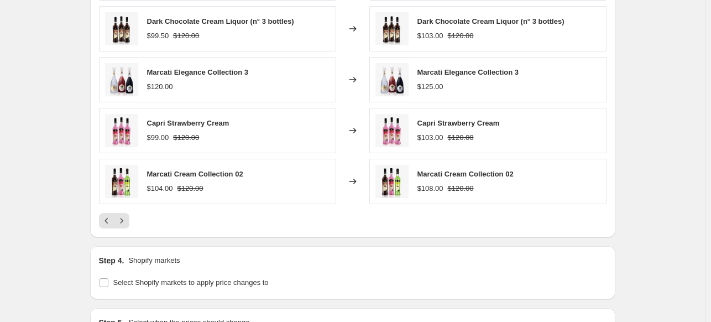
scroll to position [999, 0]
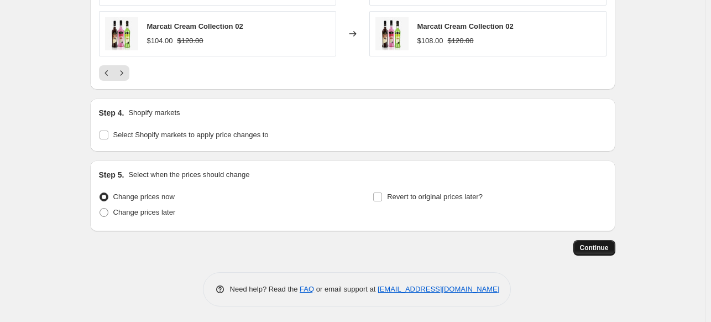
click at [589, 247] on span "Continue" at bounding box center [594, 247] width 29 height 9
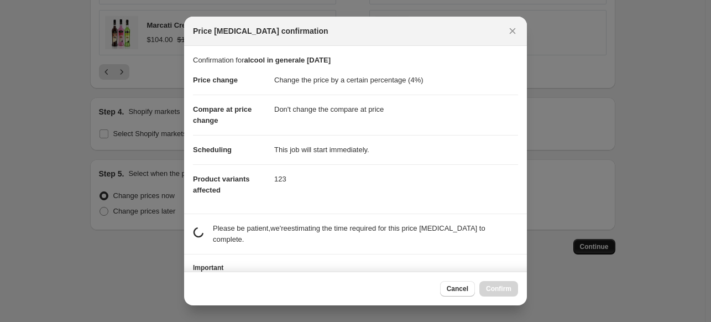
scroll to position [0, 0]
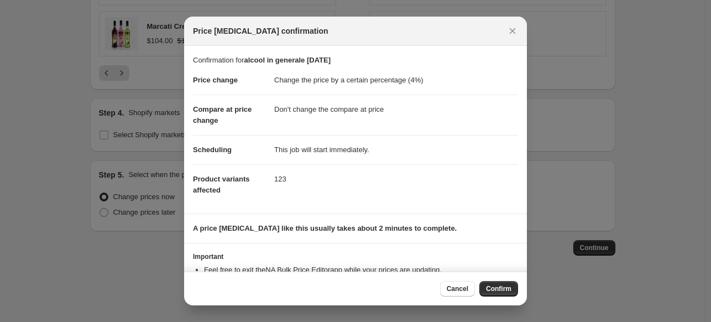
click at [504, 289] on span "Confirm" at bounding box center [498, 288] width 25 height 9
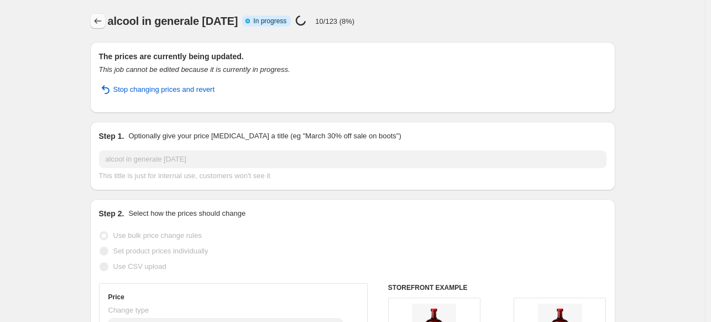
click at [98, 19] on icon "Price change jobs" at bounding box center [97, 20] width 11 height 11
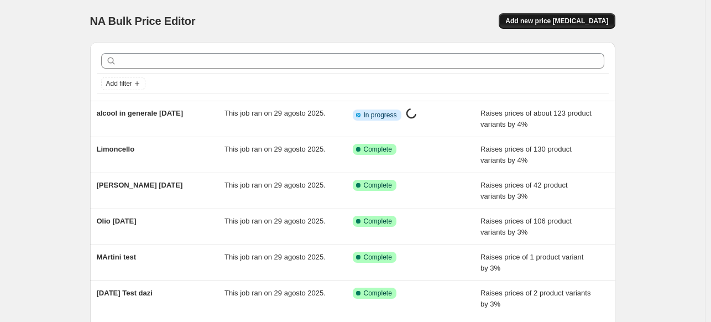
click at [579, 20] on span "Add new price change job" at bounding box center [556, 21] width 103 height 9
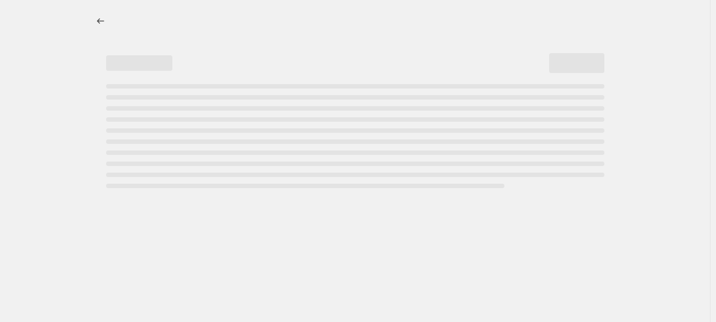
select select "percentage"
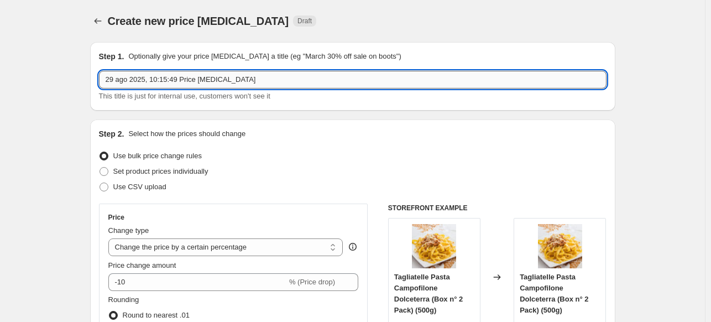
click at [197, 80] on input "29 ago 2025, 10:15:49 Price change job" at bounding box center [352, 80] width 507 height 18
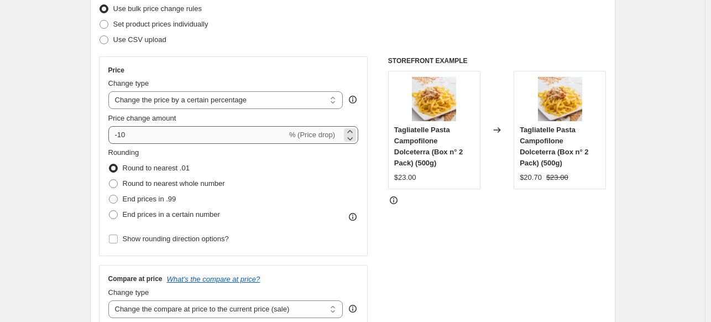
type input "Formaggi 29.08..25"
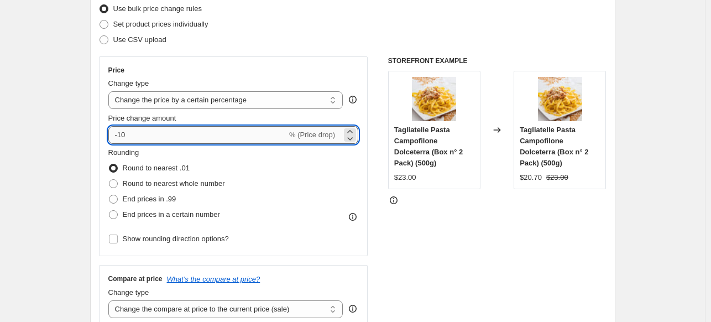
scroll to position [0, 0]
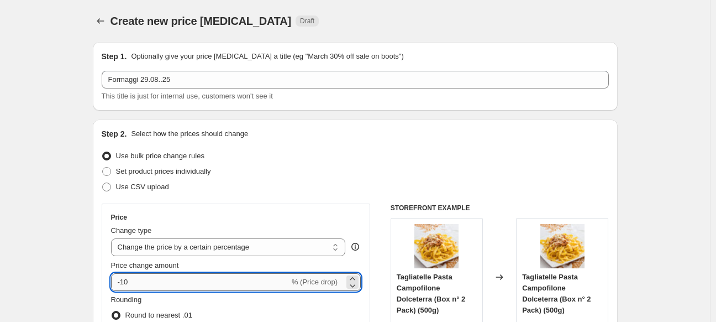
select select "percentage"
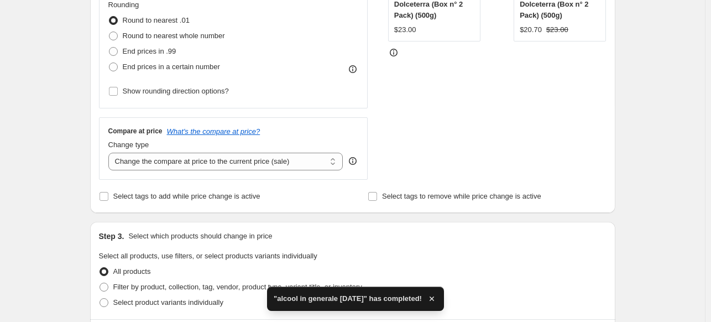
scroll to position [147, 0]
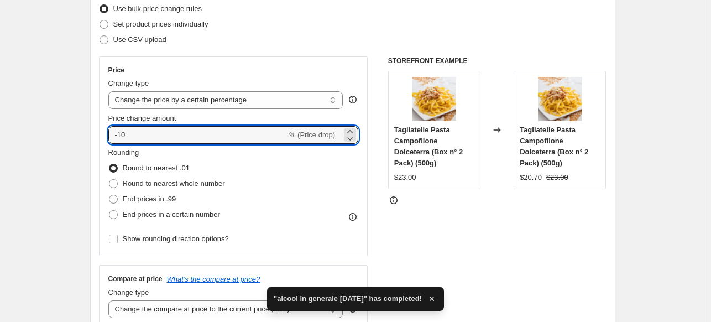
drag, startPoint x: 146, startPoint y: 135, endPoint x: 74, endPoint y: 135, distance: 72.4
type input "3"
click at [188, 183] on span "Round to nearest whole number" at bounding box center [174, 183] width 102 height 8
click at [109, 180] on input "Round to nearest whole number" at bounding box center [109, 179] width 1 height 1
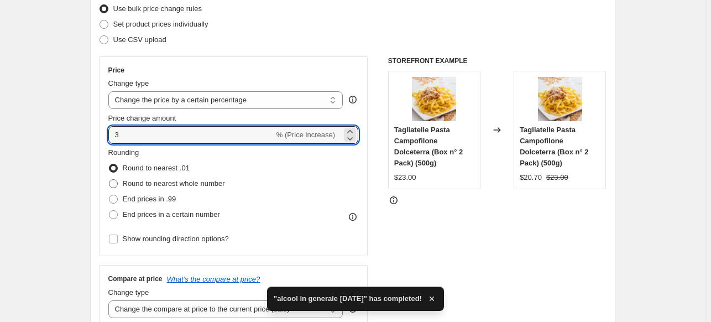
radio input "true"
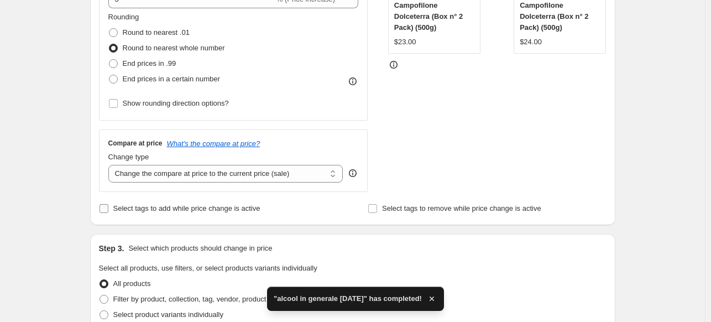
scroll to position [295, 0]
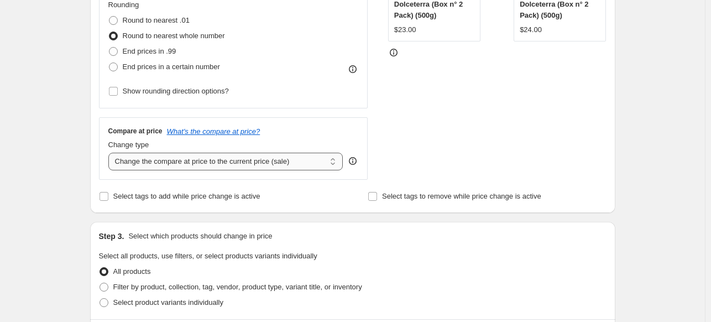
click at [197, 155] on select "Change the compare at price to the current price (sale) Change the compare at p…" at bounding box center [225, 162] width 235 height 18
select select "no_change"
click at [111, 153] on select "Change the compare at price to the current price (sale) Change the compare at p…" at bounding box center [225, 162] width 235 height 18
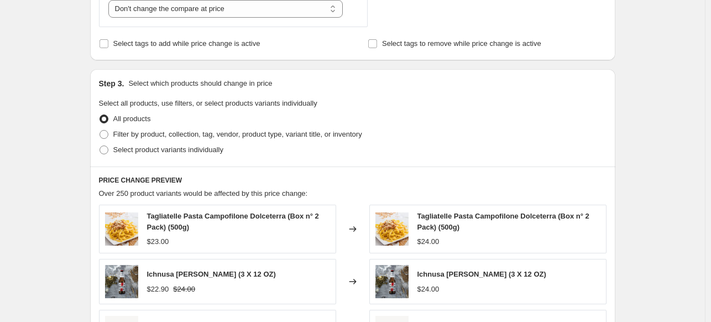
scroll to position [442, 0]
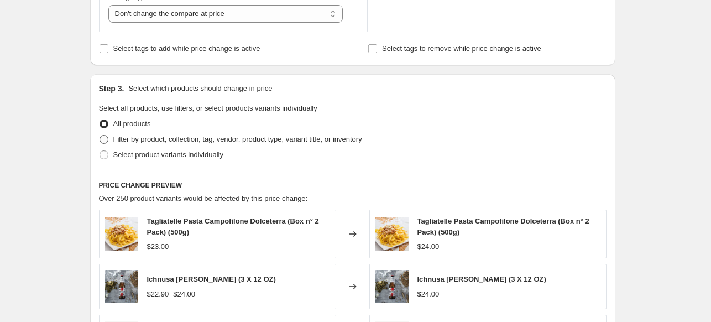
click at [152, 140] on span "Filter by product, collection, tag, vendor, product type, variant title, or inv…" at bounding box center [237, 139] width 249 height 8
click at [100, 135] on input "Filter by product, collection, tag, vendor, product type, variant title, or inv…" at bounding box center [99, 135] width 1 height 1
radio input "true"
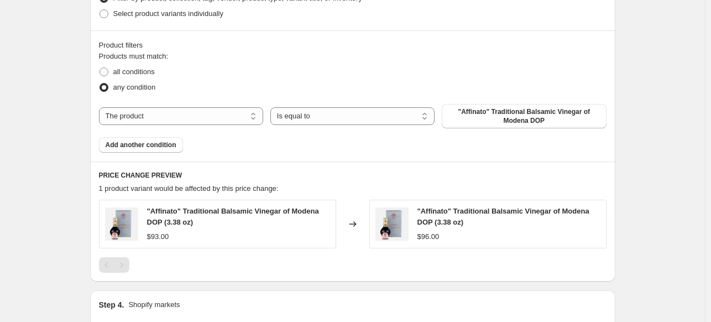
scroll to position [589, 0]
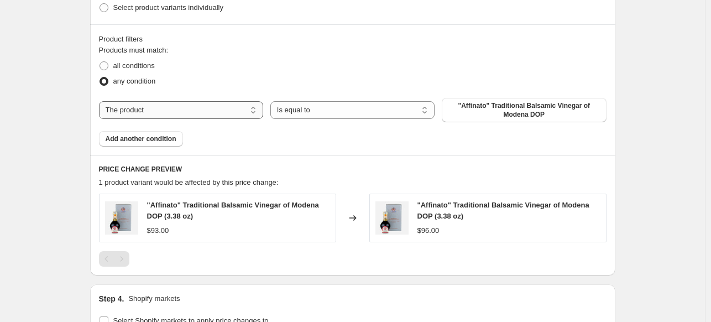
click at [229, 113] on select "The product The product's collection The product's tag The product's vendor The…" at bounding box center [181, 110] width 164 height 18
select select "collection"
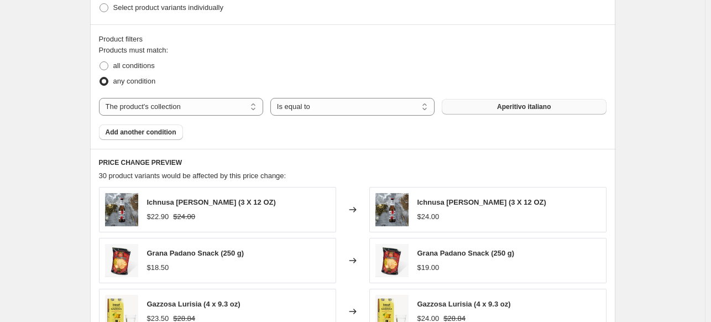
click at [489, 107] on button "Aperitivo italiano" at bounding box center [524, 106] width 164 height 15
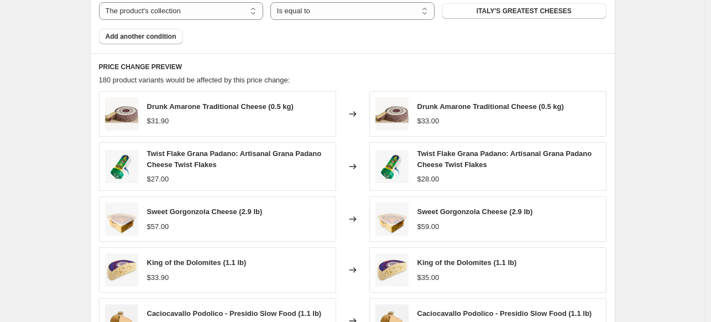
scroll to position [638, 0]
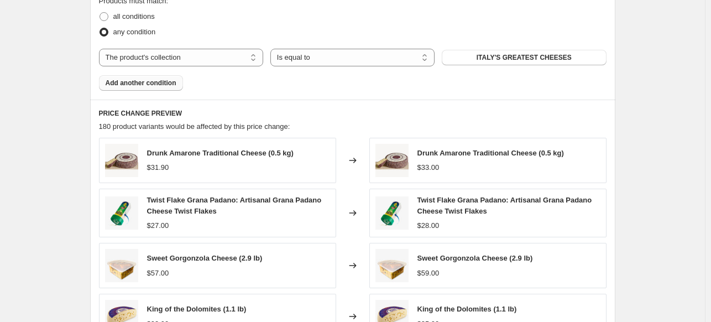
click at [131, 82] on span "Add another condition" at bounding box center [141, 82] width 71 height 9
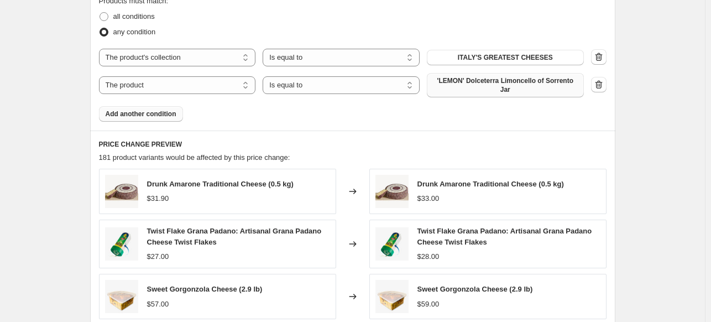
click at [501, 83] on span "'LEMON' Dolceterra Limoncello of Sorrento Jar" at bounding box center [505, 85] width 144 height 18
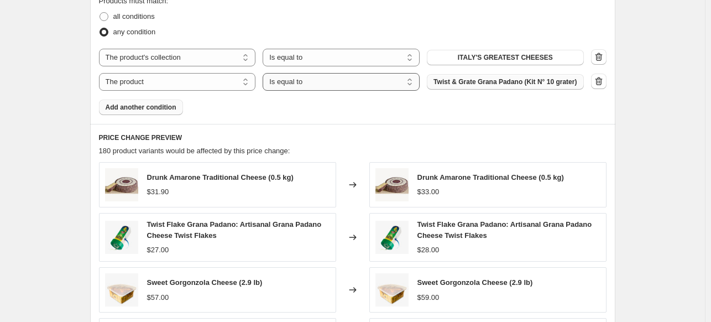
click at [376, 87] on select "Is equal to Is not equal to" at bounding box center [341, 82] width 157 height 18
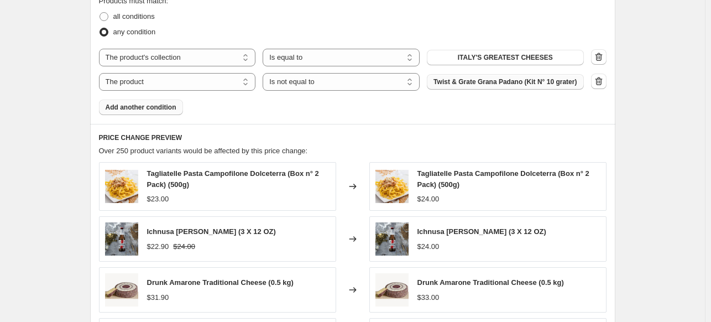
click at [170, 106] on span "Add another condition" at bounding box center [141, 107] width 71 height 9
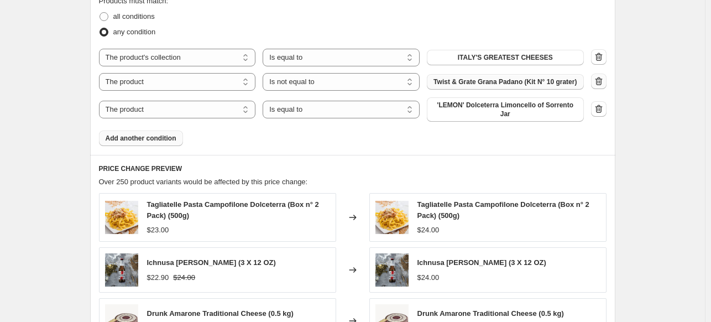
click at [604, 81] on icon "button" at bounding box center [598, 81] width 11 height 11
select select "equal"
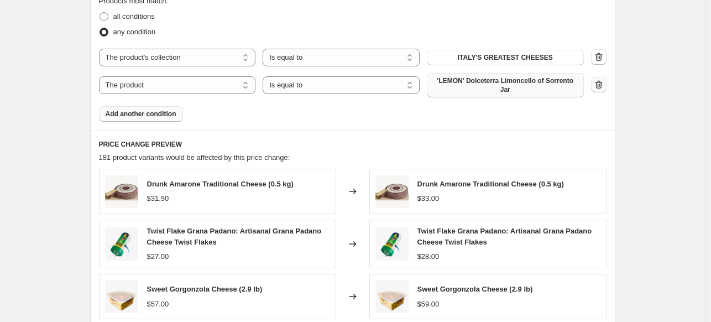
click at [604, 81] on icon "button" at bounding box center [598, 84] width 11 height 11
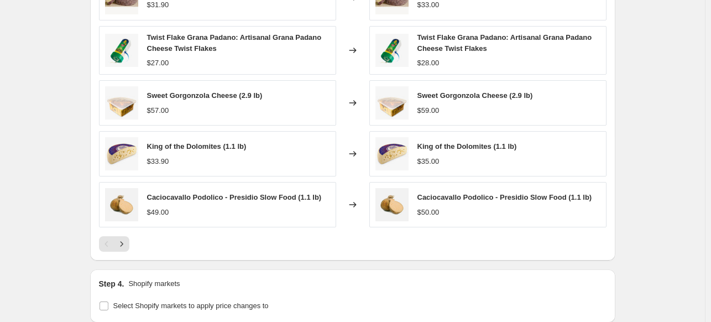
scroll to position [785, 0]
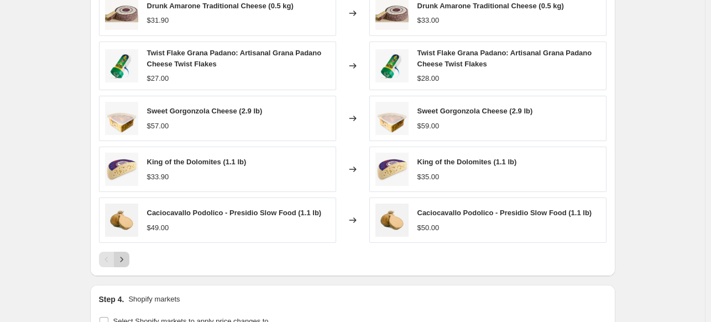
click at [125, 256] on icon "Next" at bounding box center [121, 259] width 11 height 11
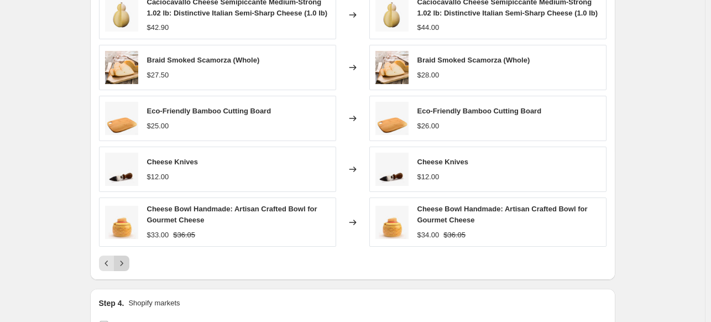
click at [125, 256] on button "Next" at bounding box center [121, 262] width 15 height 15
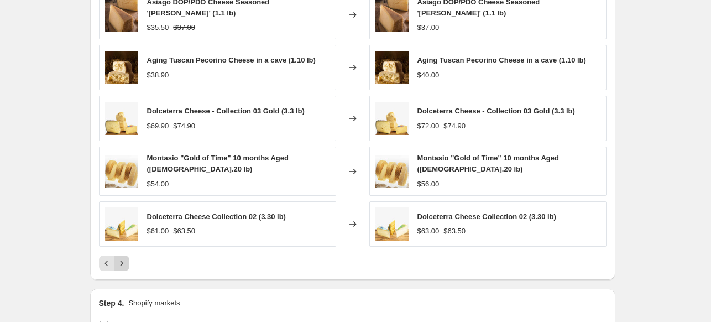
click at [125, 258] on icon "Next" at bounding box center [121, 263] width 11 height 11
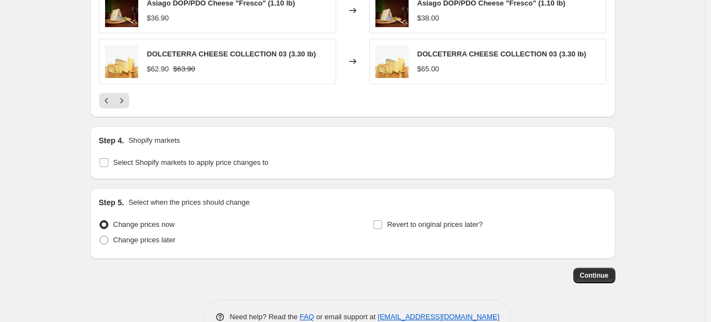
scroll to position [968, 0]
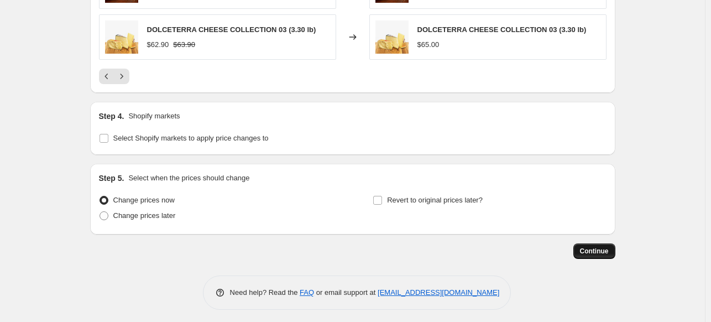
click at [599, 248] on span "Continue" at bounding box center [594, 251] width 29 height 9
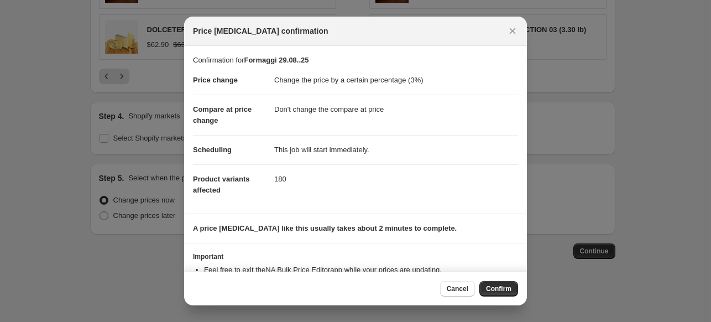
click at [492, 291] on span "Confirm" at bounding box center [498, 288] width 25 height 9
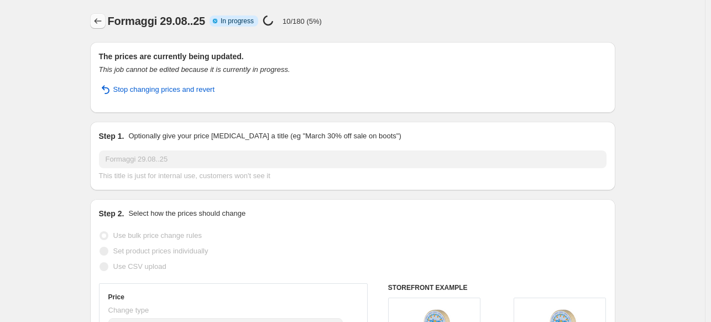
click at [102, 21] on icon "Price change jobs" at bounding box center [97, 20] width 11 height 11
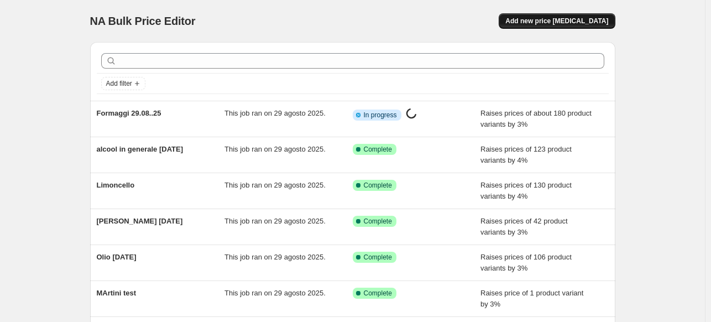
click at [573, 22] on span "Add new price change job" at bounding box center [556, 21] width 103 height 9
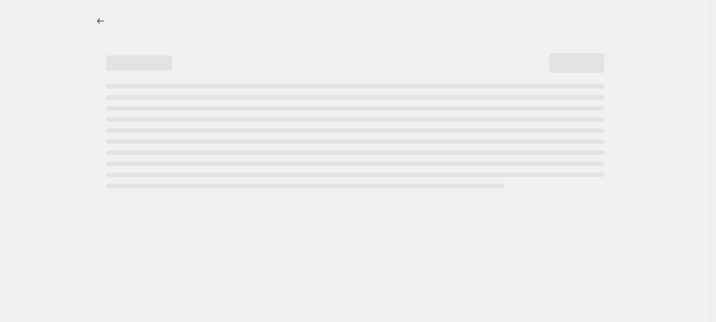
select select "percentage"
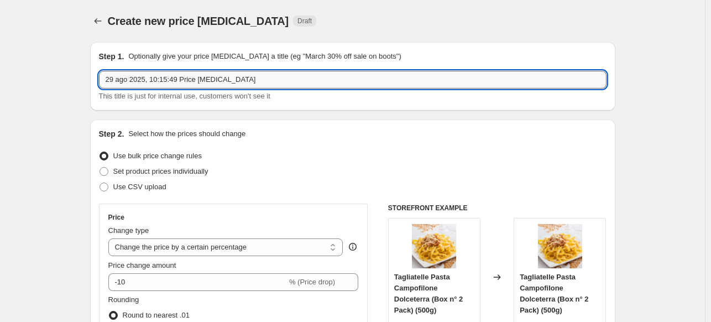
click at [205, 77] on input "29 ago 2025, 10:15:49 Price change job" at bounding box center [352, 80] width 507 height 18
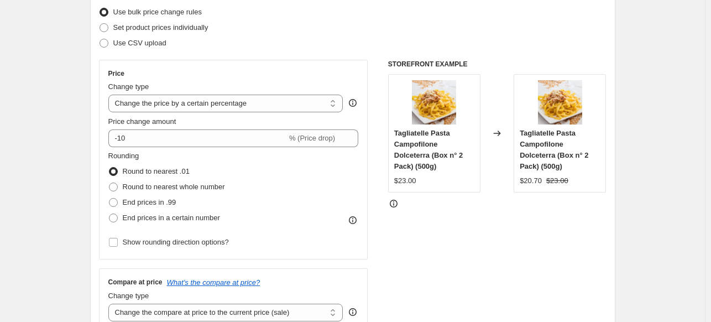
scroll to position [147, 0]
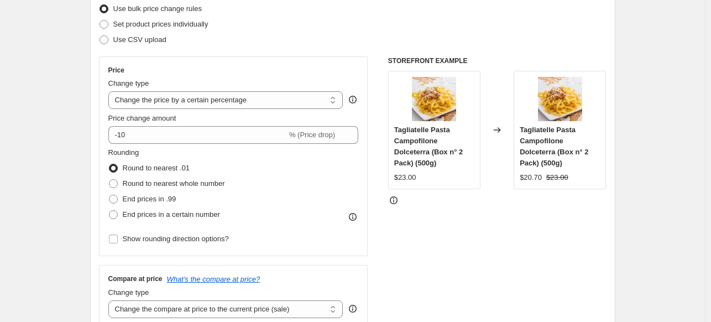
type input "ceramiche 29.08.25"
click at [191, 159] on fieldset "Rounding Round to nearest .01 Round to nearest whole number End prices in .99 E…" at bounding box center [166, 184] width 117 height 75
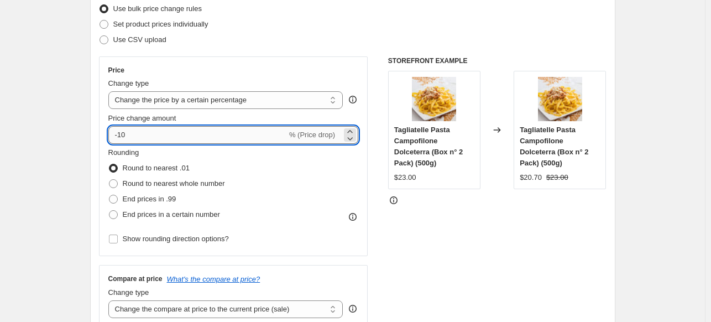
click at [195, 136] on input "-10" at bounding box center [197, 135] width 179 height 18
drag, startPoint x: 184, startPoint y: 135, endPoint x: 105, endPoint y: 135, distance: 79.0
click at [105, 135] on div "Price Change type Change the price to a certain amount Change the price by a ce…" at bounding box center [233, 156] width 269 height 200
type input "3"
click at [429, 229] on div "STOREFRONT EXAMPLE Tagliatelle Pasta Campofilone Dolceterra (Box n° 2 Pack) (50…" at bounding box center [497, 191] width 218 height 271
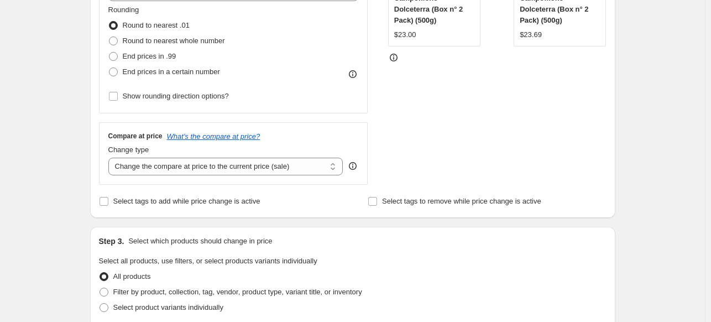
scroll to position [295, 0]
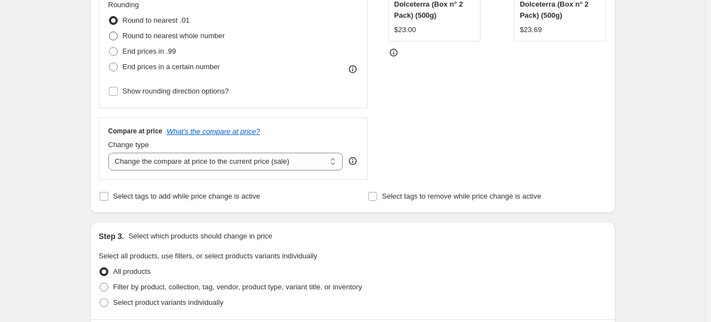
click at [191, 37] on span "Round to nearest whole number" at bounding box center [174, 36] width 102 height 8
click at [109, 32] on input "Round to nearest whole number" at bounding box center [109, 32] width 1 height 1
radio input "true"
drag, startPoint x: 217, startPoint y: 160, endPoint x: 217, endPoint y: 167, distance: 7.2
click at [217, 160] on select "Change the compare at price to the current price (sale) Change the compare at p…" at bounding box center [225, 162] width 235 height 18
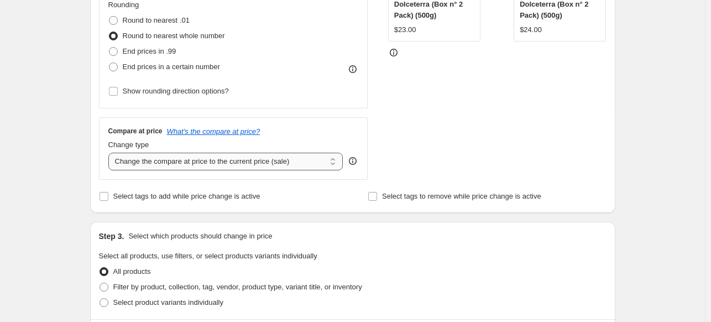
select select "no_change"
click at [111, 153] on select "Change the compare at price to the current price (sale) Change the compare at p…" at bounding box center [225, 162] width 235 height 18
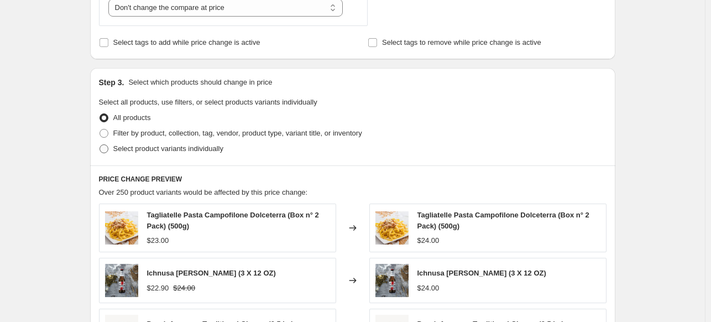
scroll to position [442, 0]
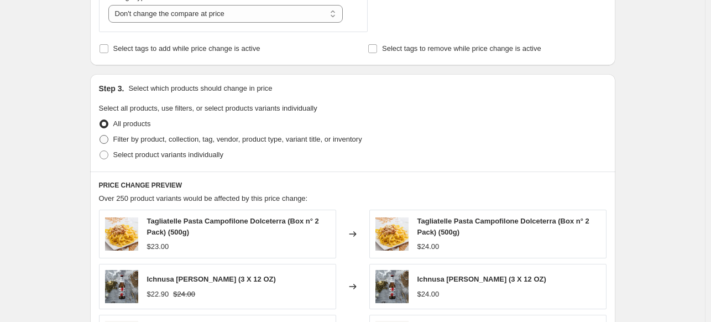
click at [190, 132] on label "Filter by product, collection, tag, vendor, product type, variant title, or inv…" at bounding box center [230, 139] width 263 height 15
click at [100, 135] on input "Filter by product, collection, tag, vendor, product type, variant title, or inv…" at bounding box center [99, 135] width 1 height 1
radio input "true"
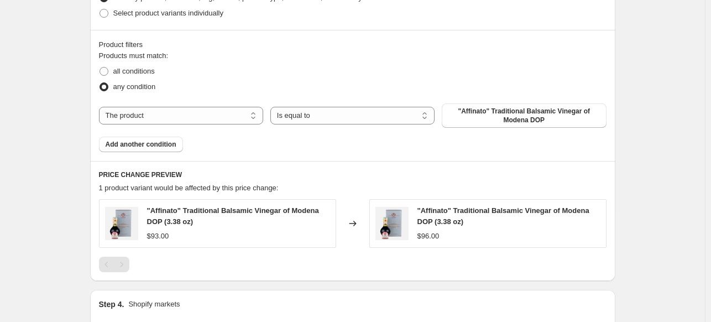
scroll to position [589, 0]
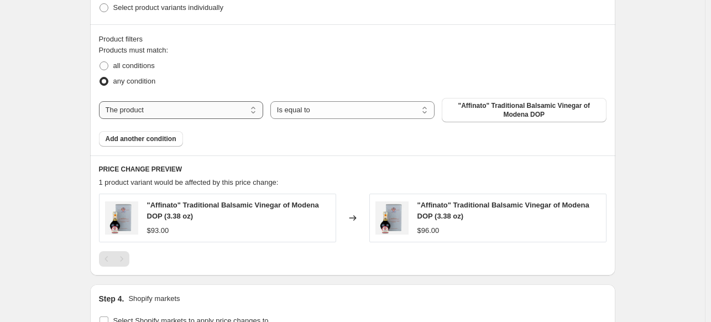
click at [219, 103] on select "The product The product's collection The product's tag The product's vendor The…" at bounding box center [181, 110] width 164 height 18
select select "collection"
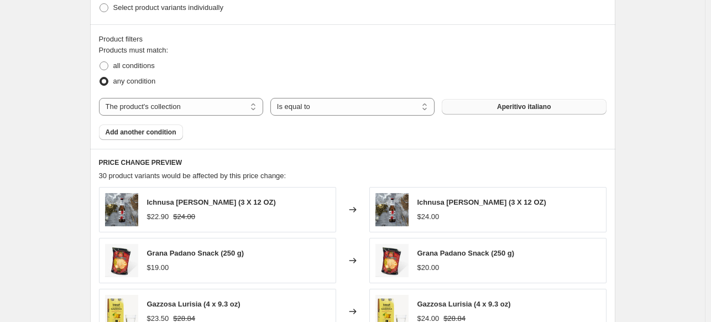
click at [474, 109] on button "Aperitivo italiano" at bounding box center [524, 106] width 164 height 15
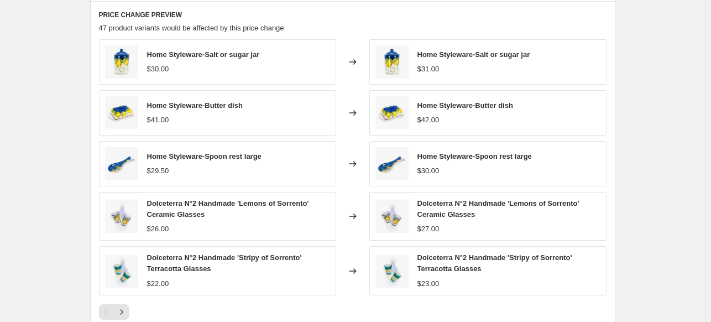
scroll to position [884, 0]
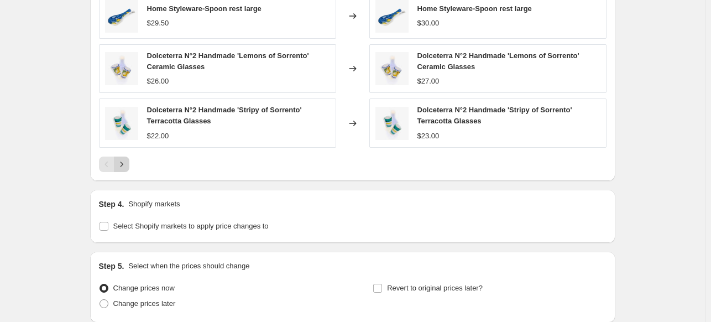
click at [125, 170] on button "Next" at bounding box center [121, 163] width 15 height 15
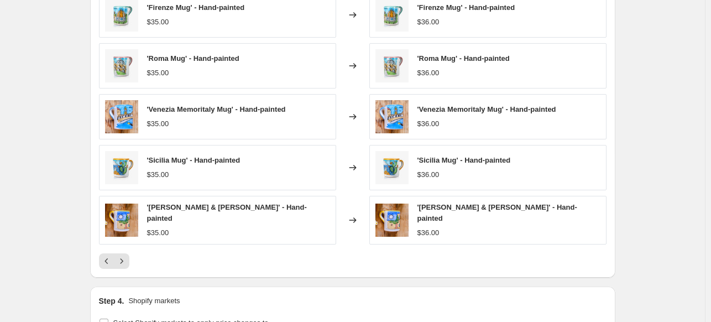
scroll to position [737, 0]
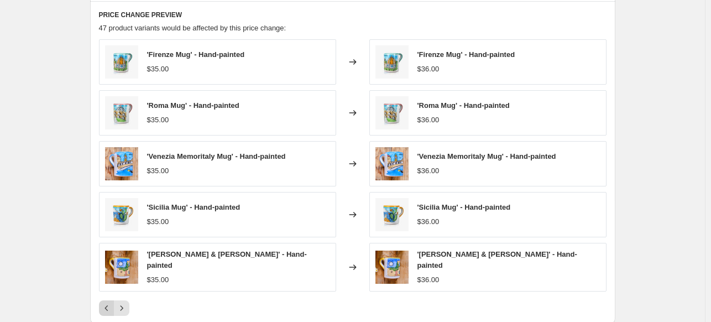
click at [108, 305] on icon "Previous" at bounding box center [105, 308] width 3 height 6
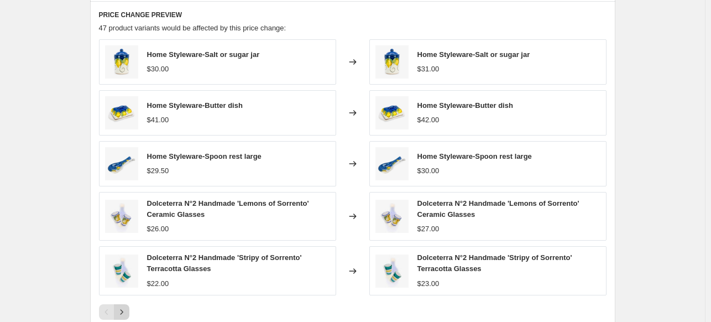
click at [125, 310] on icon "Next" at bounding box center [121, 311] width 11 height 11
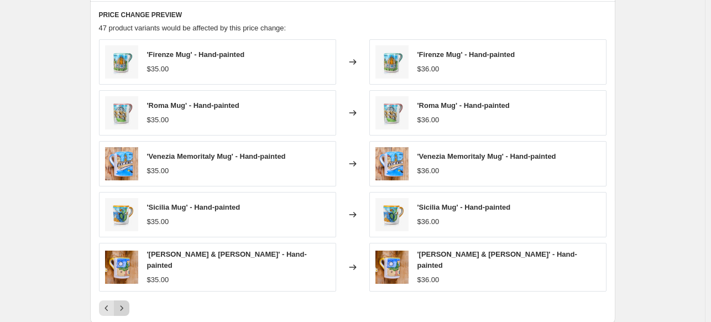
click at [125, 310] on button "Next" at bounding box center [121, 307] width 15 height 15
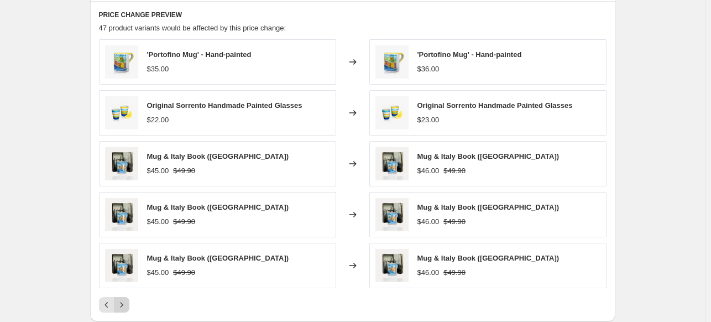
click at [125, 308] on icon "Next" at bounding box center [121, 304] width 11 height 11
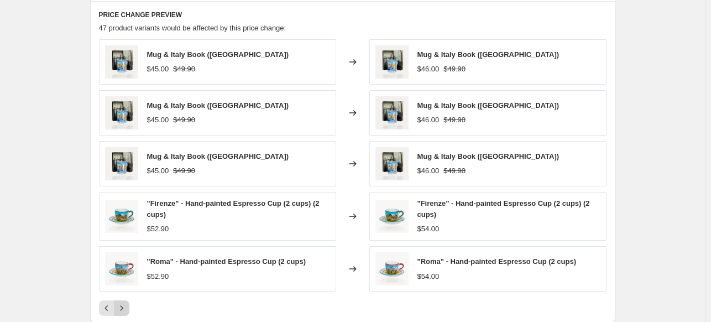
click at [126, 306] on icon "Next" at bounding box center [121, 307] width 11 height 11
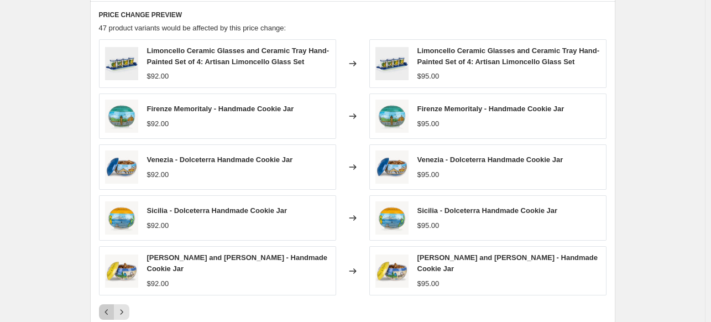
click at [107, 308] on icon "Previous" at bounding box center [106, 311] width 11 height 11
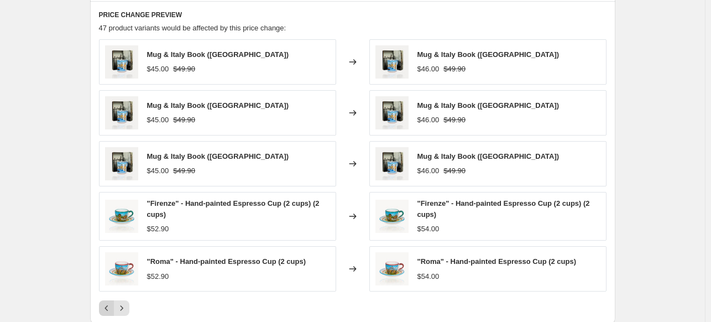
click at [109, 307] on icon "Previous" at bounding box center [106, 307] width 11 height 11
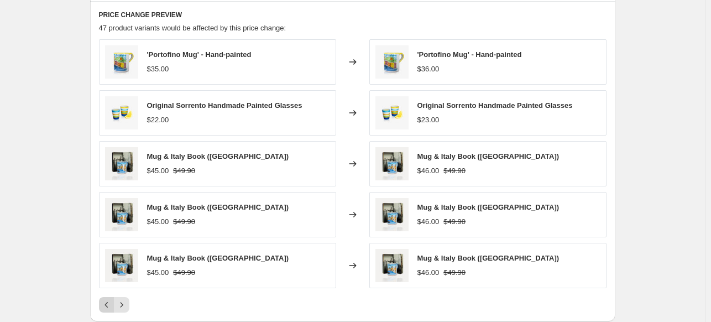
click at [109, 307] on icon "Previous" at bounding box center [106, 304] width 11 height 11
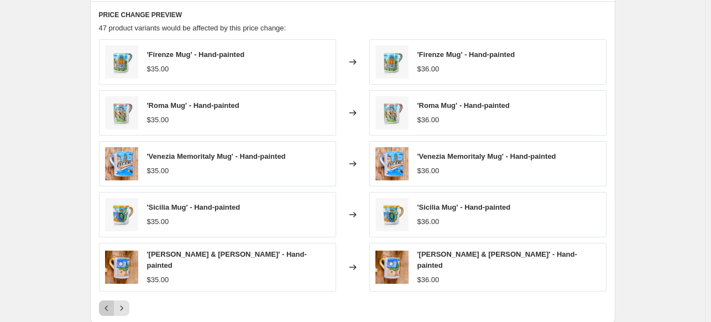
click at [109, 307] on icon "Previous" at bounding box center [106, 307] width 11 height 11
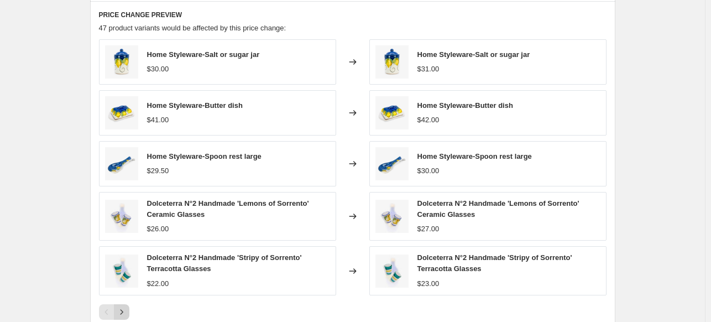
click at [124, 311] on icon "Next" at bounding box center [121, 311] width 11 height 11
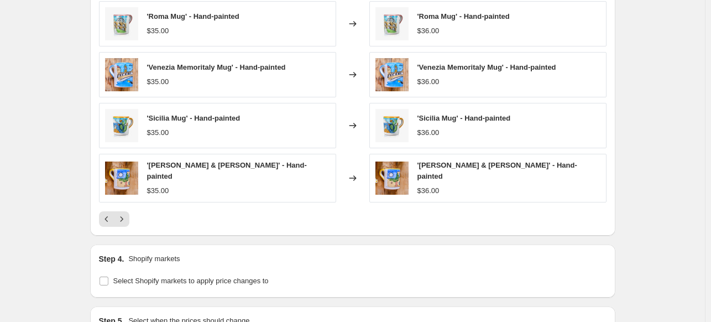
scroll to position [821, 0]
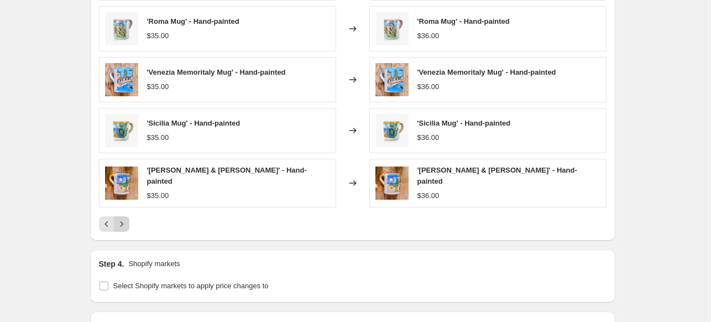
click at [125, 218] on icon "Next" at bounding box center [121, 223] width 11 height 11
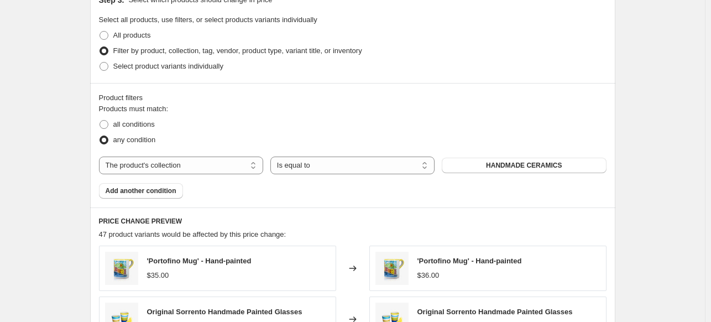
scroll to position [526, 0]
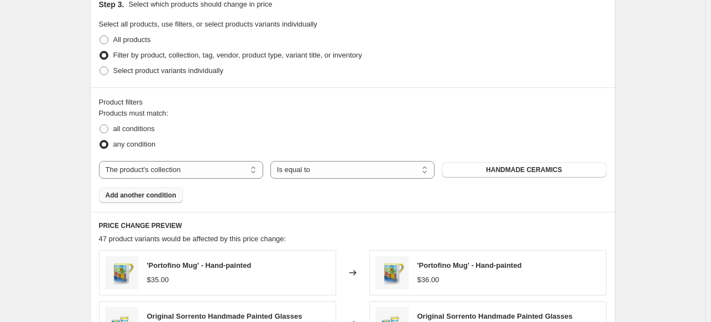
click at [170, 192] on span "Add another condition" at bounding box center [141, 195] width 71 height 9
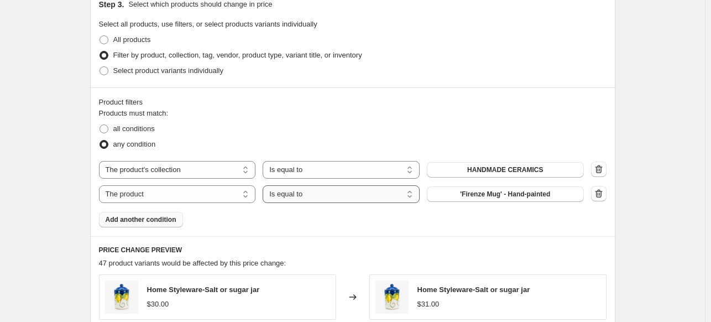
click at [316, 194] on select "Is equal to Is not equal to" at bounding box center [341, 194] width 157 height 18
select select "not_equal"
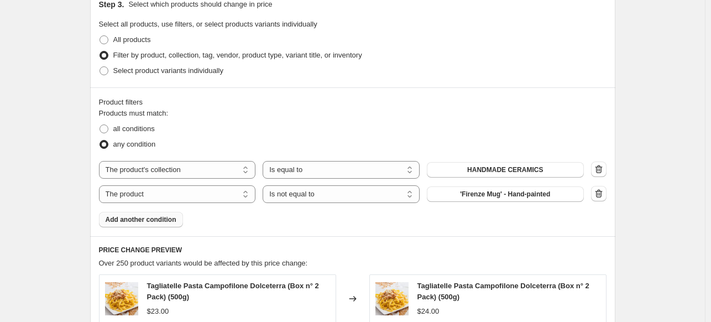
click at [464, 194] on span "'Firenze Mug' - Hand-painted" at bounding box center [505, 194] width 90 height 9
click at [195, 196] on select "The product The product's collection The product's tag The product's vendor The…" at bounding box center [177, 194] width 157 height 18
select select "collection"
click at [490, 198] on span "Aperitivo italiano" at bounding box center [505, 194] width 54 height 9
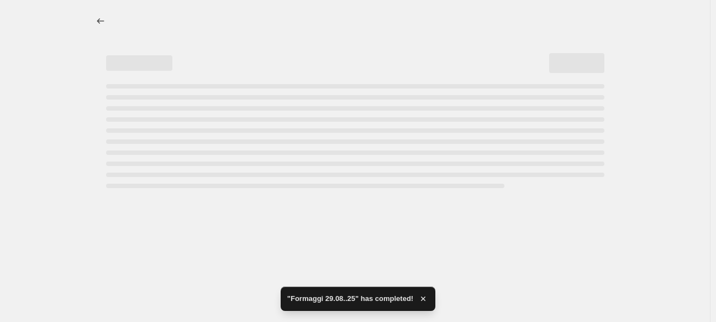
select select "percentage"
select select "no_change"
select select "collection"
select select "not_equal"
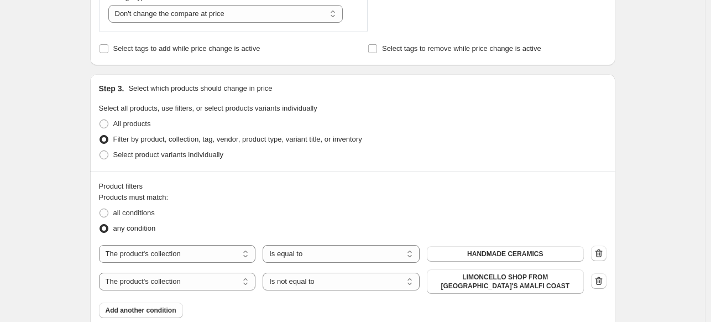
scroll to position [589, 0]
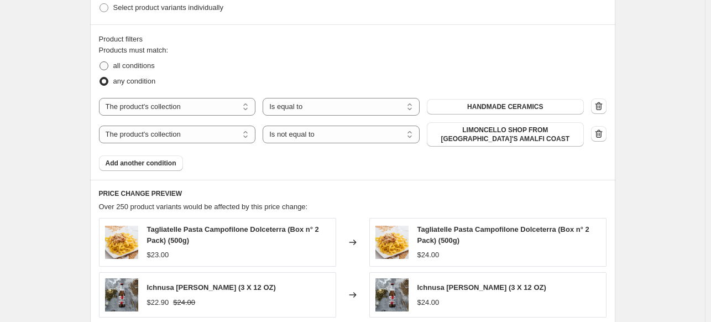
click at [141, 67] on span "all conditions" at bounding box center [133, 65] width 41 height 8
click at [100, 62] on input "all conditions" at bounding box center [99, 61] width 1 height 1
radio input "true"
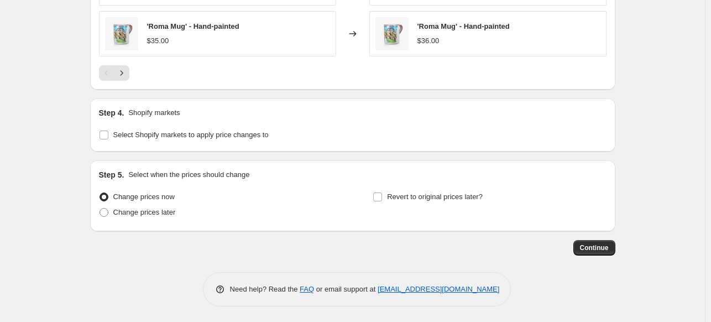
scroll to position [852, 0]
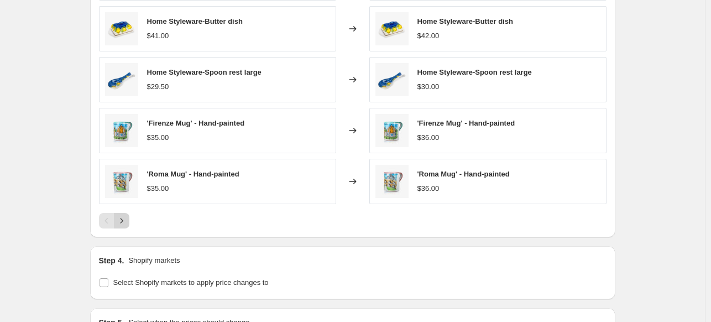
click at [123, 218] on icon "Next" at bounding box center [121, 220] width 3 height 5
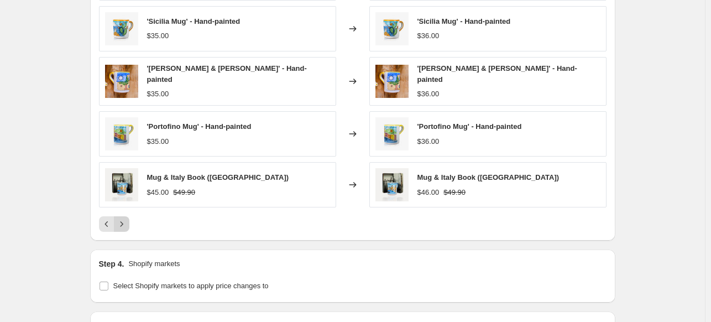
click at [123, 222] on icon "Next" at bounding box center [121, 224] width 3 height 5
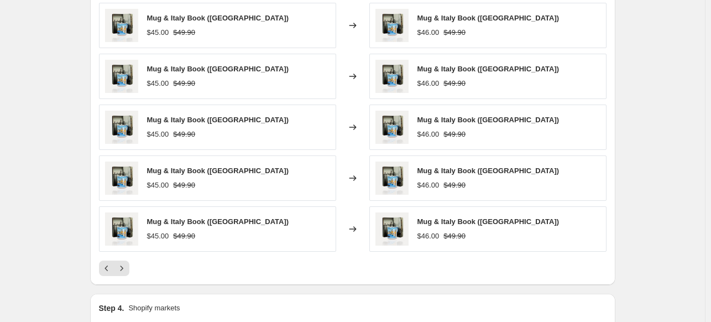
scroll to position [785, 0]
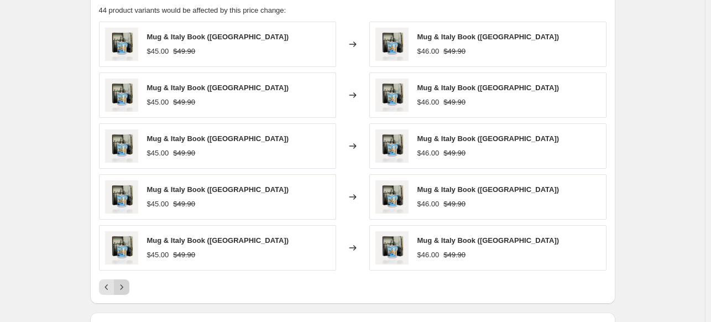
click at [128, 285] on div at bounding box center [352, 286] width 507 height 15
click at [127, 285] on icon "Next" at bounding box center [121, 286] width 11 height 11
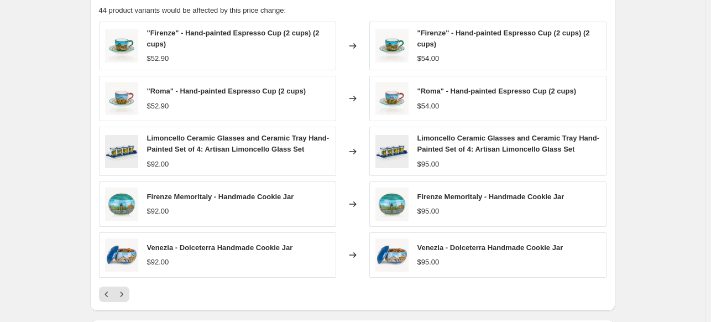
click at [125, 283] on div ""Firenze" - Hand-painted Espresso Cup (2 cups) (2 cups) $52.90 Changed to "Fire…" at bounding box center [352, 162] width 507 height 280
click at [126, 297] on icon "Next" at bounding box center [121, 294] width 11 height 11
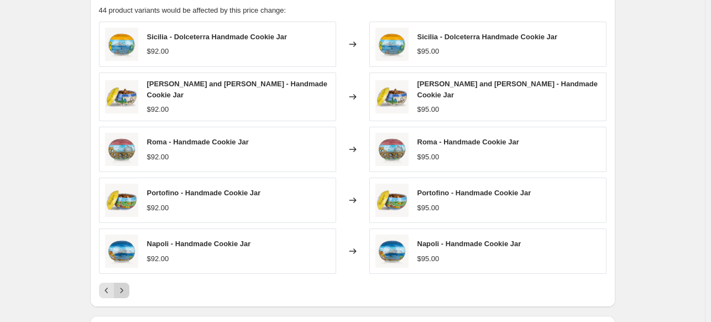
click at [127, 288] on icon "Next" at bounding box center [121, 290] width 11 height 11
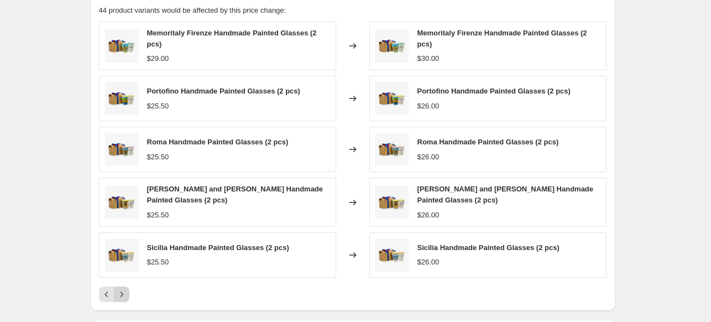
click at [126, 289] on icon "Next" at bounding box center [121, 294] width 11 height 11
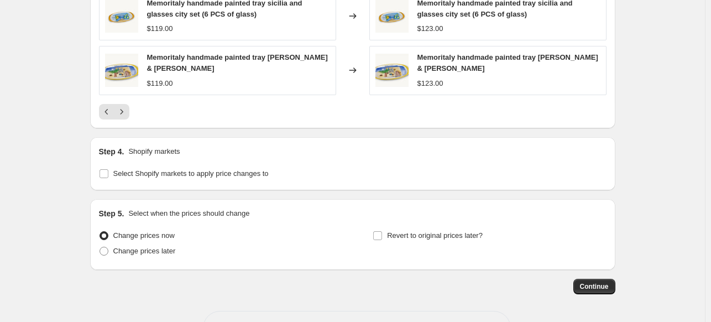
scroll to position [1006, 0]
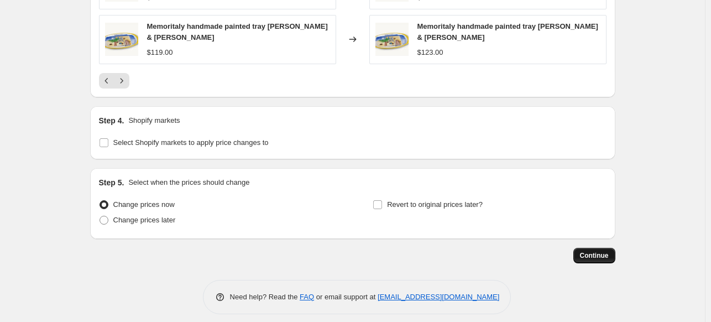
click at [587, 251] on span "Continue" at bounding box center [594, 255] width 29 height 9
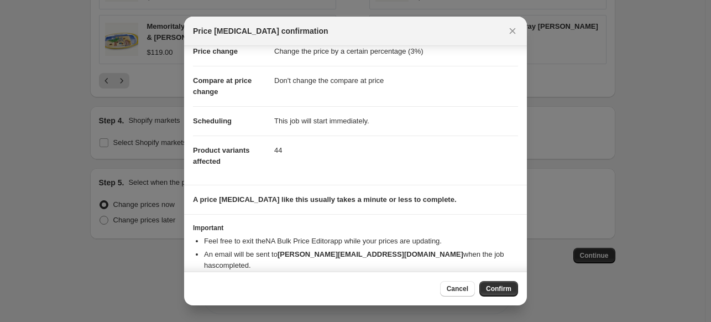
scroll to position [40, 0]
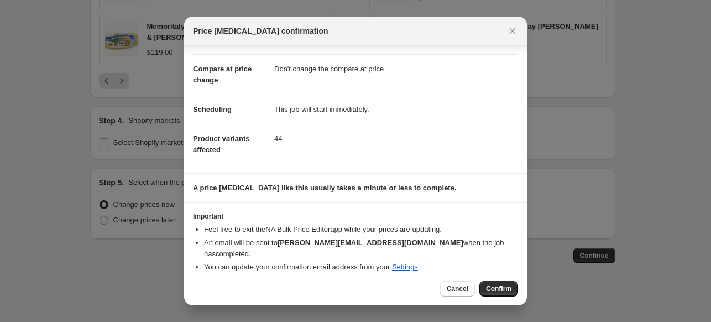
click at [499, 285] on span "Confirm" at bounding box center [498, 288] width 25 height 9
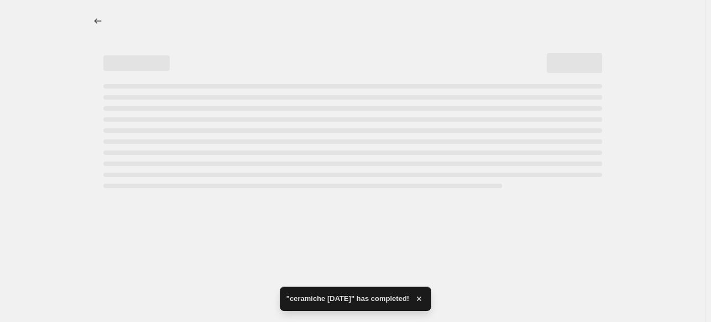
select select "percentage"
select select "no_change"
select select "collection"
select select "not_equal"
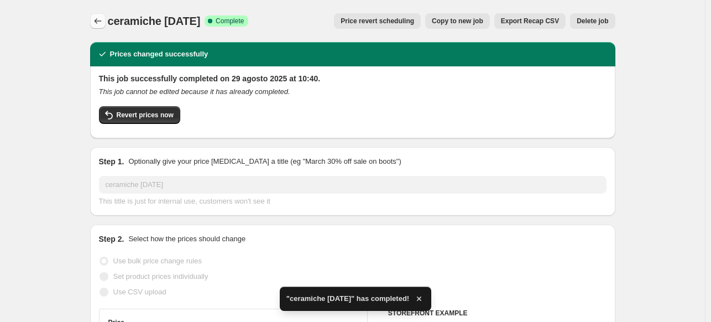
click at [100, 20] on icon "Price change jobs" at bounding box center [97, 20] width 11 height 11
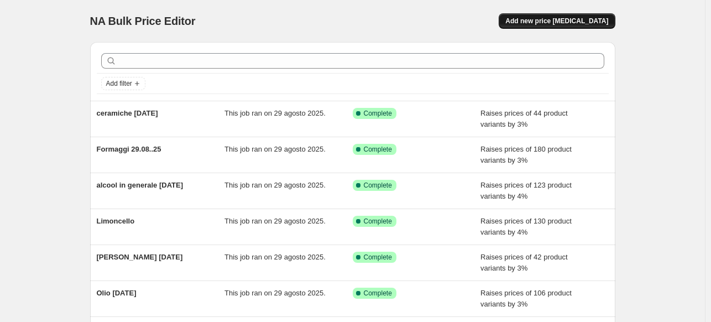
click at [567, 23] on span "Add new price change job" at bounding box center [556, 21] width 103 height 9
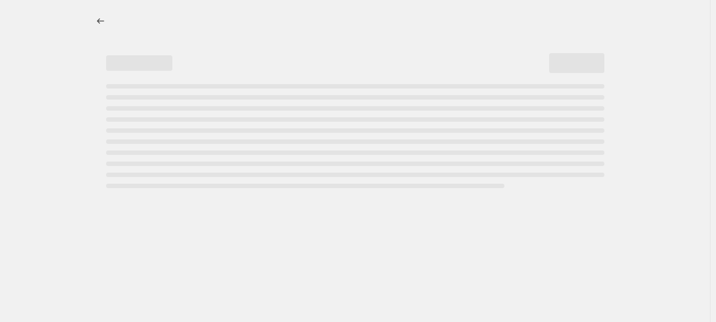
select select "percentage"
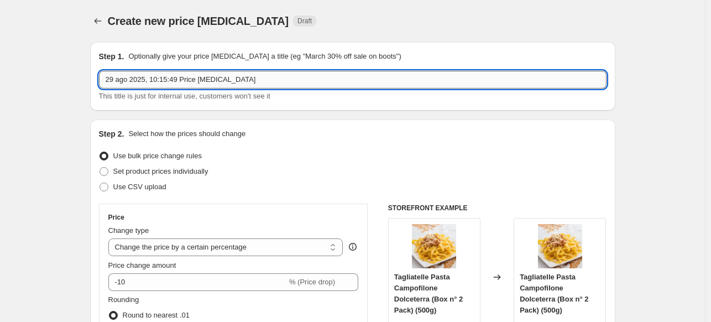
click at [183, 82] on input "29 ago 2025, 10:15:49 Price change job" at bounding box center [352, 80] width 507 height 18
click at [184, 82] on input "29 ago 2025, 10:15:49 Price change job" at bounding box center [352, 80] width 507 height 18
click at [124, 80] on input "pasta 29.08.25" at bounding box center [352, 80] width 507 height 18
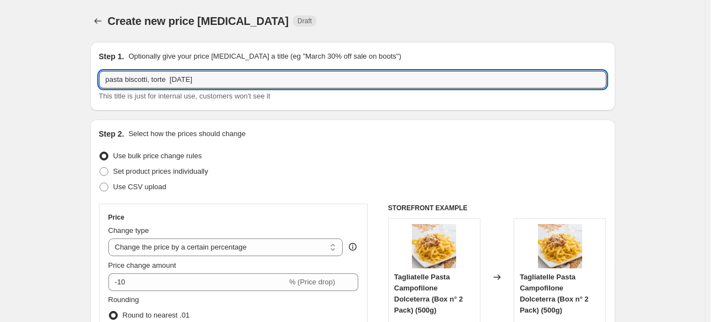
type input "pasta biscotti, torte 29.08.25"
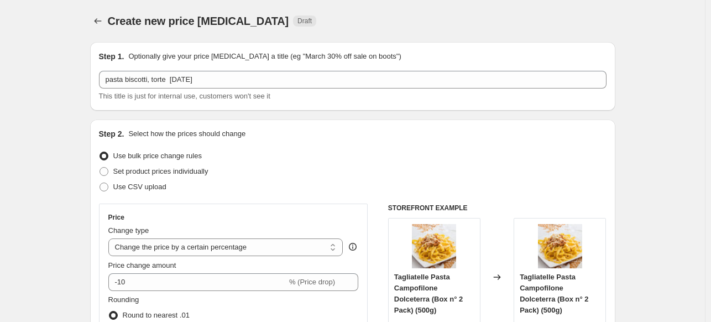
click at [413, 5] on div "Create new price change job. This page is ready Create new price change job Dra…" at bounding box center [352, 21] width 525 height 42
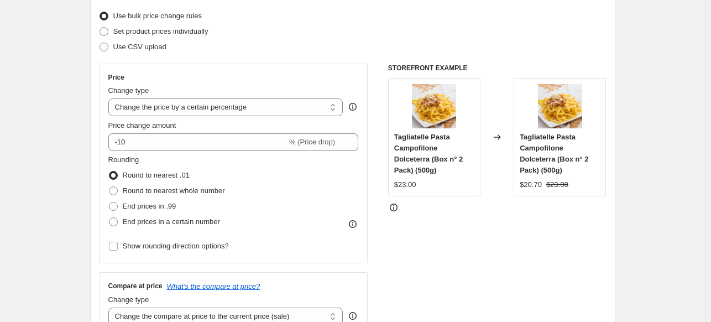
scroll to position [147, 0]
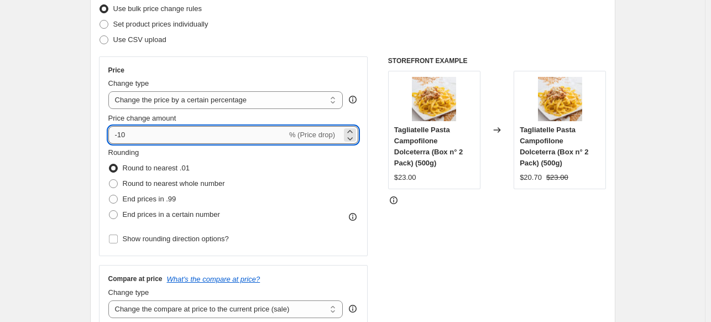
click at [250, 135] on input "-10" at bounding box center [197, 135] width 179 height 18
drag, startPoint x: 250, startPoint y: 135, endPoint x: 17, endPoint y: 111, distance: 234.6
type input "2"
click at [208, 180] on span "Round to nearest whole number" at bounding box center [174, 183] width 102 height 8
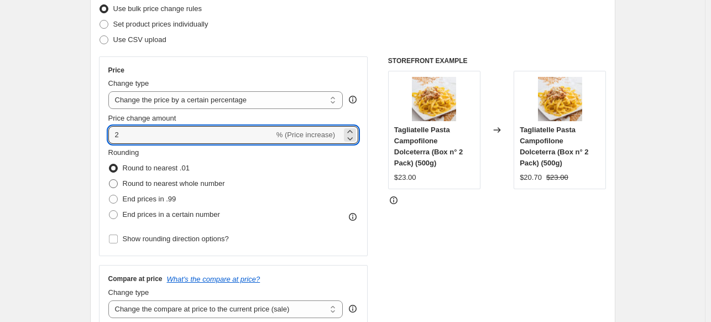
click at [109, 180] on input "Round to nearest whole number" at bounding box center [109, 179] width 1 height 1
radio input "true"
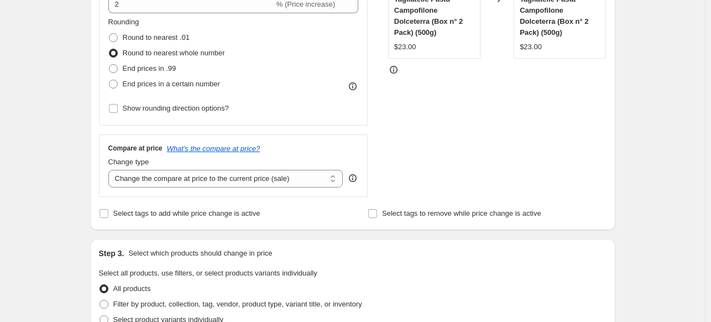
scroll to position [295, 0]
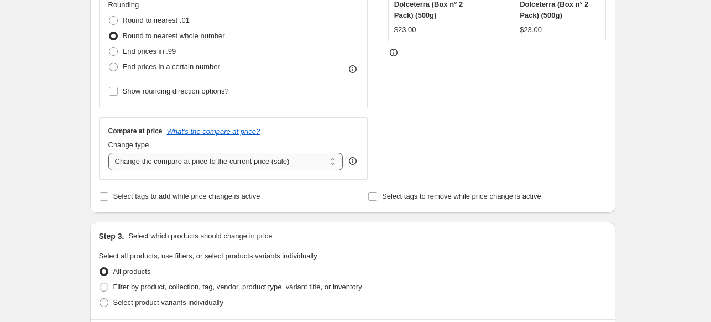
click at [248, 164] on select "Change the compare at price to the current price (sale) Change the compare at p…" at bounding box center [225, 162] width 235 height 18
select select "no_change"
click at [111, 153] on select "Change the compare at price to the current price (sale) Change the compare at p…" at bounding box center [225, 162] width 235 height 18
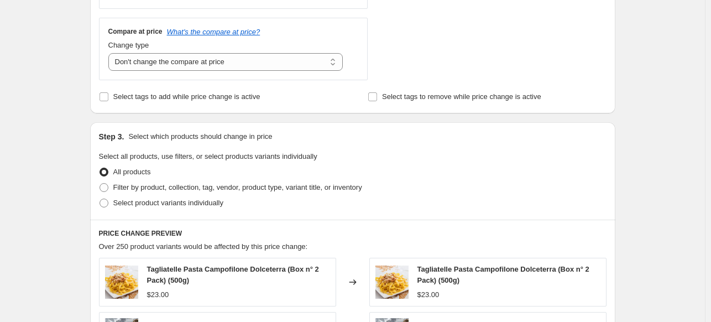
scroll to position [442, 0]
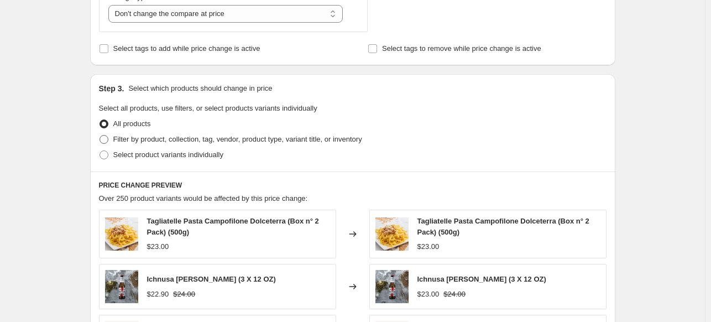
click at [174, 142] on span "Filter by product, collection, tag, vendor, product type, variant title, or inv…" at bounding box center [237, 139] width 249 height 8
click at [100, 135] on input "Filter by product, collection, tag, vendor, product type, variant title, or inv…" at bounding box center [99, 135] width 1 height 1
radio input "true"
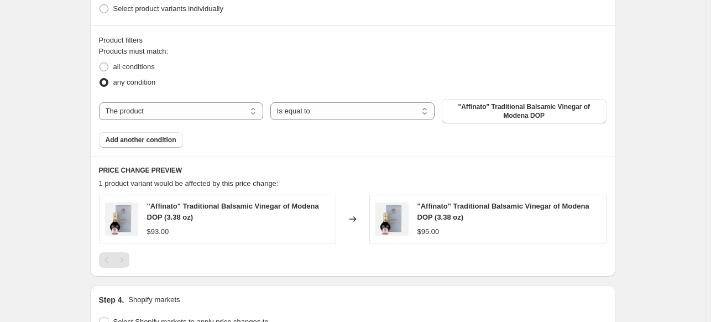
scroll to position [589, 0]
click at [163, 116] on select "The product The product's collection The product's tag The product's vendor The…" at bounding box center [181, 110] width 164 height 18
select select "collection"
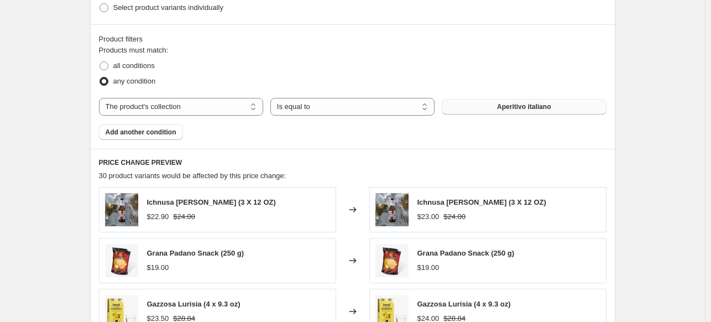
click at [485, 106] on button "Aperitivo italiano" at bounding box center [524, 106] width 164 height 15
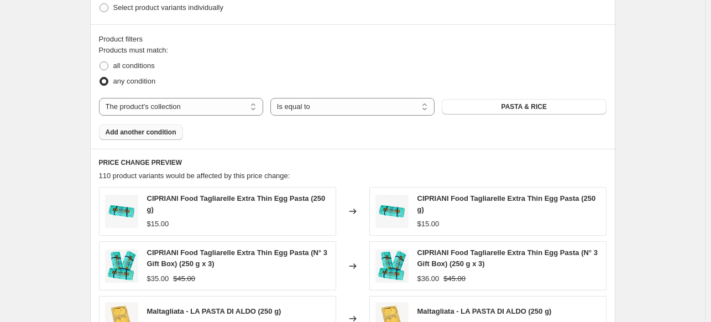
click at [158, 128] on button "Add another condition" at bounding box center [141, 131] width 84 height 15
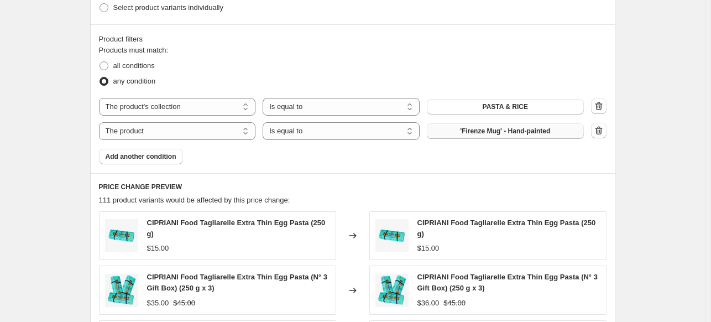
click at [462, 132] on button "'Firenze Mug' - Hand-painted" at bounding box center [505, 130] width 157 height 15
click at [226, 137] on select "The product The product's collection The product's tag The product's vendor The…" at bounding box center [177, 131] width 157 height 18
select select "collection"
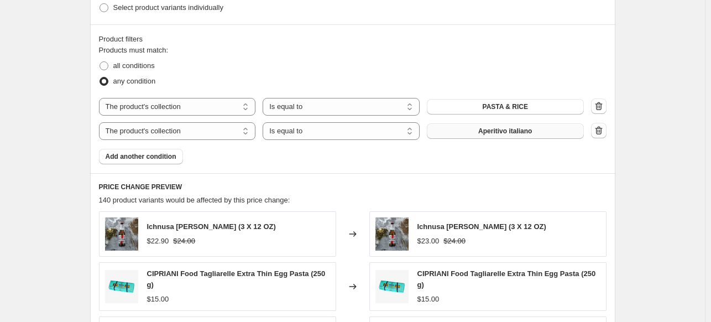
click at [499, 132] on span "Aperitivo italiano" at bounding box center [505, 131] width 54 height 9
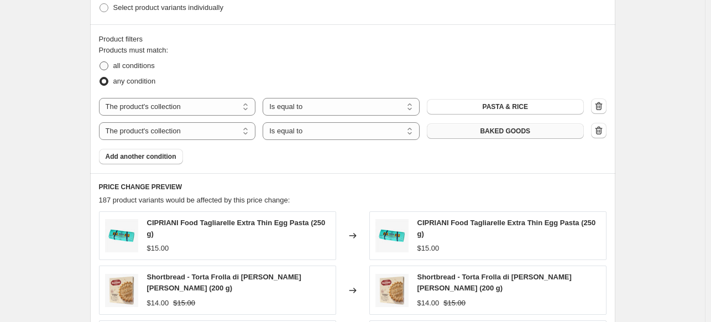
click at [108, 61] on span at bounding box center [103, 65] width 9 height 9
click at [100, 61] on input "all conditions" at bounding box center [99, 61] width 1 height 1
radio input "true"
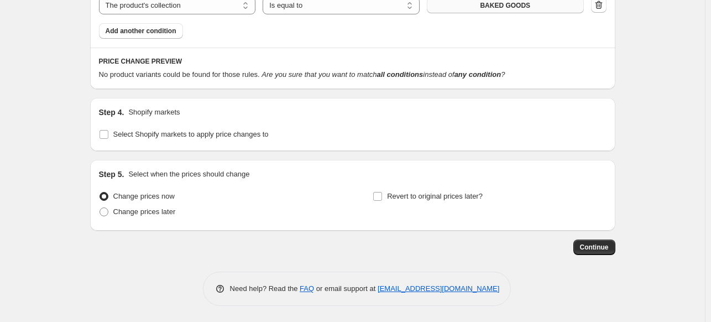
scroll to position [568, 0]
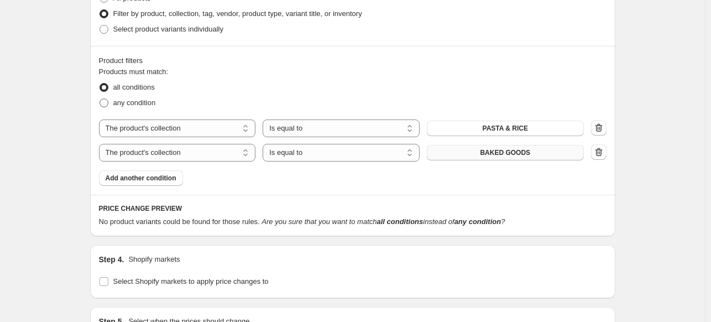
click at [107, 101] on span at bounding box center [103, 102] width 9 height 9
click at [100, 99] on input "any condition" at bounding box center [99, 98] width 1 height 1
radio input "true"
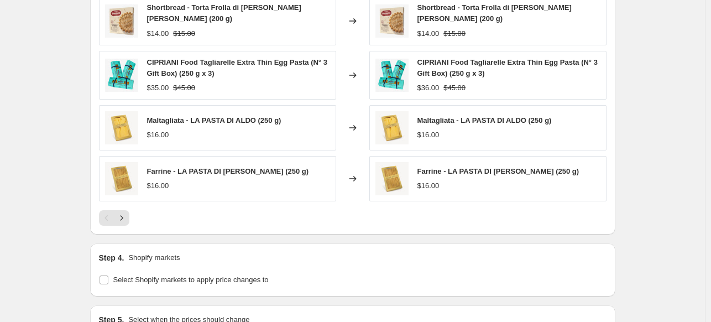
scroll to position [862, 0]
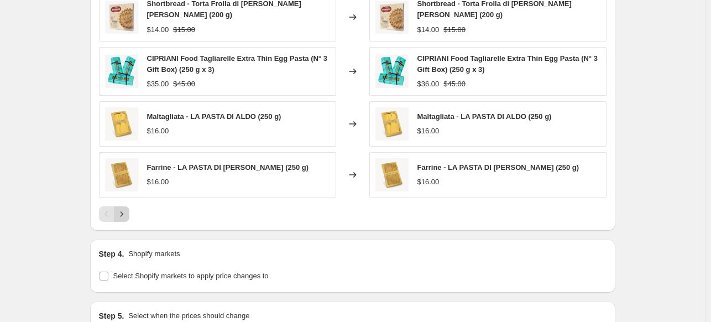
click at [127, 211] on icon "Next" at bounding box center [121, 213] width 11 height 11
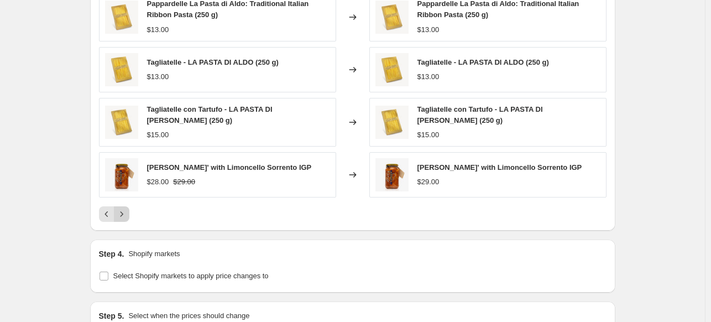
click at [129, 210] on button "Next" at bounding box center [121, 213] width 15 height 15
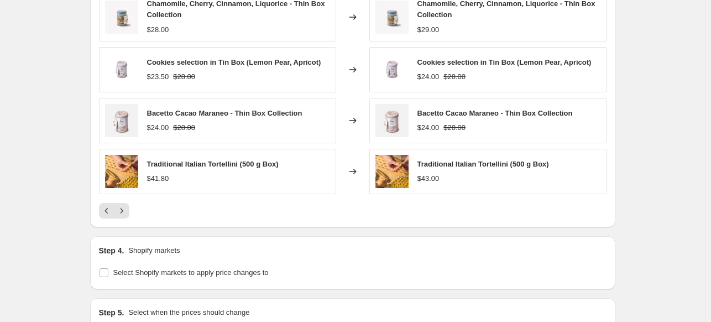
click at [129, 211] on button "Next" at bounding box center [121, 210] width 15 height 15
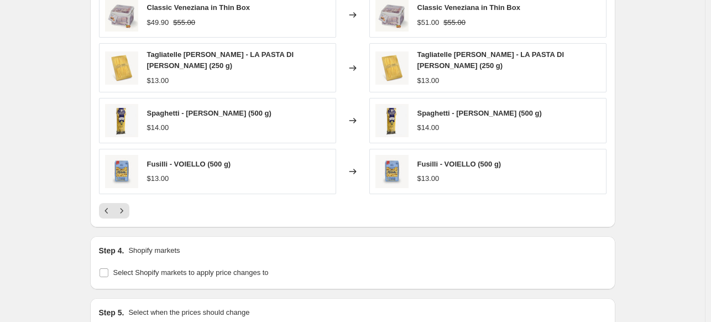
click at [129, 211] on button "Next" at bounding box center [121, 210] width 15 height 15
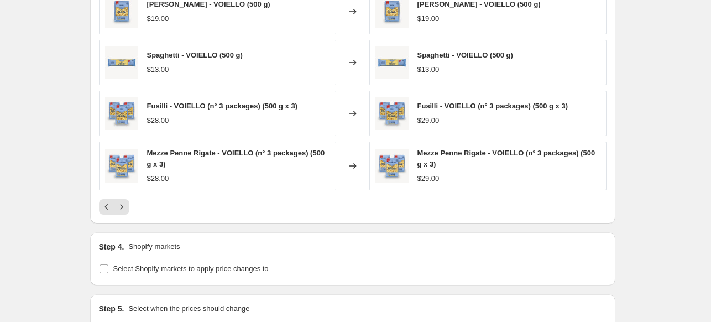
click at [129, 211] on button "Next" at bounding box center [121, 206] width 15 height 15
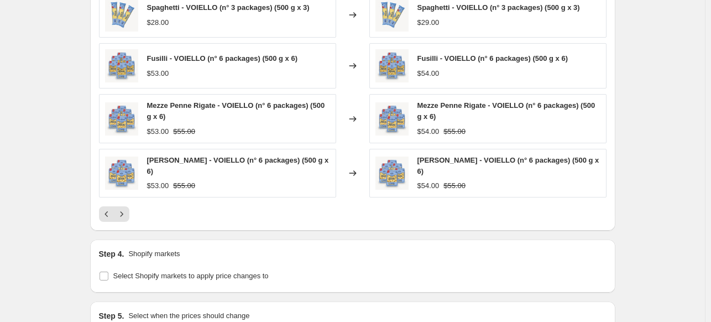
click at [129, 211] on button "Next" at bounding box center [121, 213] width 15 height 15
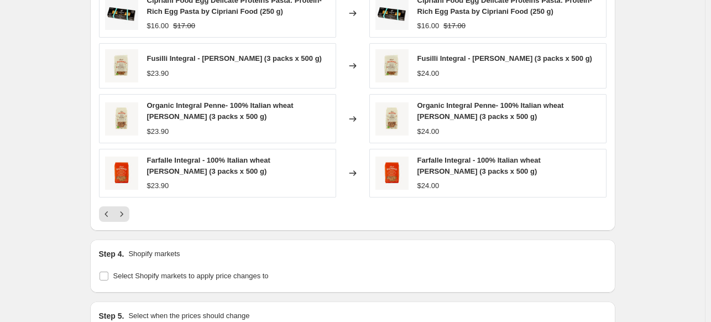
click at [129, 211] on button "Next" at bounding box center [121, 213] width 15 height 15
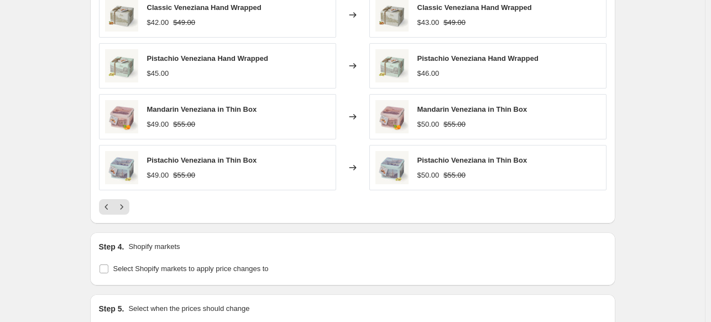
click at [129, 211] on div "PRICE CHANGE PREVIEW 187 product variants would be affected by this price chang…" at bounding box center [352, 62] width 525 height 324
click at [126, 203] on icon "Next" at bounding box center [121, 206] width 11 height 11
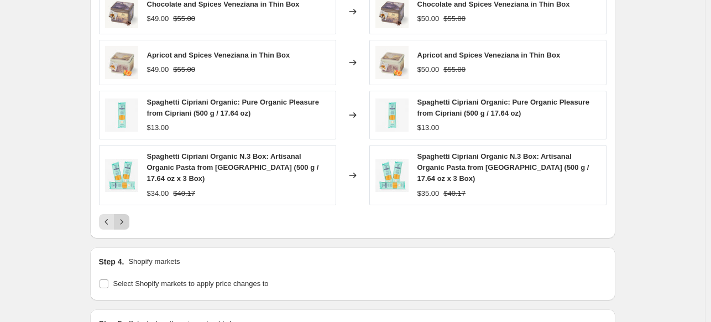
click at [126, 214] on button "Next" at bounding box center [121, 221] width 15 height 15
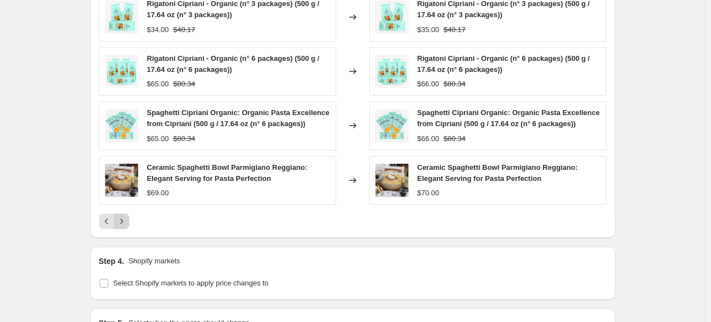
click at [126, 203] on div "Ceramic Spaghetti Bowl Parmigiano Reggiano: Elegant Serving for Pasta Perfectio…" at bounding box center [217, 180] width 237 height 49
click at [126, 221] on icon "Next" at bounding box center [121, 221] width 11 height 11
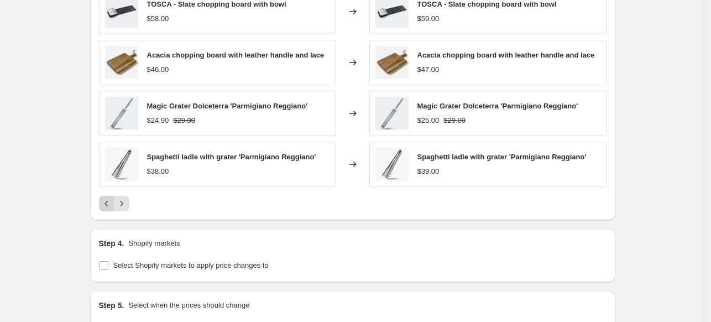
click at [112, 207] on icon "Previous" at bounding box center [106, 203] width 11 height 11
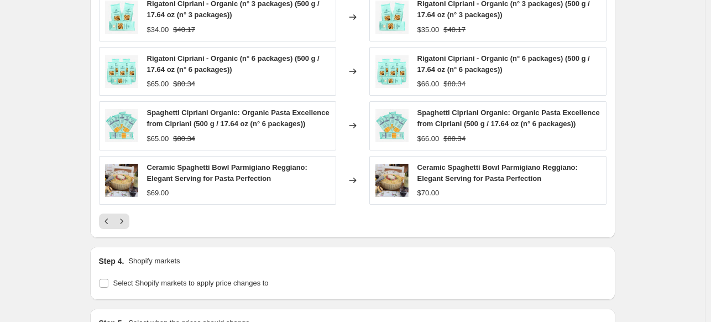
click at [123, 219] on icon "Next" at bounding box center [121, 221] width 11 height 11
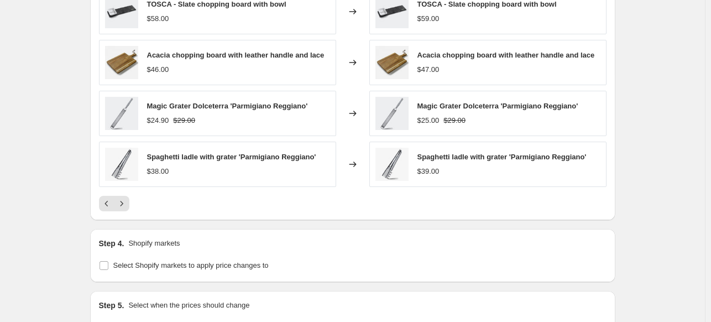
click at [129, 204] on button "Next" at bounding box center [121, 203] width 15 height 15
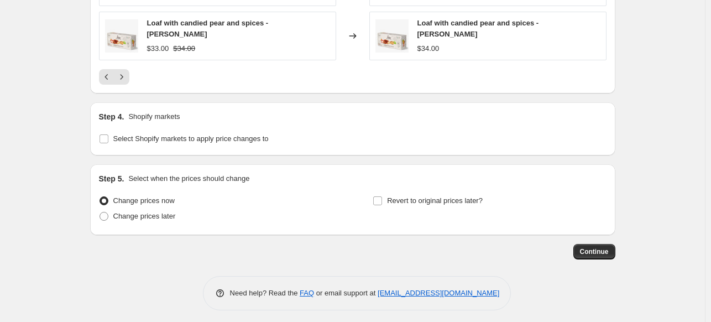
scroll to position [993, 0]
click at [583, 247] on span "Continue" at bounding box center [594, 251] width 29 height 9
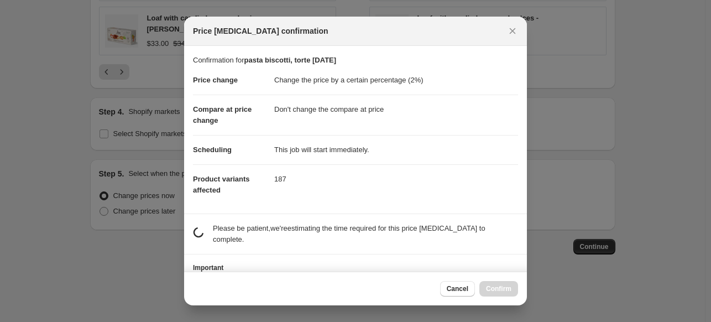
scroll to position [0, 0]
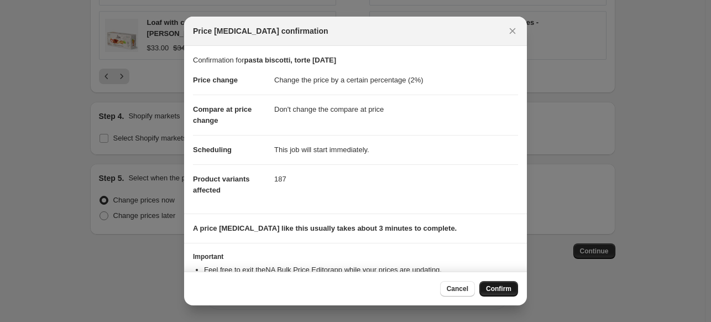
click at [508, 289] on span "Confirm" at bounding box center [498, 288] width 25 height 9
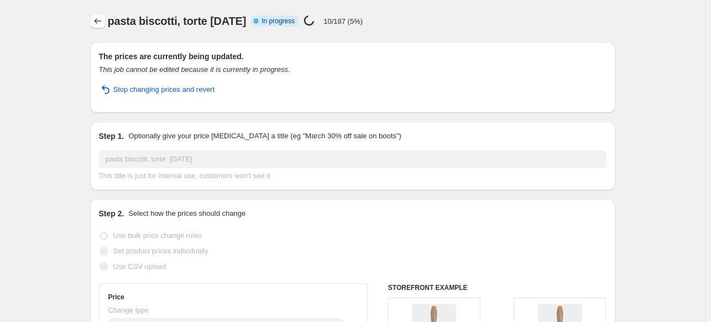
click at [103, 17] on icon "Price change jobs" at bounding box center [97, 20] width 11 height 11
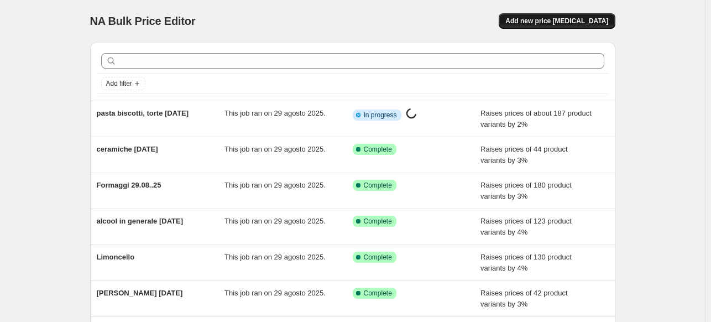
click at [608, 17] on span "Add new price change job" at bounding box center [556, 21] width 103 height 9
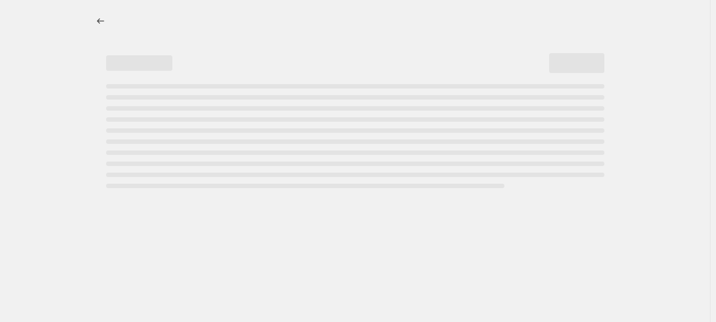
select select "percentage"
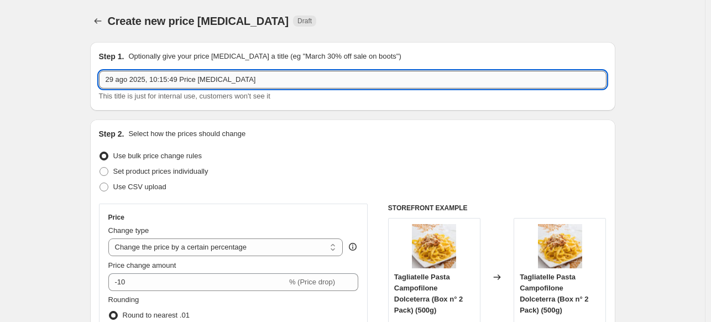
click at [214, 79] on input "29 ago 2025, 10:15:49 Price change job" at bounding box center [352, 80] width 507 height 18
click at [214, 80] on input "29 ago 2025, 10:15:49 Price change job" at bounding box center [352, 80] width 507 height 18
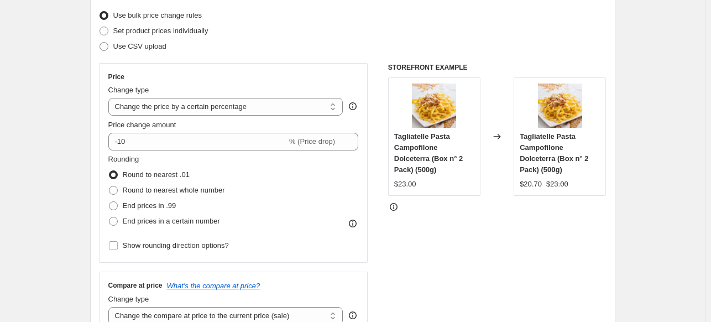
scroll to position [147, 0]
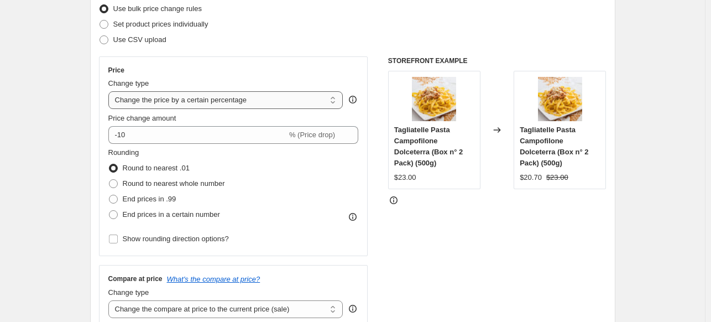
type input "salse 29.08.25"
click at [243, 98] on select "Change the price to a certain amount Change the price by a certain amount Chang…" at bounding box center [225, 100] width 235 height 18
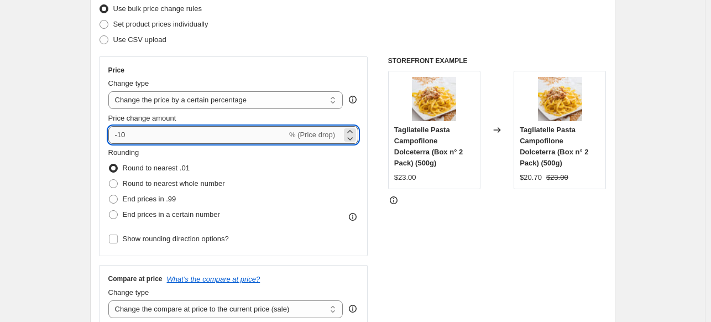
click at [198, 135] on input "-10" at bounding box center [197, 135] width 179 height 18
drag, startPoint x: 175, startPoint y: 137, endPoint x: 19, endPoint y: 138, distance: 156.4
type input "2"
drag, startPoint x: 414, startPoint y: 264, endPoint x: 402, endPoint y: 257, distance: 13.4
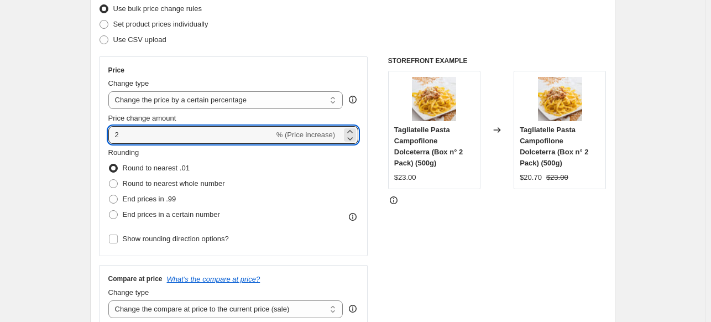
click at [415, 263] on div "STOREFRONT EXAMPLE Tagliatelle Pasta Campofilone Dolceterra (Box n° 2 Pack) (50…" at bounding box center [497, 191] width 218 height 271
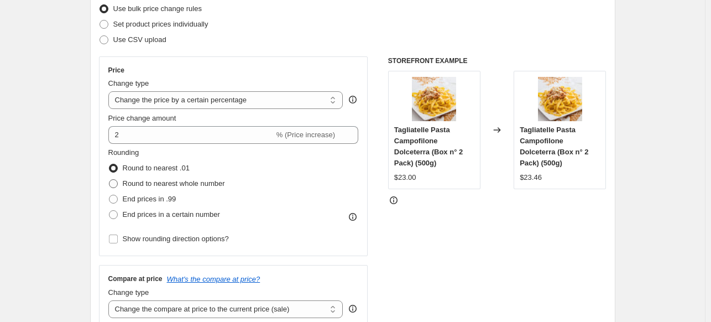
click at [197, 179] on span "Round to nearest whole number" at bounding box center [174, 183] width 102 height 8
click at [109, 179] on input "Round to nearest whole number" at bounding box center [109, 179] width 1 height 1
radio input "true"
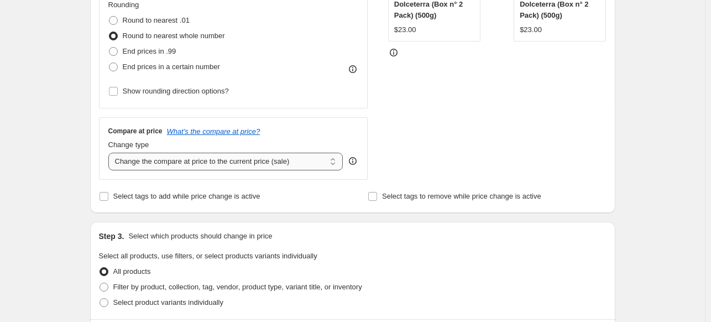
click at [178, 161] on select "Change the compare at price to the current price (sale) Change the compare at p…" at bounding box center [225, 162] width 235 height 18
select select "no_change"
click at [111, 153] on select "Change the compare at price to the current price (sale) Change the compare at p…" at bounding box center [225, 162] width 235 height 18
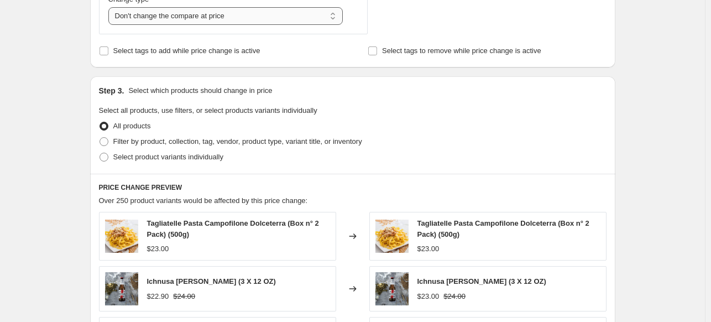
scroll to position [442, 0]
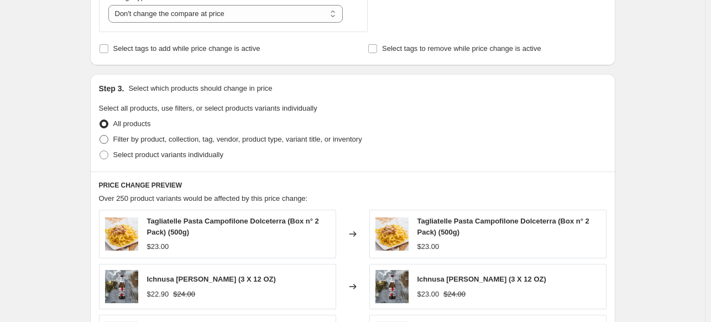
click at [125, 141] on span "Filter by product, collection, tag, vendor, product type, variant title, or inv…" at bounding box center [237, 139] width 249 height 8
click at [100, 135] on input "Filter by product, collection, tag, vendor, product type, variant title, or inv…" at bounding box center [99, 135] width 1 height 1
radio input "true"
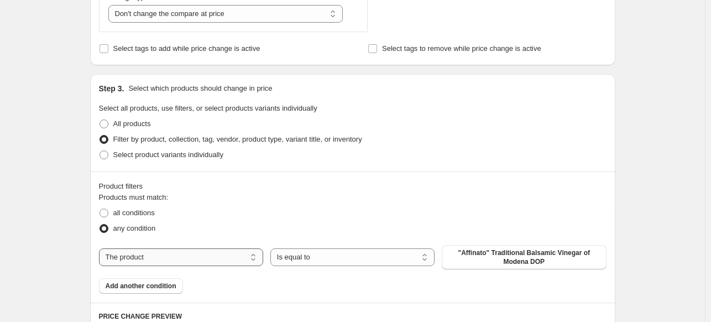
click at [236, 256] on select "The product The product's collection The product's tag The product's vendor The…" at bounding box center [181, 257] width 164 height 18
select select "collection"
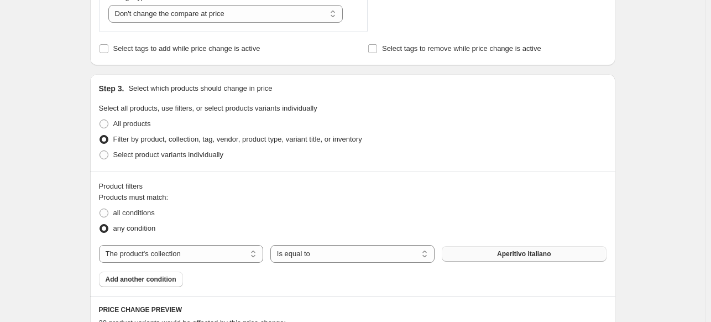
click at [534, 258] on span "Aperitivo italiano" at bounding box center [524, 253] width 54 height 9
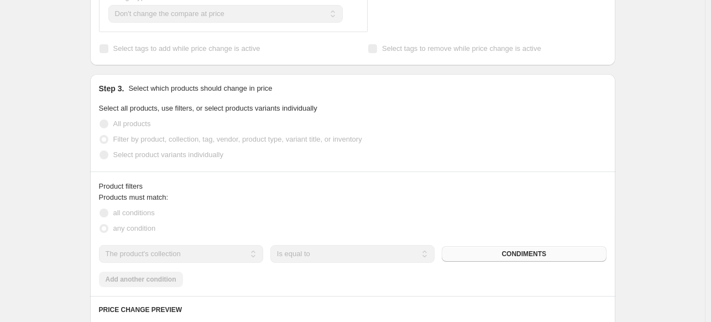
scroll to position [737, 0]
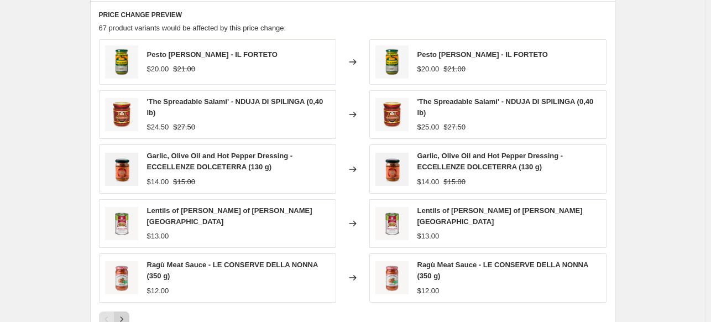
click at [125, 313] on icon "Next" at bounding box center [121, 318] width 11 height 11
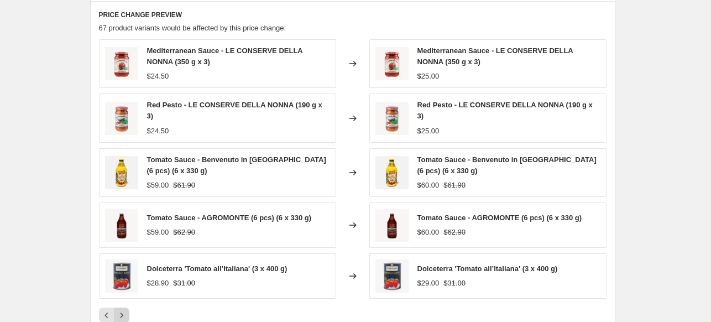
click at [125, 311] on icon "Next" at bounding box center [121, 315] width 11 height 11
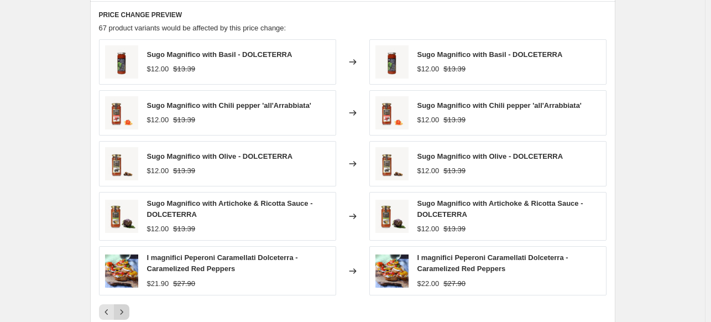
click at [126, 310] on icon "Next" at bounding box center [121, 311] width 11 height 11
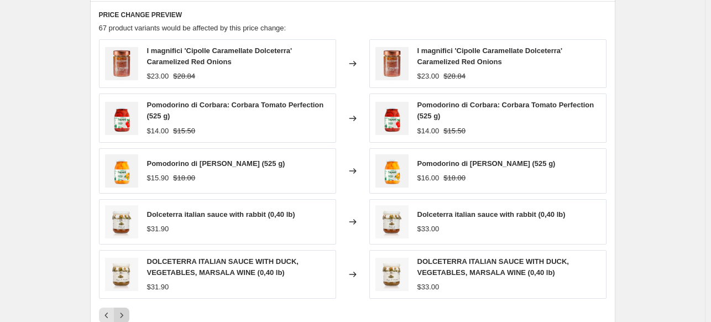
click at [127, 310] on icon "Next" at bounding box center [121, 315] width 11 height 11
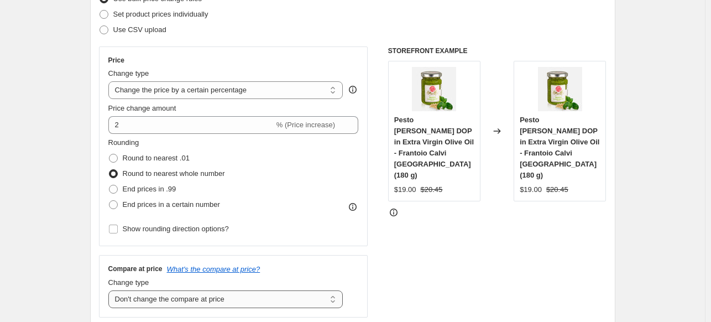
scroll to position [147, 0]
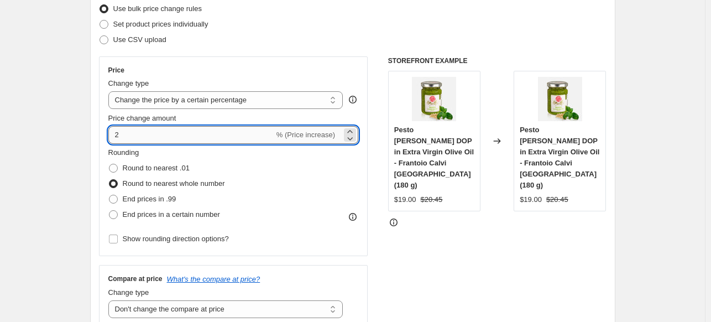
click at [153, 135] on input "2" at bounding box center [191, 135] width 166 height 18
drag, startPoint x: 153, startPoint y: 139, endPoint x: 119, endPoint y: 138, distance: 33.7
click at [149, 138] on input "2" at bounding box center [191, 135] width 166 height 18
drag, startPoint x: 109, startPoint y: 139, endPoint x: 135, endPoint y: 130, distance: 26.7
click at [114, 138] on div "Price Change type Change the price to a certain amount Change the price by a ce…" at bounding box center [233, 156] width 269 height 200
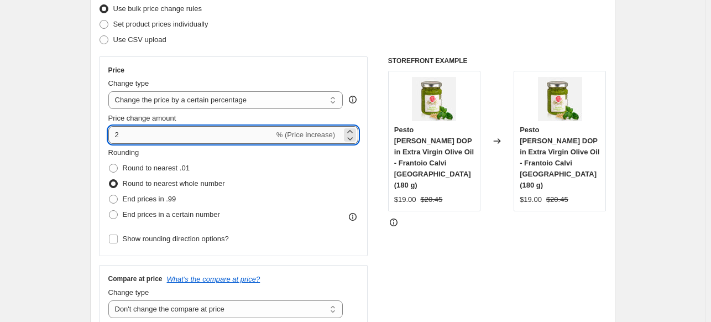
click at [136, 130] on input "2" at bounding box center [191, 135] width 166 height 18
type input "3"
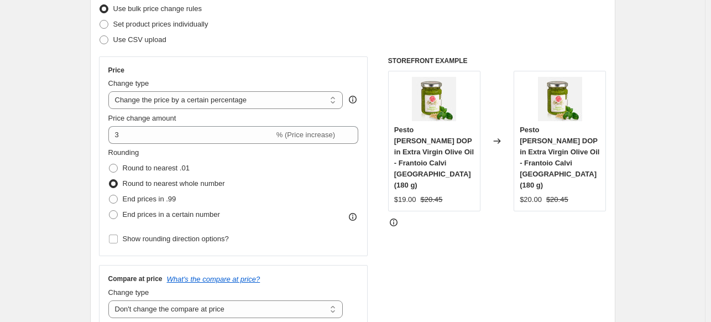
click at [420, 260] on div "STOREFRONT EXAMPLE Pesto Genovese DOP in Extra Virgin Olive Oil - Frantoio Calv…" at bounding box center [497, 191] width 218 height 271
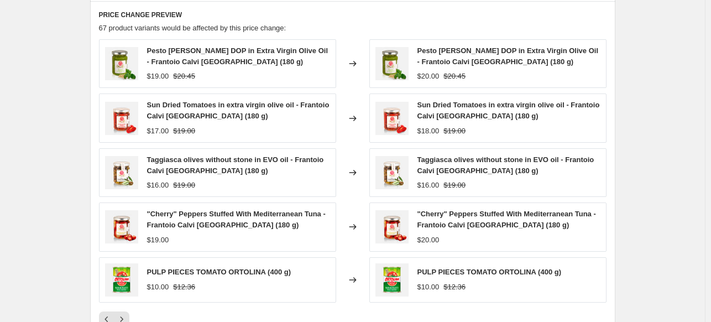
scroll to position [0, 0]
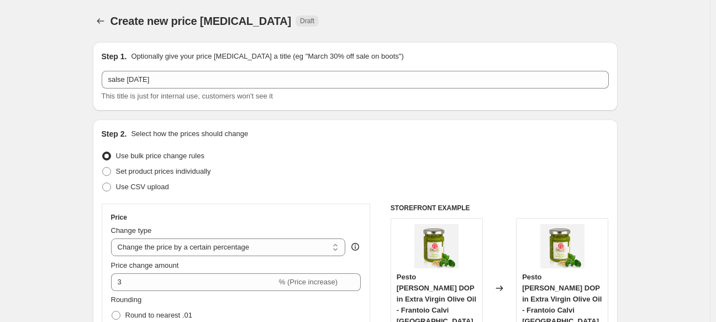
select select "percentage"
select select "no_change"
select select "collection"
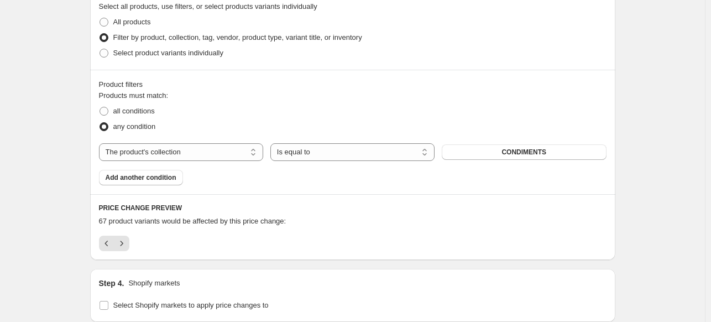
scroll to position [568, 0]
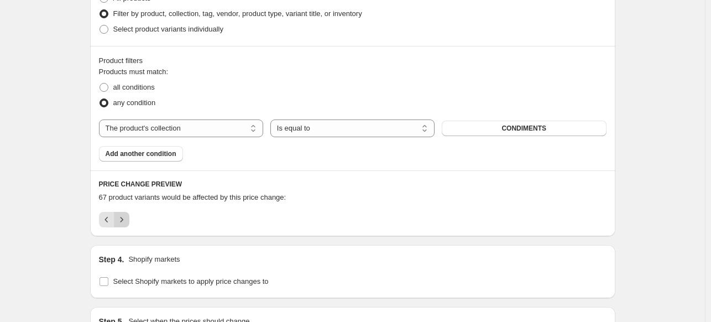
click at [125, 223] on icon "Next" at bounding box center [121, 219] width 11 height 11
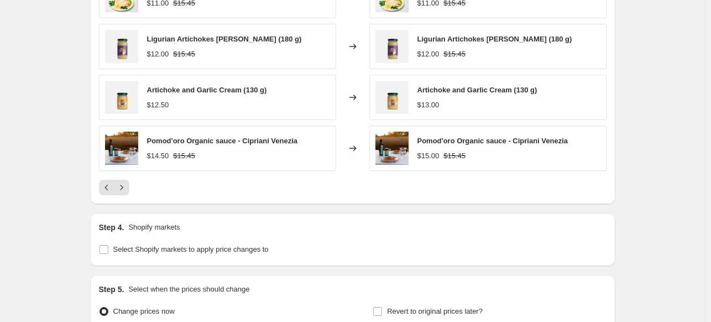
scroll to position [862, 0]
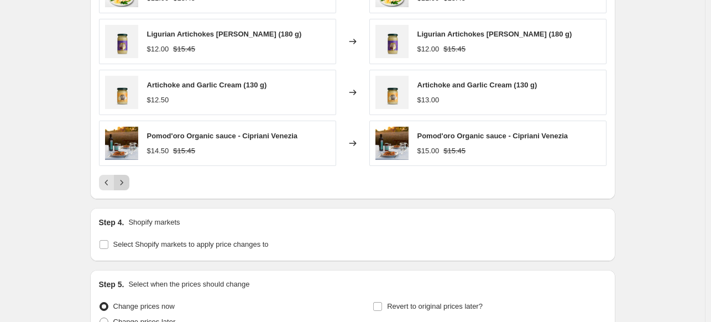
click at [127, 181] on icon "Next" at bounding box center [121, 182] width 11 height 11
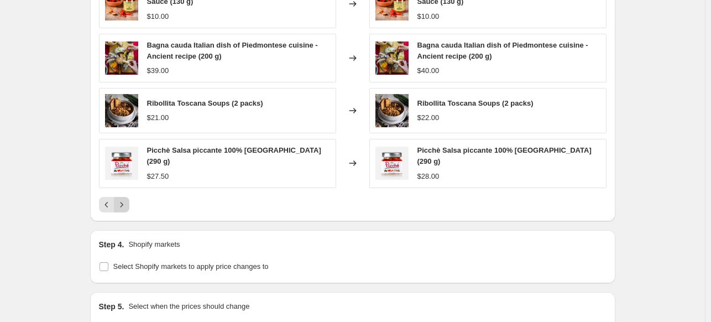
click at [120, 199] on icon "Next" at bounding box center [121, 204] width 11 height 11
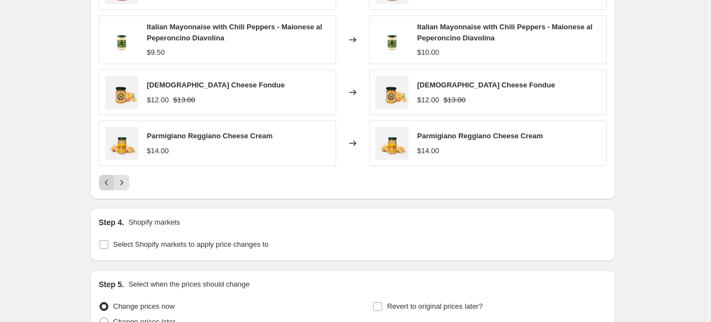
click at [103, 183] on icon "Previous" at bounding box center [106, 182] width 11 height 11
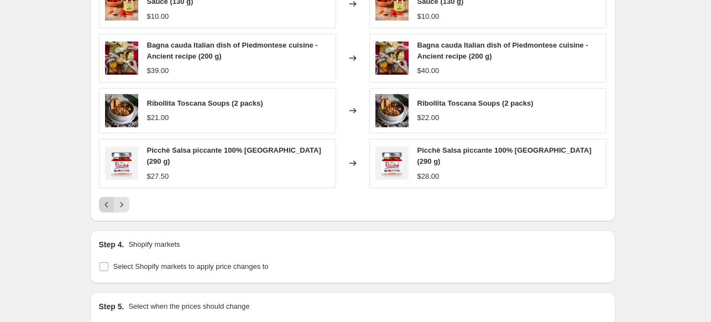
click at [112, 199] on icon "Previous" at bounding box center [106, 204] width 11 height 11
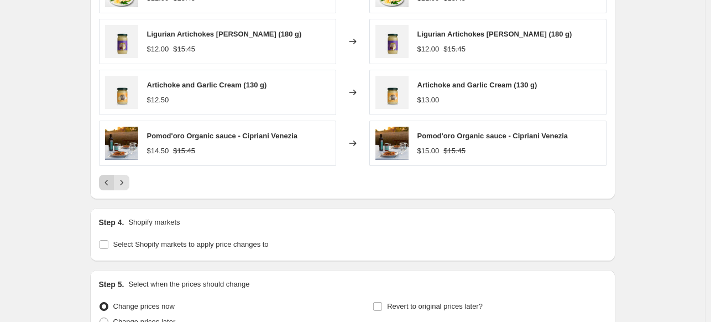
click at [112, 190] on div "PRICE CHANGE PREVIEW 67 product variants would be affected by this price change…" at bounding box center [352, 38] width 525 height 324
click at [112, 184] on icon "Previous" at bounding box center [106, 182] width 11 height 11
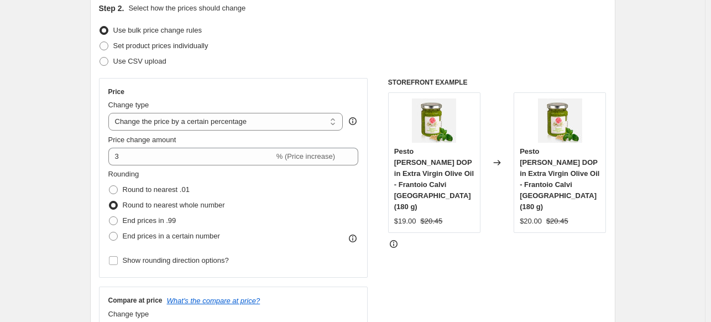
scroll to position [0, 0]
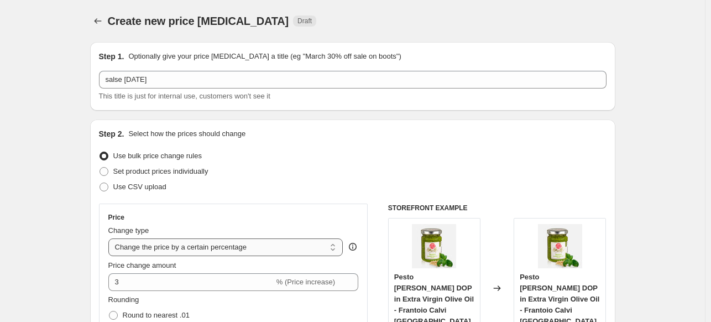
click at [280, 245] on select "Change the price to a certain amount Change the price by a certain amount Chang…" at bounding box center [225, 247] width 235 height 18
select select "by"
click at [111, 238] on select "Change the price to a certain amount Change the price by a certain amount Chang…" at bounding box center [225, 247] width 235 height 18
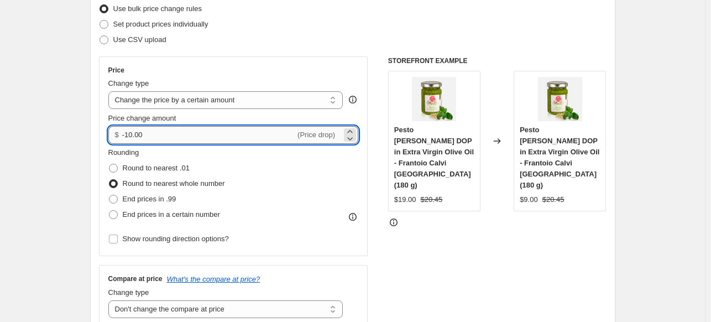
click at [245, 132] on input "-10.00" at bounding box center [208, 135] width 173 height 18
drag, startPoint x: 148, startPoint y: 139, endPoint x: 93, endPoint y: 143, distance: 55.4
click at [93, 143] on div "Step 2. Select how the prices should change Use bulk price change rules Set pro…" at bounding box center [352, 166] width 525 height 388
click at [92, 144] on div "Step 2. Select how the prices should change Use bulk price change rules Set pro…" at bounding box center [352, 166] width 525 height 388
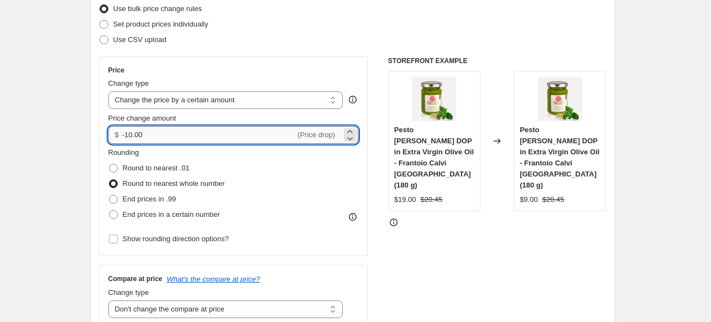
click at [175, 129] on input "-10.00" at bounding box center [208, 135] width 173 height 18
type input "-1"
type input "0.50"
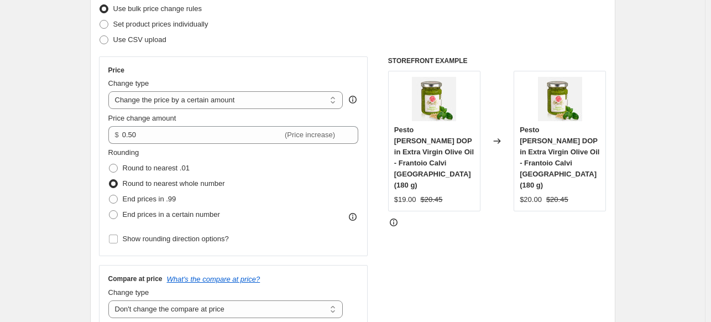
click at [432, 250] on div "STOREFRONT EXAMPLE Pesto Genovese DOP in Extra Virgin Olive Oil - Frantoio Calv…" at bounding box center [497, 191] width 218 height 271
click at [471, 247] on div "STOREFRONT EXAMPLE Pesto Genovese DOP in Extra Virgin Olive Oil - Frantoio Calv…" at bounding box center [497, 191] width 218 height 271
click at [259, 102] on select "Change the price to a certain amount Change the price by a certain amount Chang…" at bounding box center [225, 100] width 235 height 18
click at [259, 101] on select "Change the price to a certain amount Change the price by a certain amount Chang…" at bounding box center [225, 100] width 235 height 18
click at [242, 104] on select "Change the price to a certain amount Change the price by a certain amount Chang…" at bounding box center [225, 100] width 235 height 18
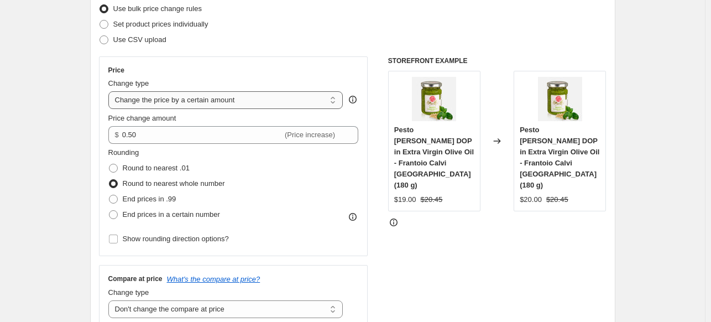
select select "to"
click at [111, 91] on select "Change the price to a certain amount Change the price by a certain amount Chang…" at bounding box center [225, 100] width 235 height 18
type input "80.00"
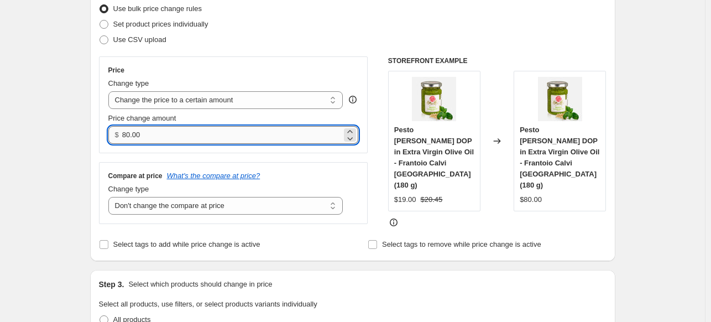
click at [220, 134] on input "80.00" at bounding box center [231, 135] width 219 height 18
drag, startPoint x: 220, startPoint y: 134, endPoint x: 82, endPoint y: 137, distance: 138.2
click at [171, 106] on select "Change the price to a certain amount Change the price by a certain amount Chang…" at bounding box center [225, 100] width 235 height 18
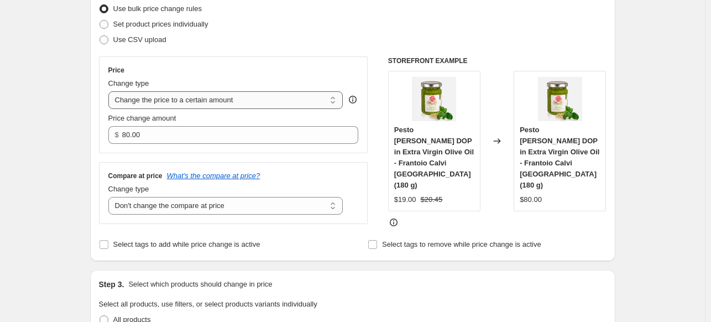
select select "by"
click at [111, 91] on select "Change the price to a certain amount Change the price by a certain amount Chang…" at bounding box center [225, 100] width 235 height 18
type input "-10.00"
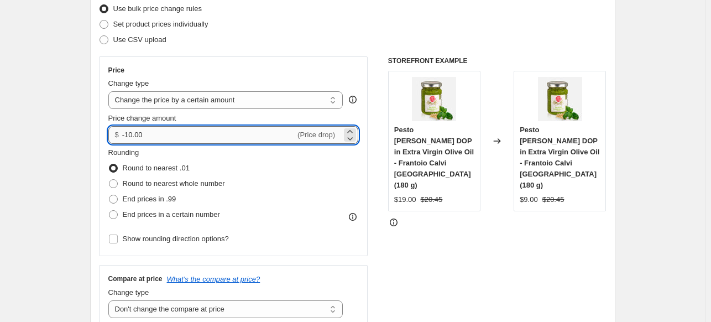
click at [171, 132] on input "-10.00" at bounding box center [208, 135] width 173 height 18
click at [193, 101] on select "Change the price to a certain amount Change the price by a certain amount Chang…" at bounding box center [225, 100] width 235 height 18
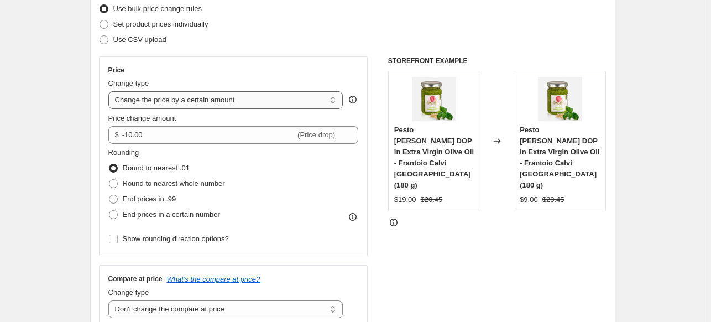
select select "to"
click at [111, 91] on select "Change the price to a certain amount Change the price by a certain amount Chang…" at bounding box center [225, 100] width 235 height 18
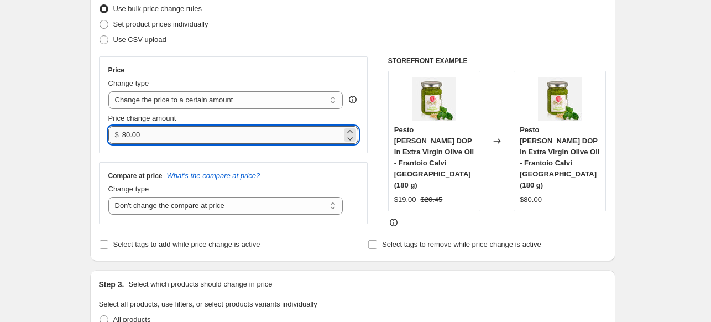
click at [174, 132] on input "80.00" at bounding box center [231, 135] width 219 height 18
drag, startPoint x: 174, startPoint y: 132, endPoint x: 107, endPoint y: 136, distance: 67.0
click at [107, 136] on div "Price Change type Change the price to a certain amount Change the price by a ce…" at bounding box center [233, 104] width 269 height 97
type input "0.50"
click at [433, 207] on div "STOREFRONT EXAMPLE Pesto Genovese DOP in Extra Virgin Olive Oil - Frantoio Calv…" at bounding box center [497, 141] width 218 height 171
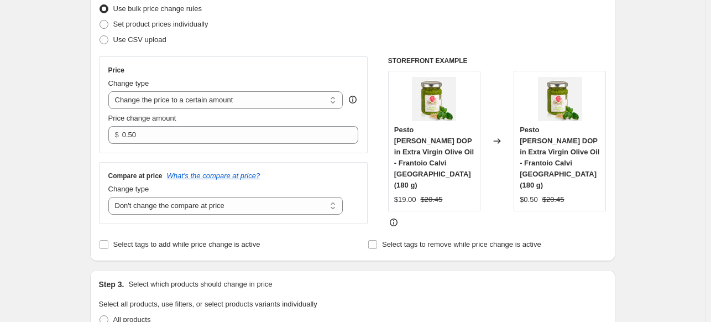
click at [268, 88] on div "Change type" at bounding box center [225, 83] width 235 height 11
click at [268, 96] on select "Change the price to a certain amount Change the price by a certain amount Chang…" at bounding box center [225, 100] width 235 height 18
select select "by"
click at [111, 91] on select "Change the price to a certain amount Change the price by a certain amount Chang…" at bounding box center [225, 100] width 235 height 18
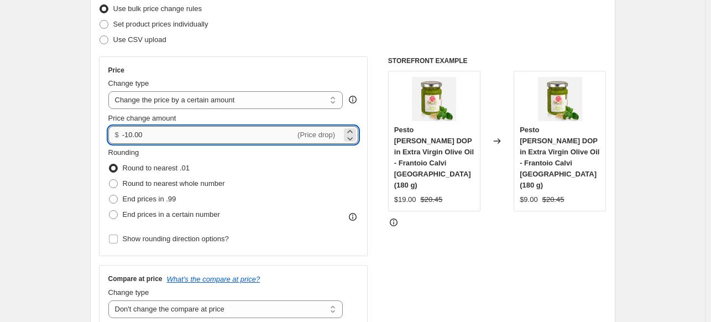
click at [247, 132] on input "-10.00" at bounding box center [208, 135] width 173 height 18
type input "0.50"
click at [452, 259] on div "STOREFRONT EXAMPLE Pesto Genovese DOP in Extra Virgin Olive Oil - Frantoio Calv…" at bounding box center [497, 191] width 218 height 271
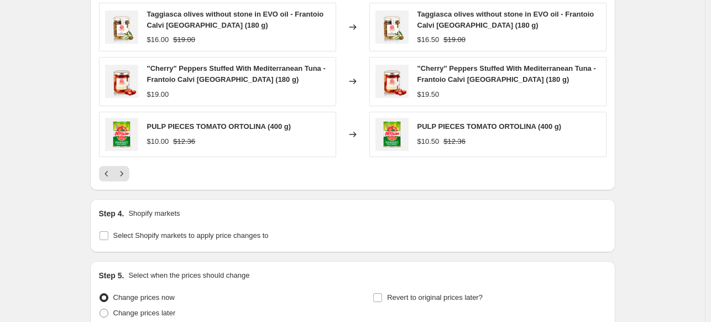
scroll to position [884, 0]
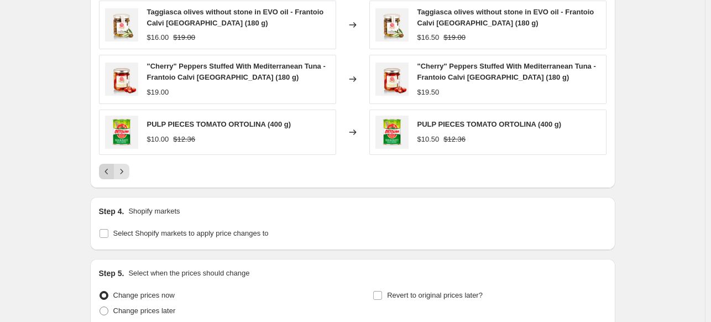
click at [107, 170] on icon "Previous" at bounding box center [106, 171] width 11 height 11
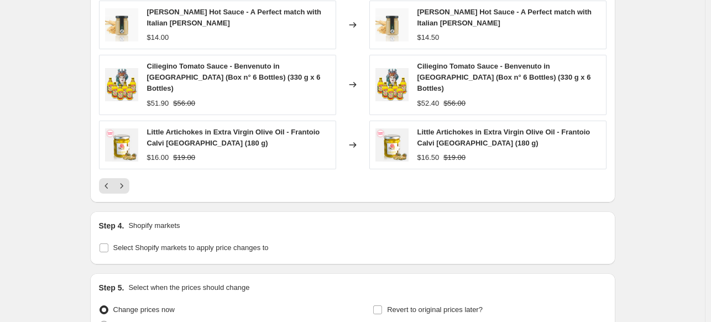
scroll to position [737, 0]
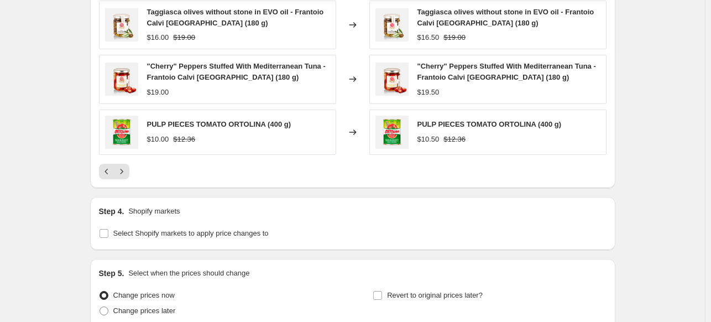
scroll to position [982, 0]
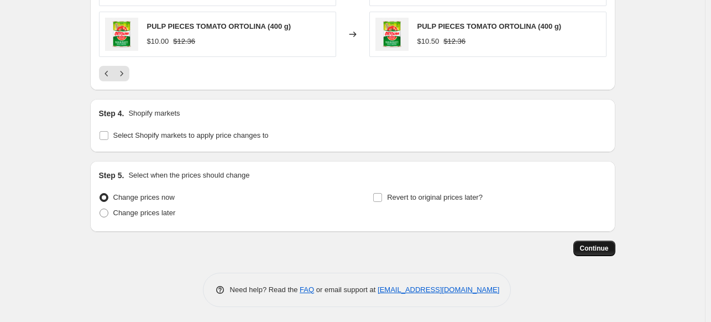
click at [585, 249] on span "Continue" at bounding box center [594, 248] width 29 height 9
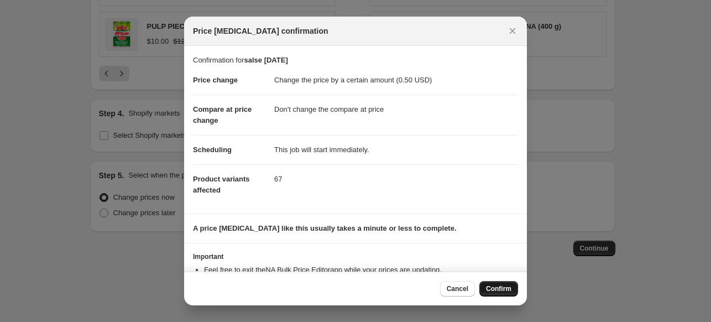
click at [504, 290] on span "Confirm" at bounding box center [498, 288] width 25 height 9
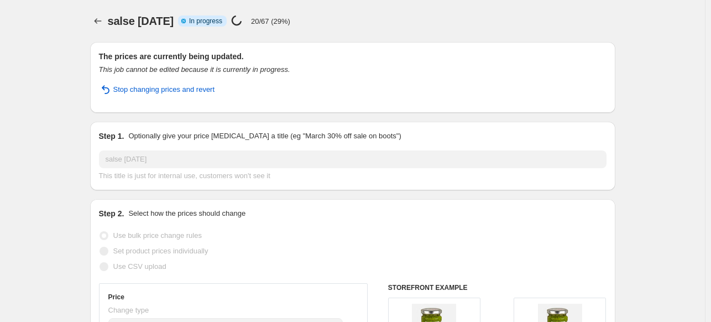
click at [99, 18] on icon "Price change jobs" at bounding box center [97, 20] width 11 height 11
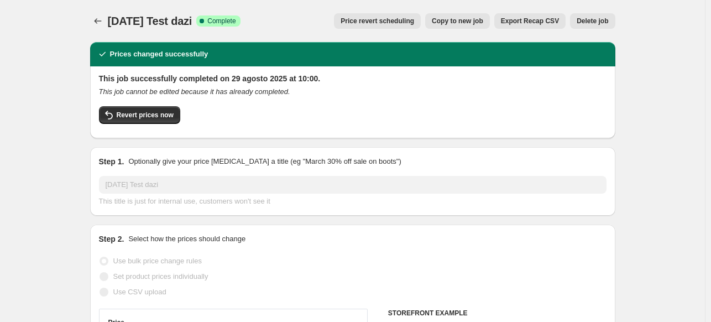
select select "percentage"
